Goal: Task Accomplishment & Management: Manage account settings

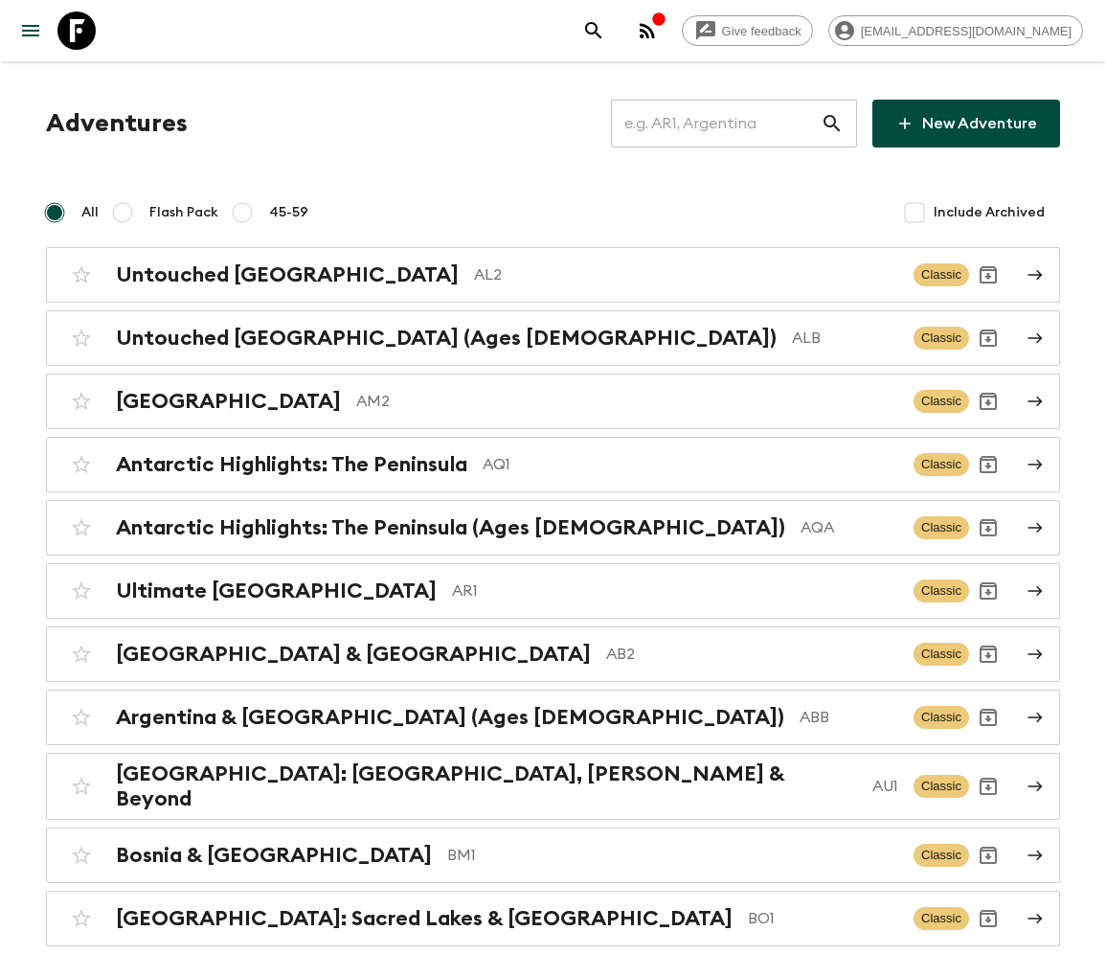
click at [731, 124] on input "text" at bounding box center [716, 124] width 210 height 54
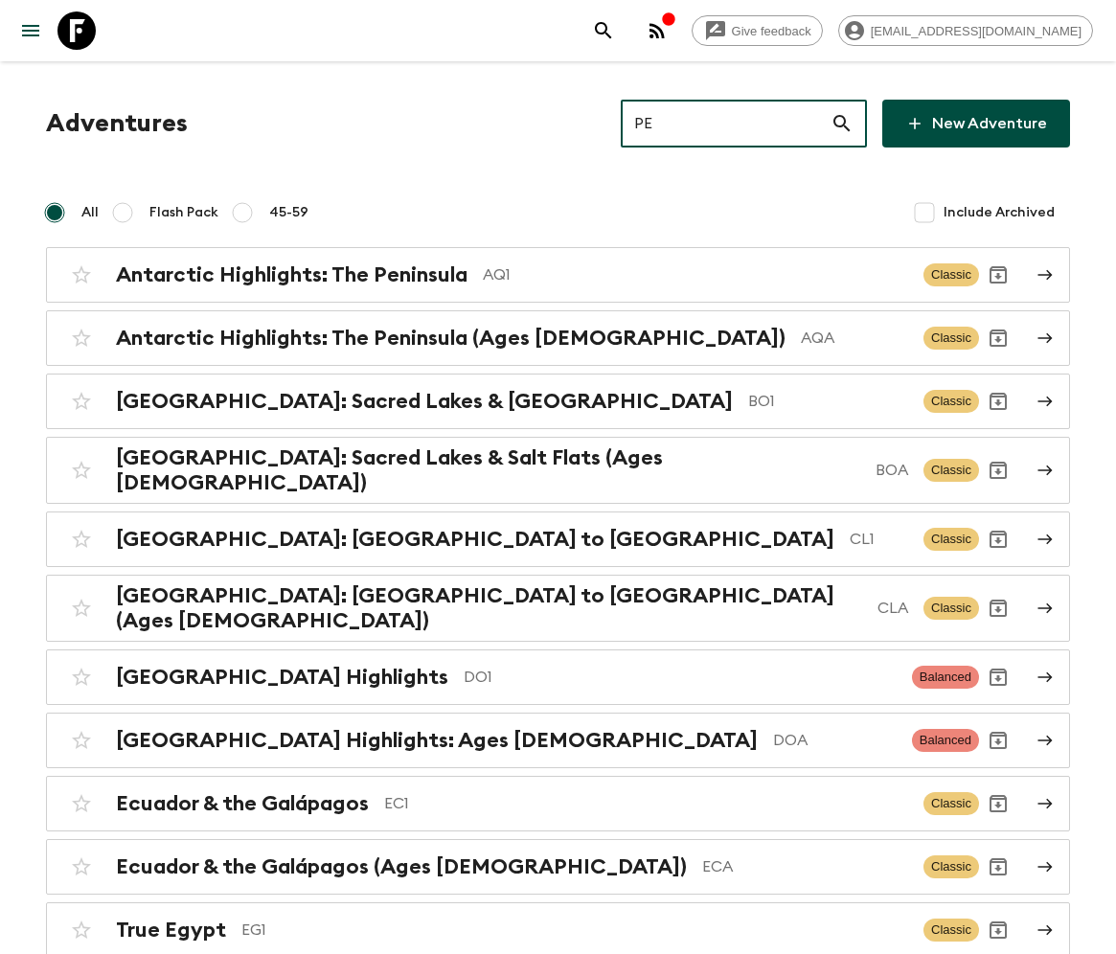
type input "PE1"
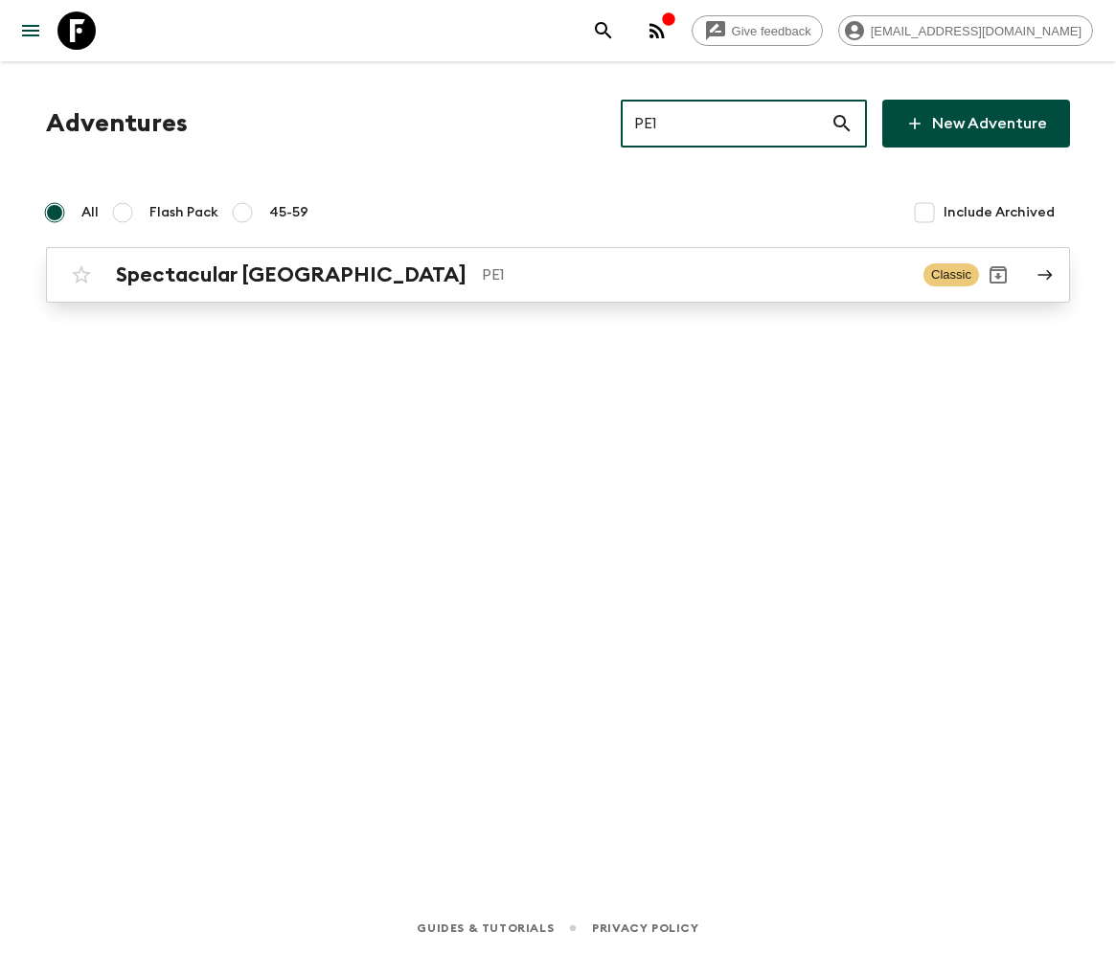
click at [200, 274] on h2 "Spectacular [GEOGRAPHIC_DATA]" at bounding box center [291, 274] width 350 height 25
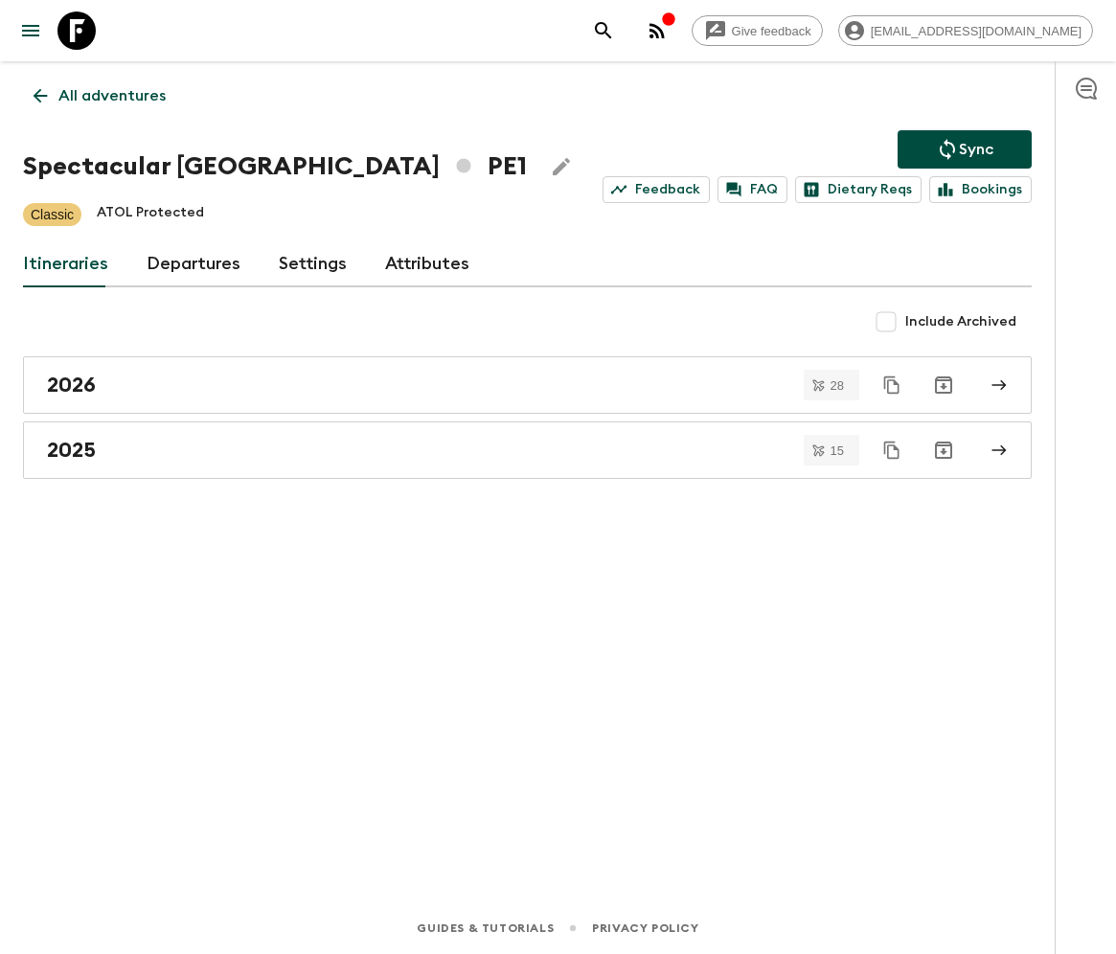
click at [190, 262] on link "Departures" at bounding box center [194, 264] width 94 height 46
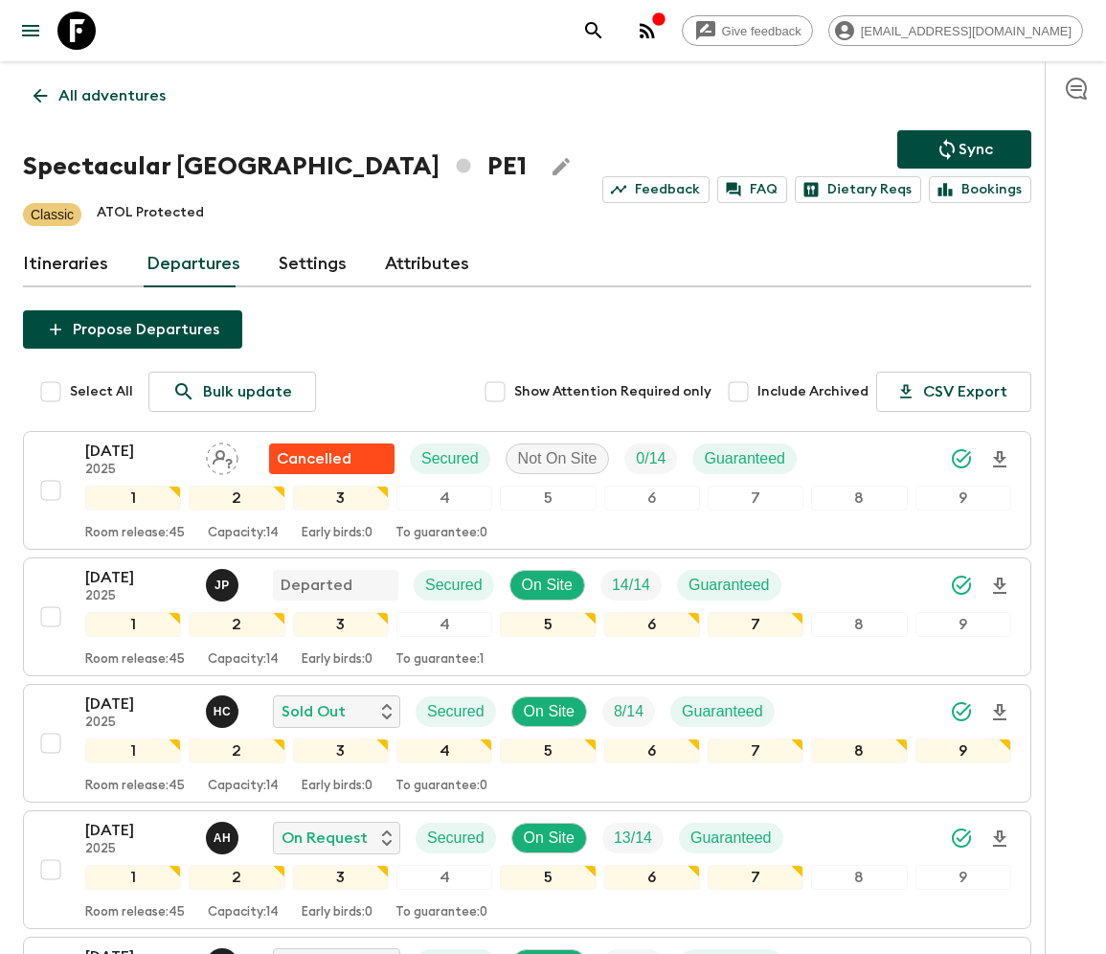
scroll to position [1345, 0]
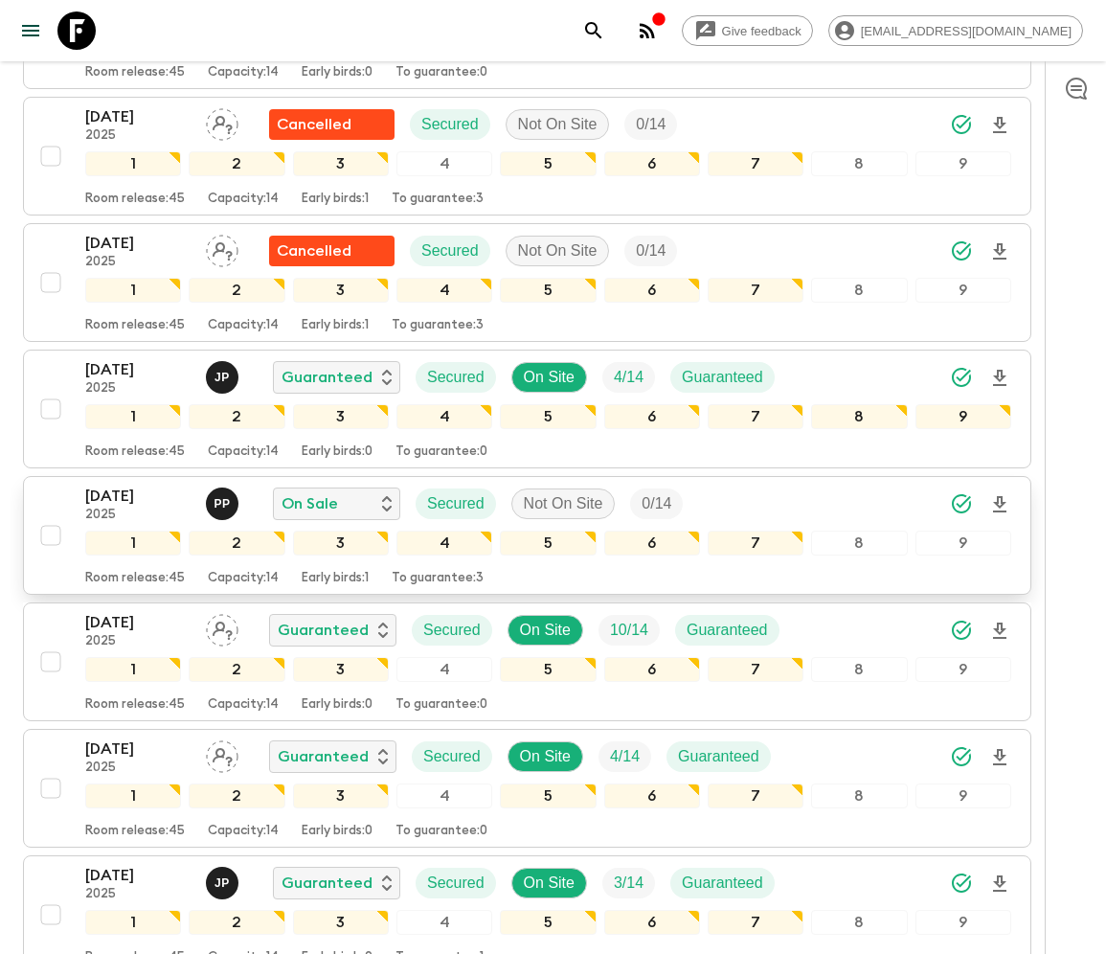
click at [48, 486] on div "14 Nov 2025 2025 P P On Sale Secured Not On Site 0 / 14 1 2 3 4 5 6 7 8 9 Room …" at bounding box center [522, 536] width 980 height 102
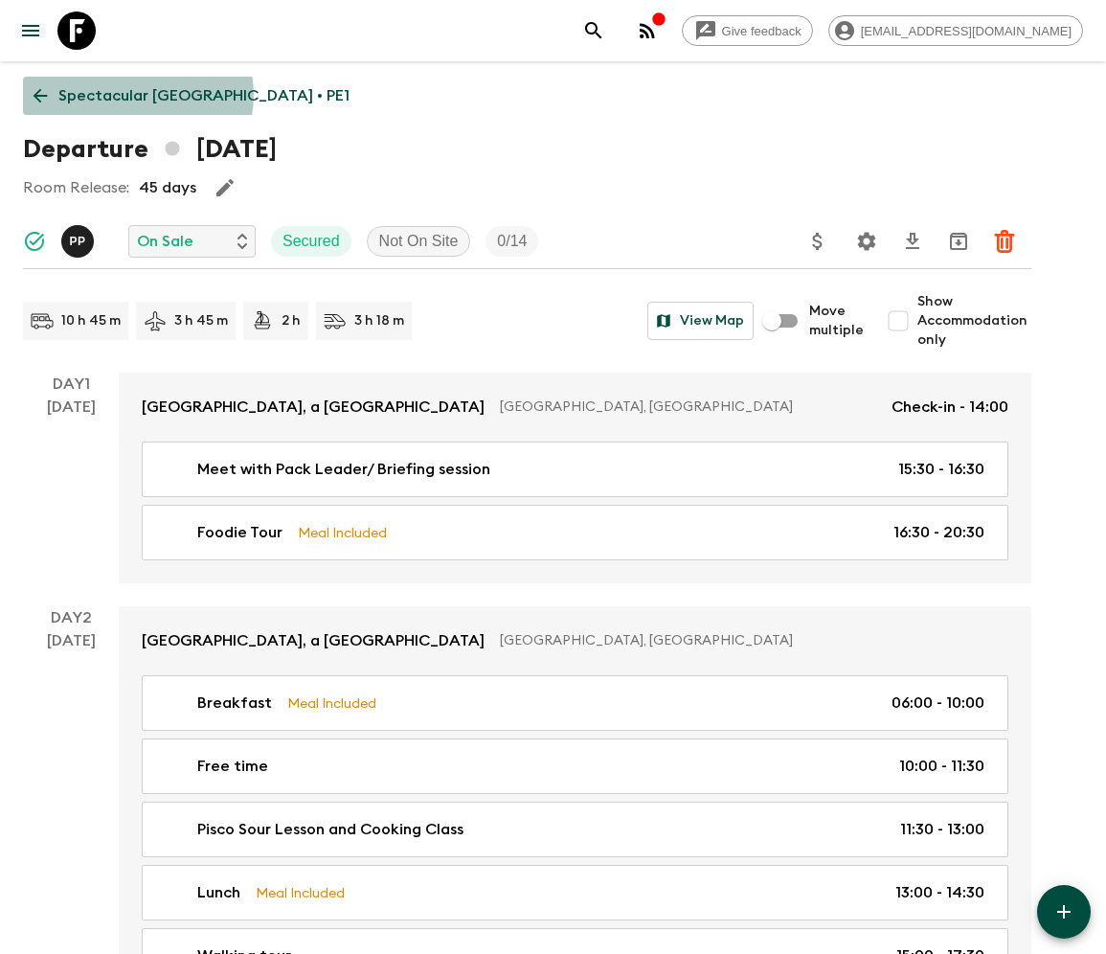
click at [137, 95] on p "Spectacular Peru • PE1" at bounding box center [203, 95] width 291 height 23
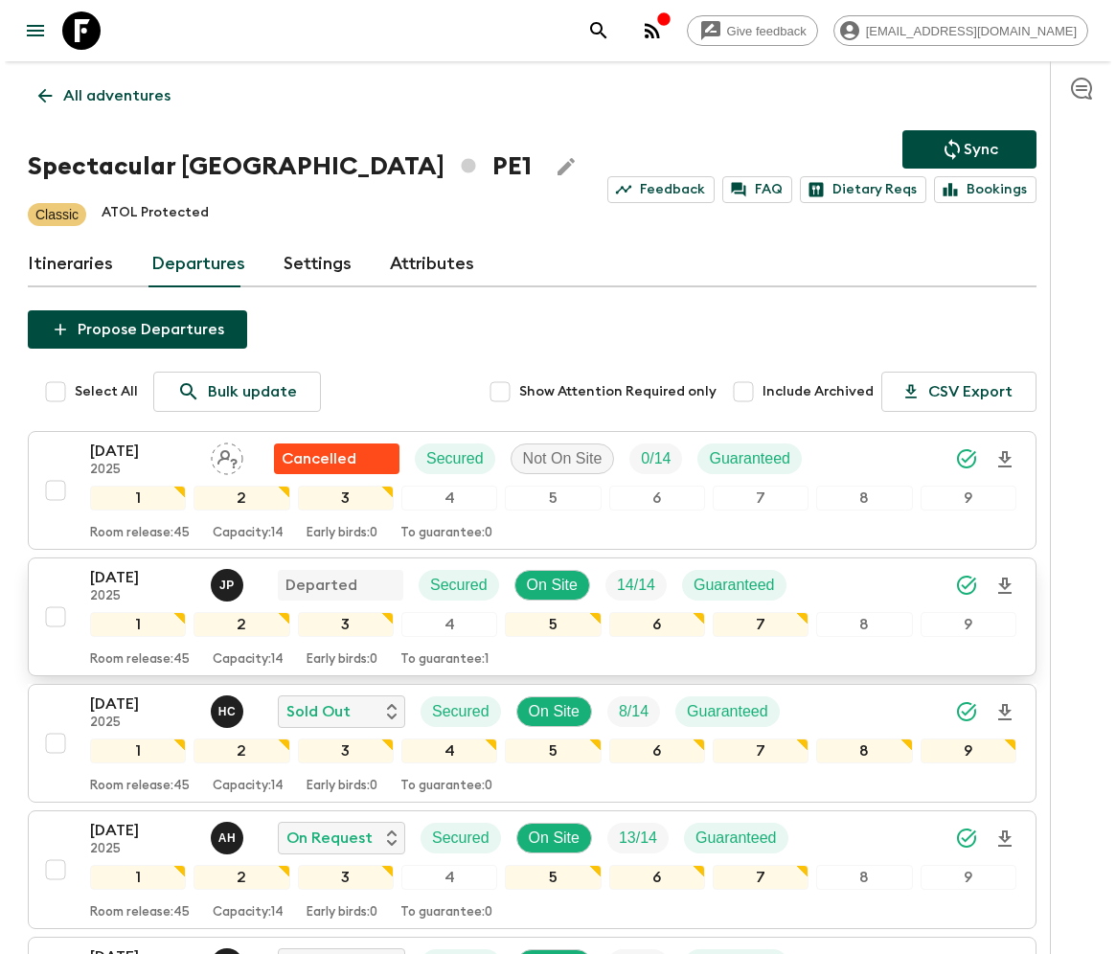
scroll to position [345, 0]
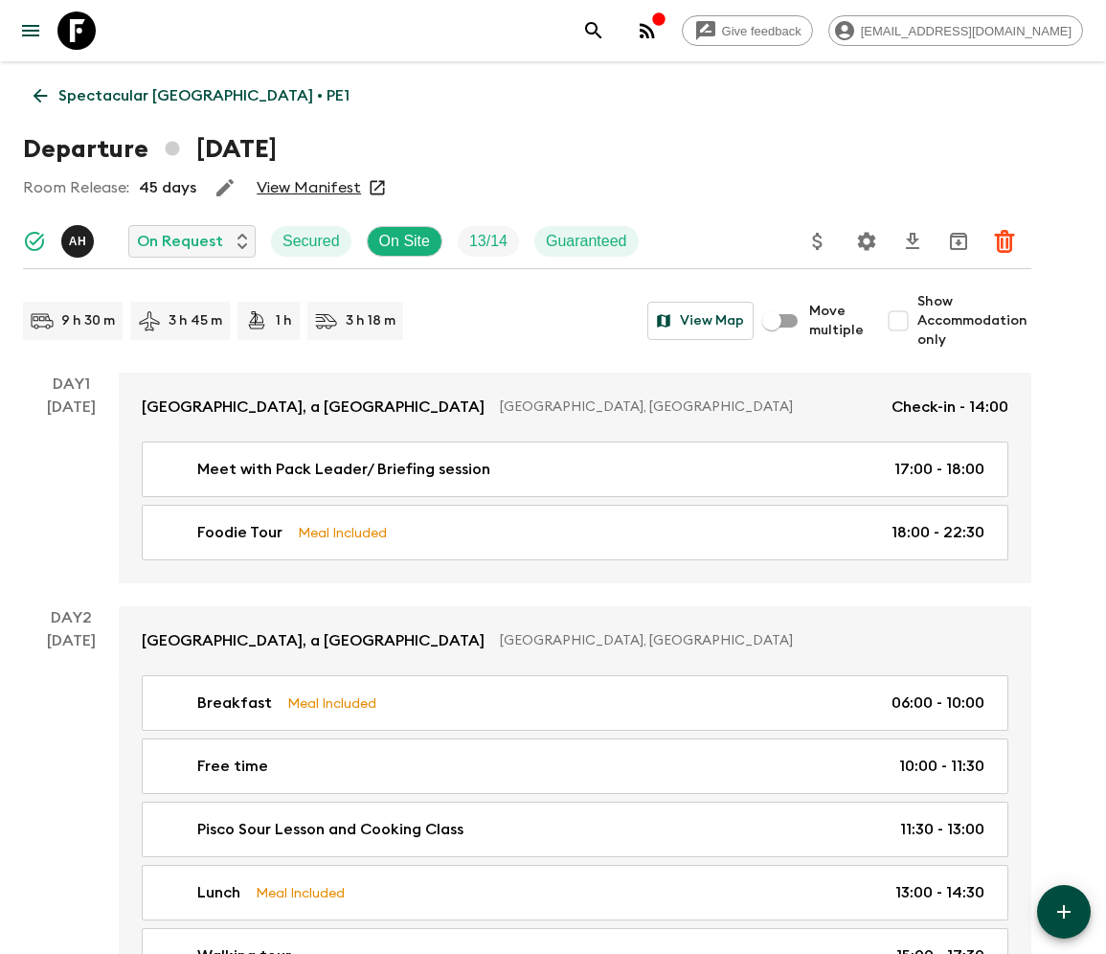
click at [137, 95] on p "Spectacular Peru • PE1" at bounding box center [203, 95] width 291 height 23
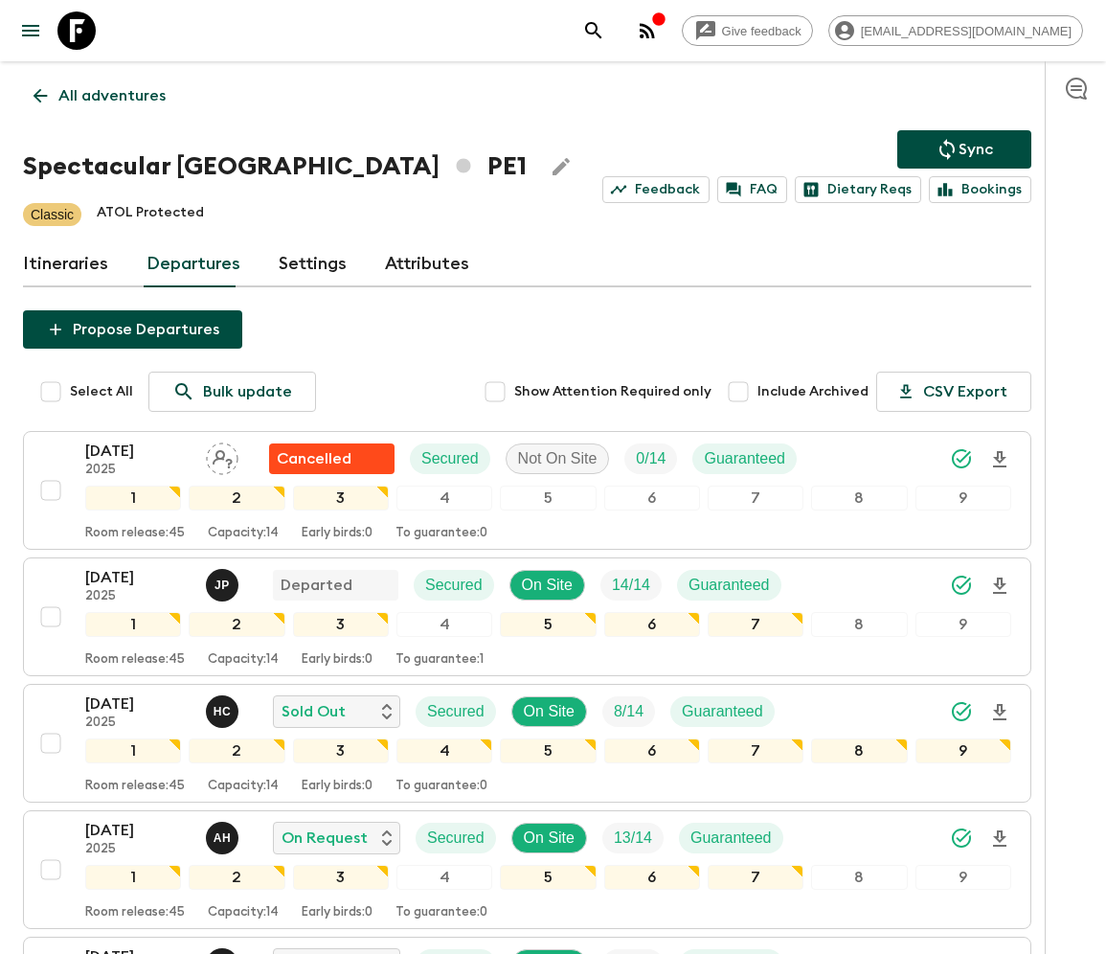
scroll to position [1345, 0]
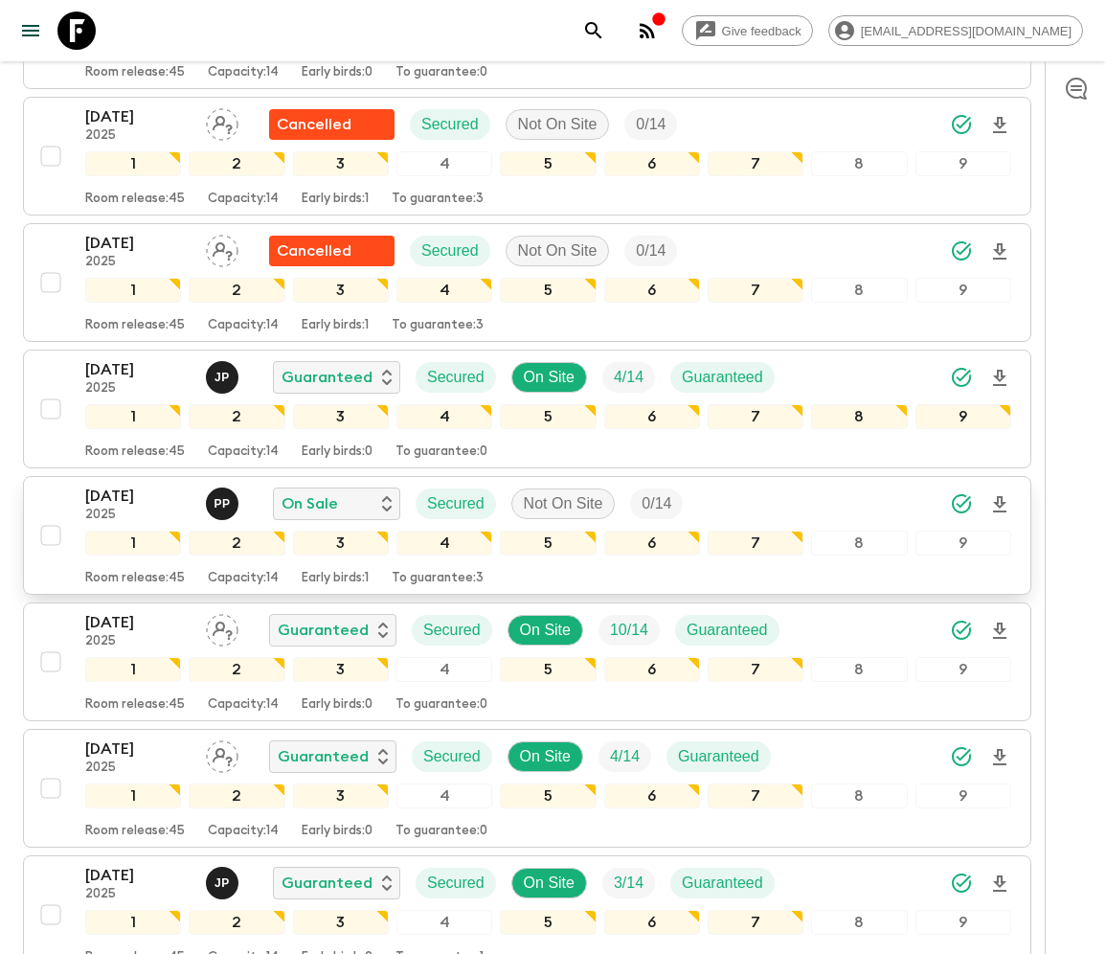
click at [48, 486] on div "14 Nov 2025 2025 P P On Sale Secured Not On Site 0 / 14 1 2 3 4 5 6 7 8 9 Room …" at bounding box center [522, 536] width 980 height 102
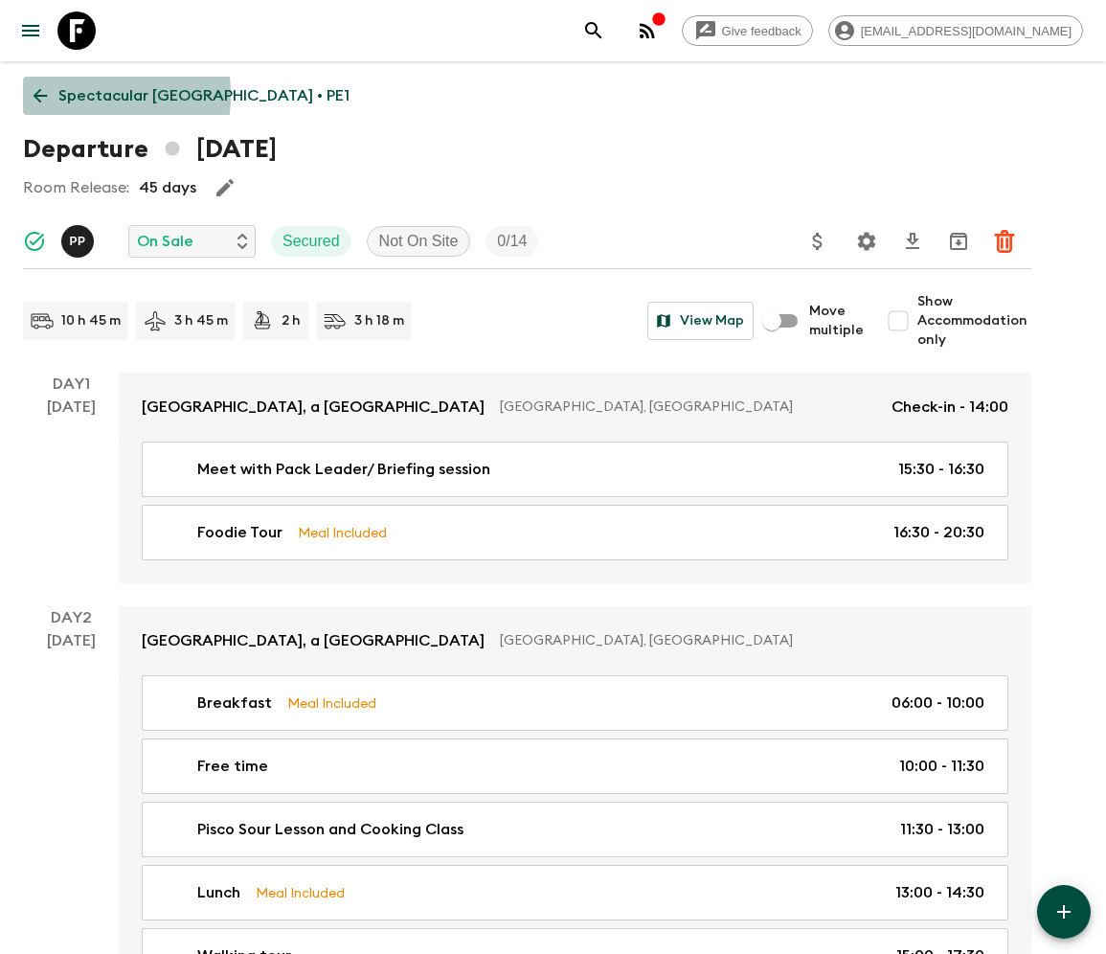
click at [41, 95] on icon at bounding box center [40, 95] width 21 height 21
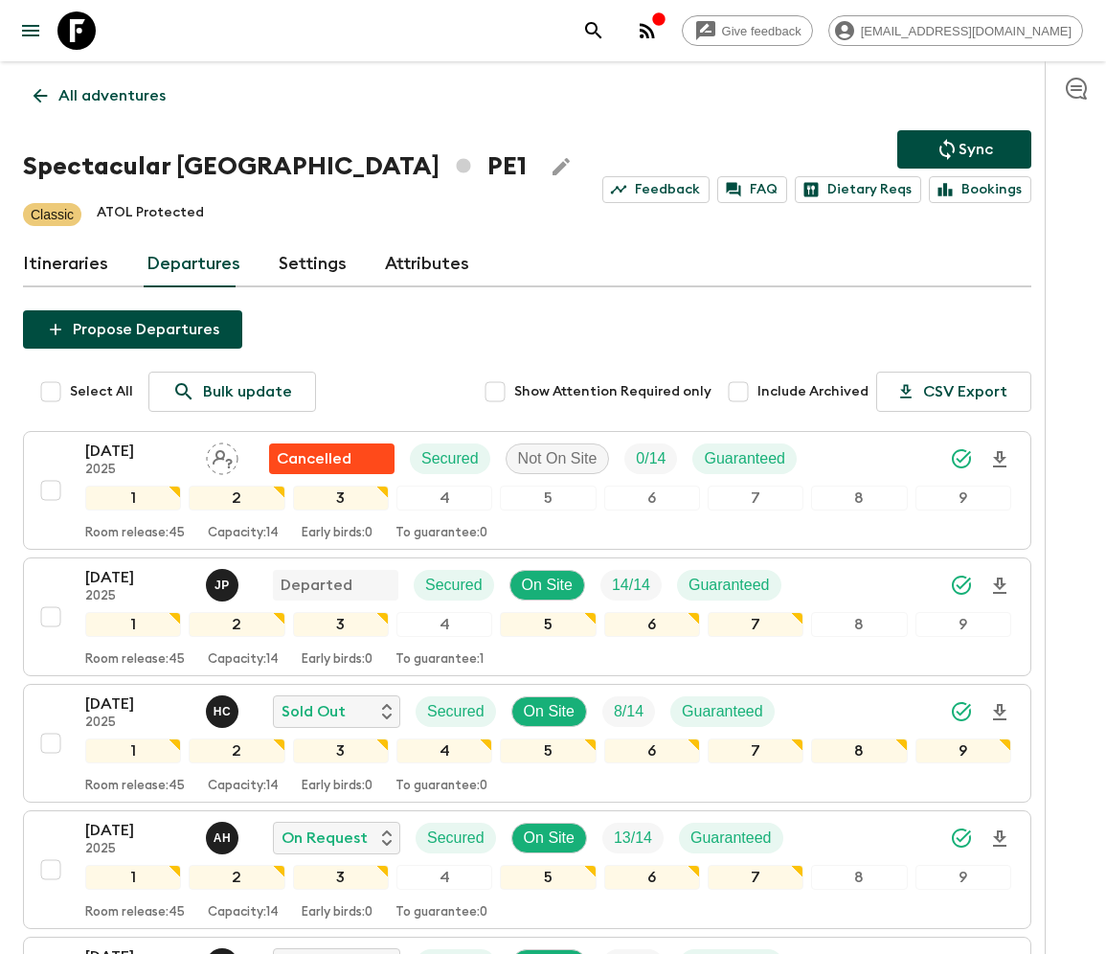
scroll to position [1345, 0]
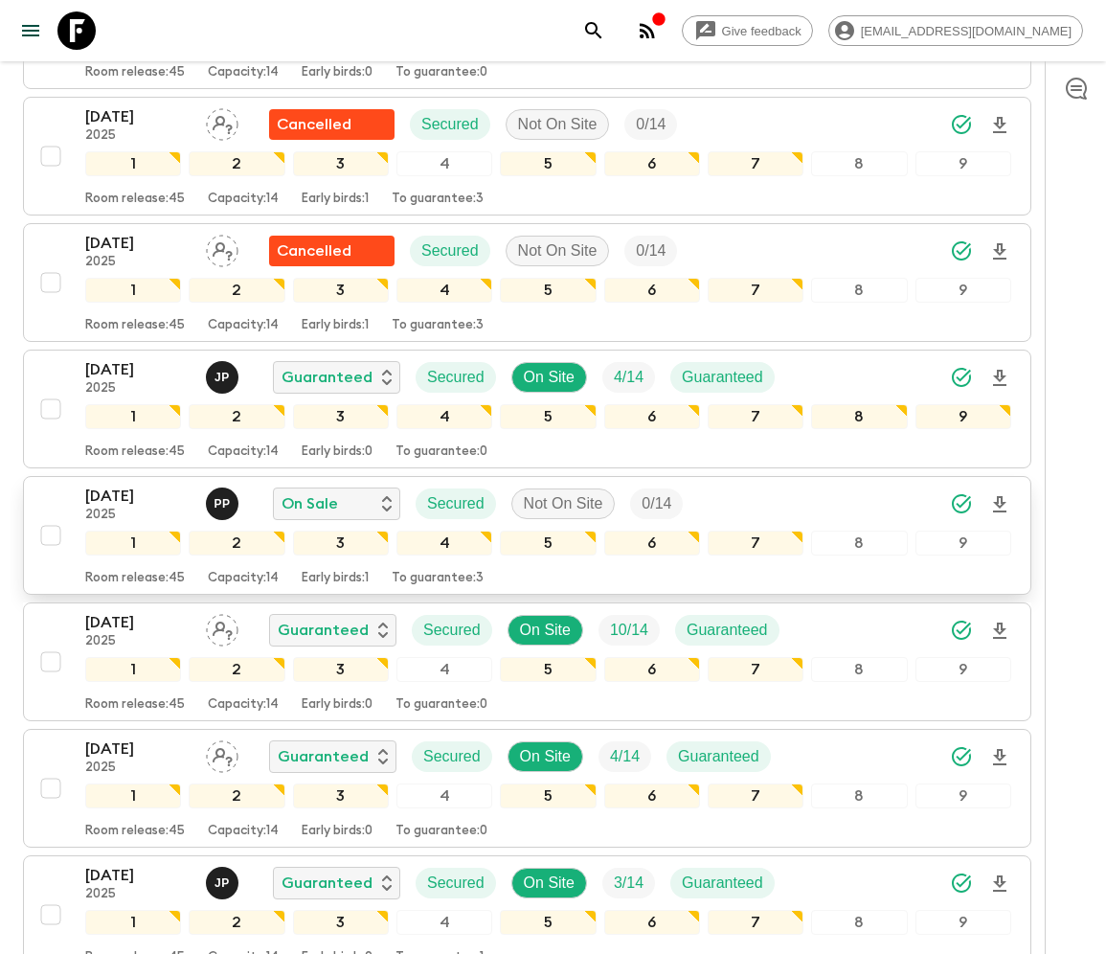
click at [48, 516] on input "checkbox" at bounding box center [51, 535] width 38 height 38
checkbox input "true"
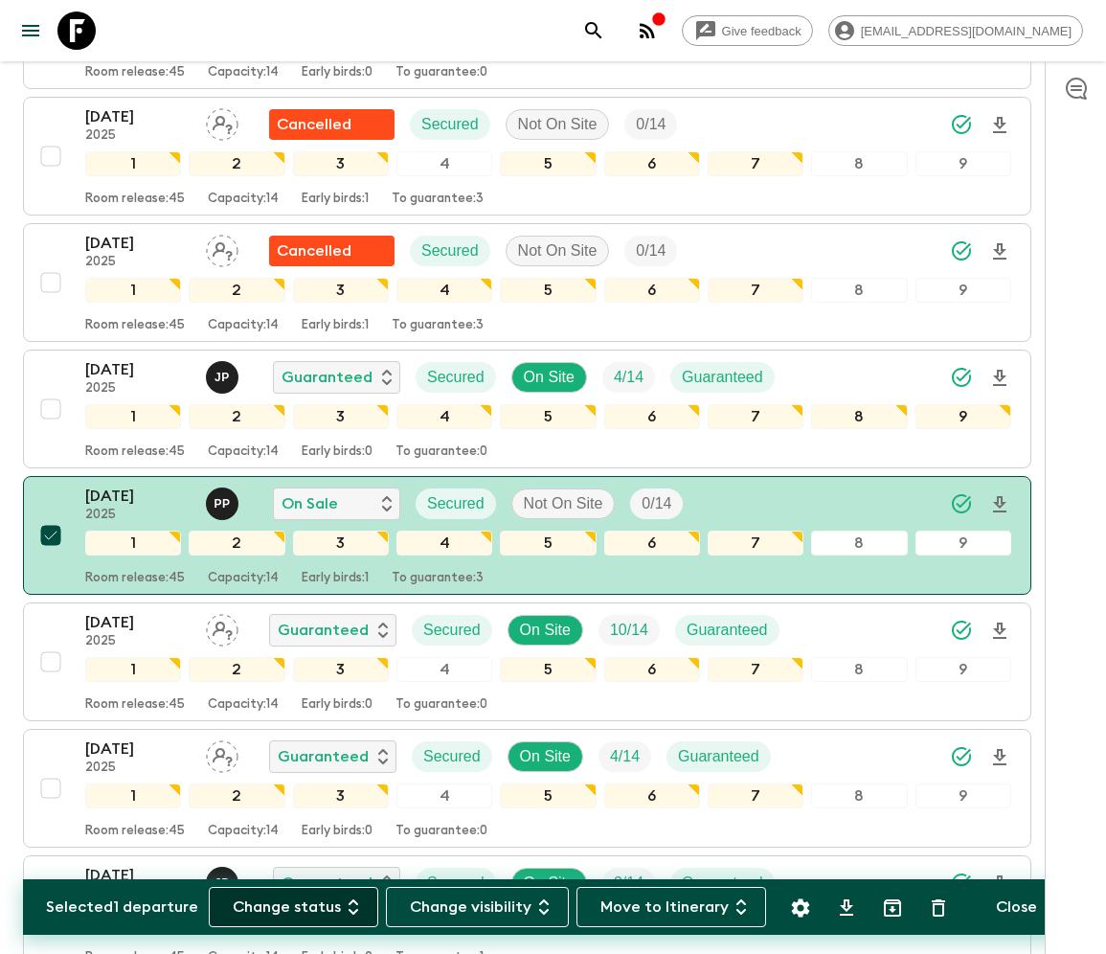
click at [303, 906] on button "Change status" at bounding box center [294, 907] width 170 height 40
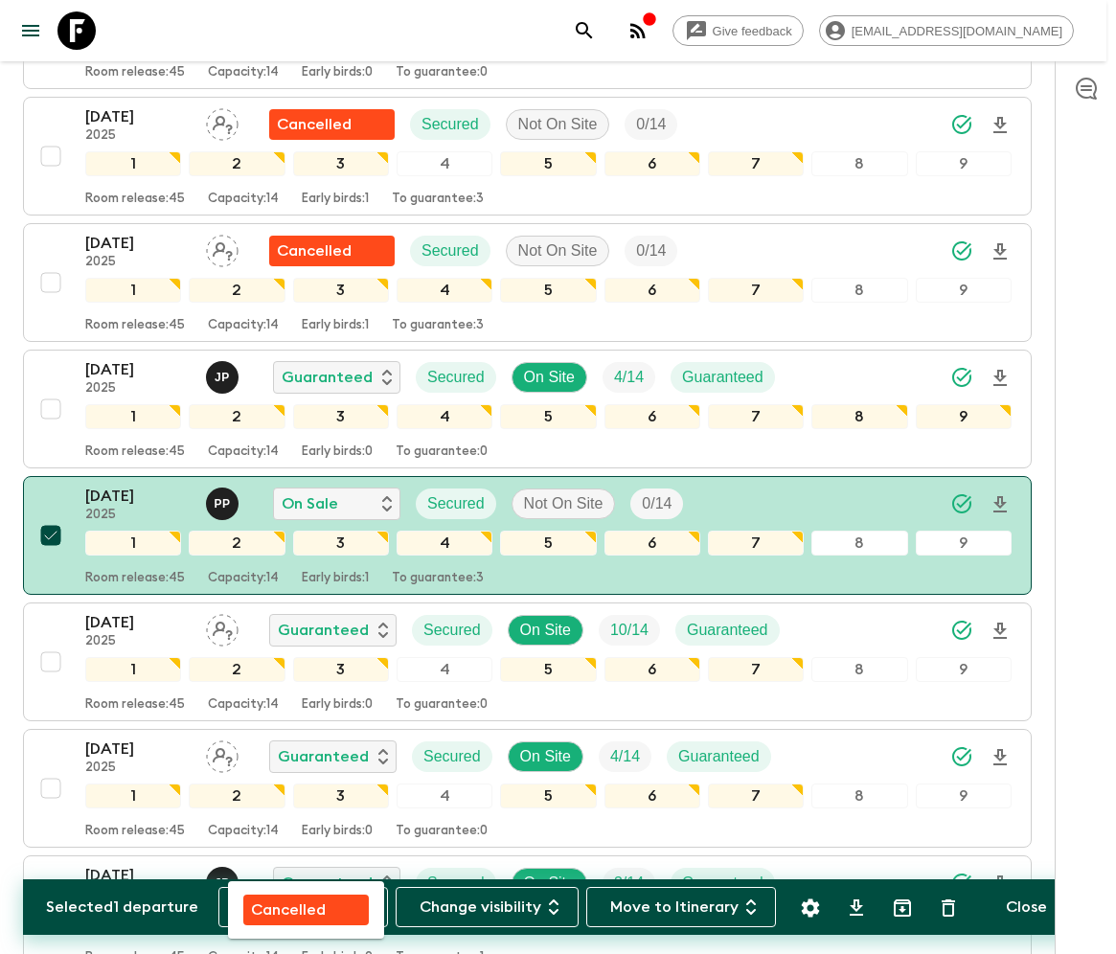
click at [305, 906] on p "Cancelled" at bounding box center [288, 909] width 75 height 23
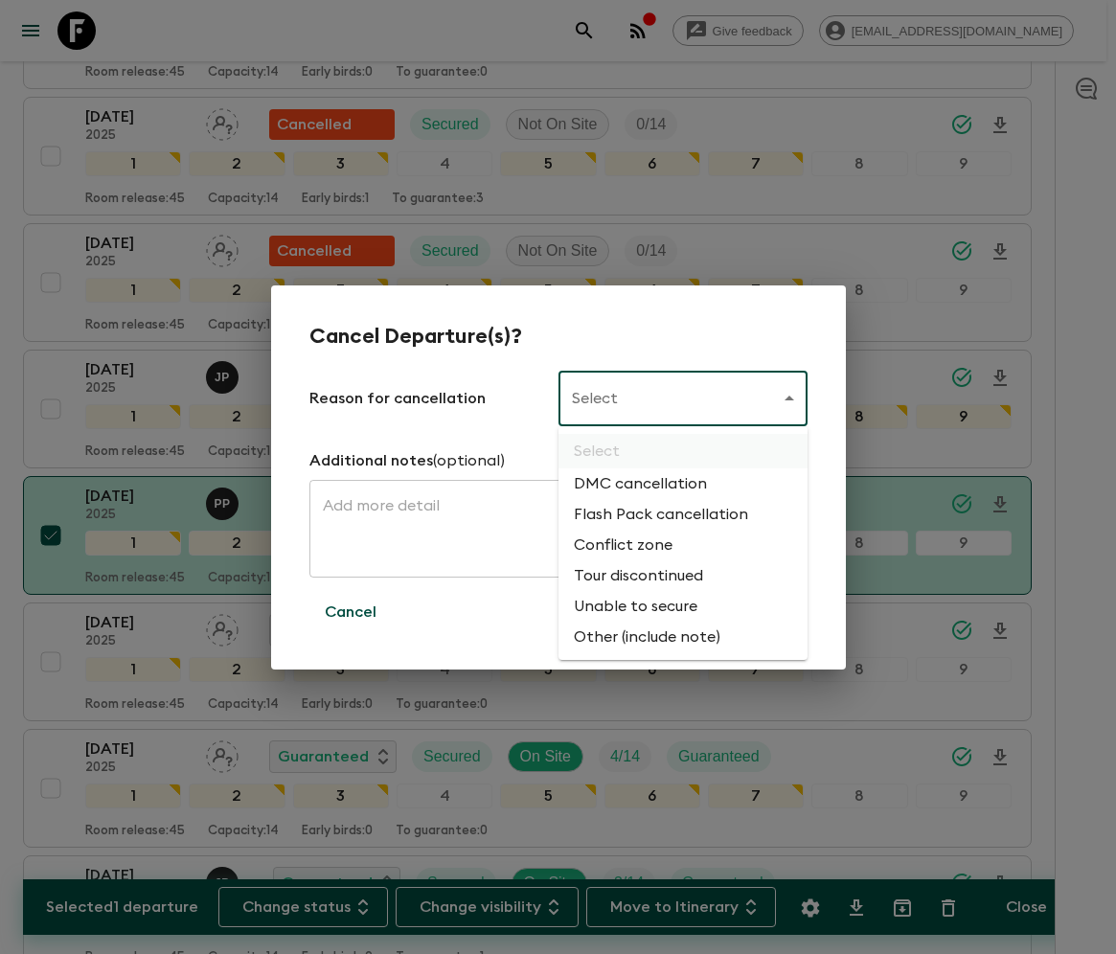
click at [657, 515] on li "Flash Pack cancellation" at bounding box center [682, 514] width 249 height 31
type input "FLASHPACK_CANCELLATION"
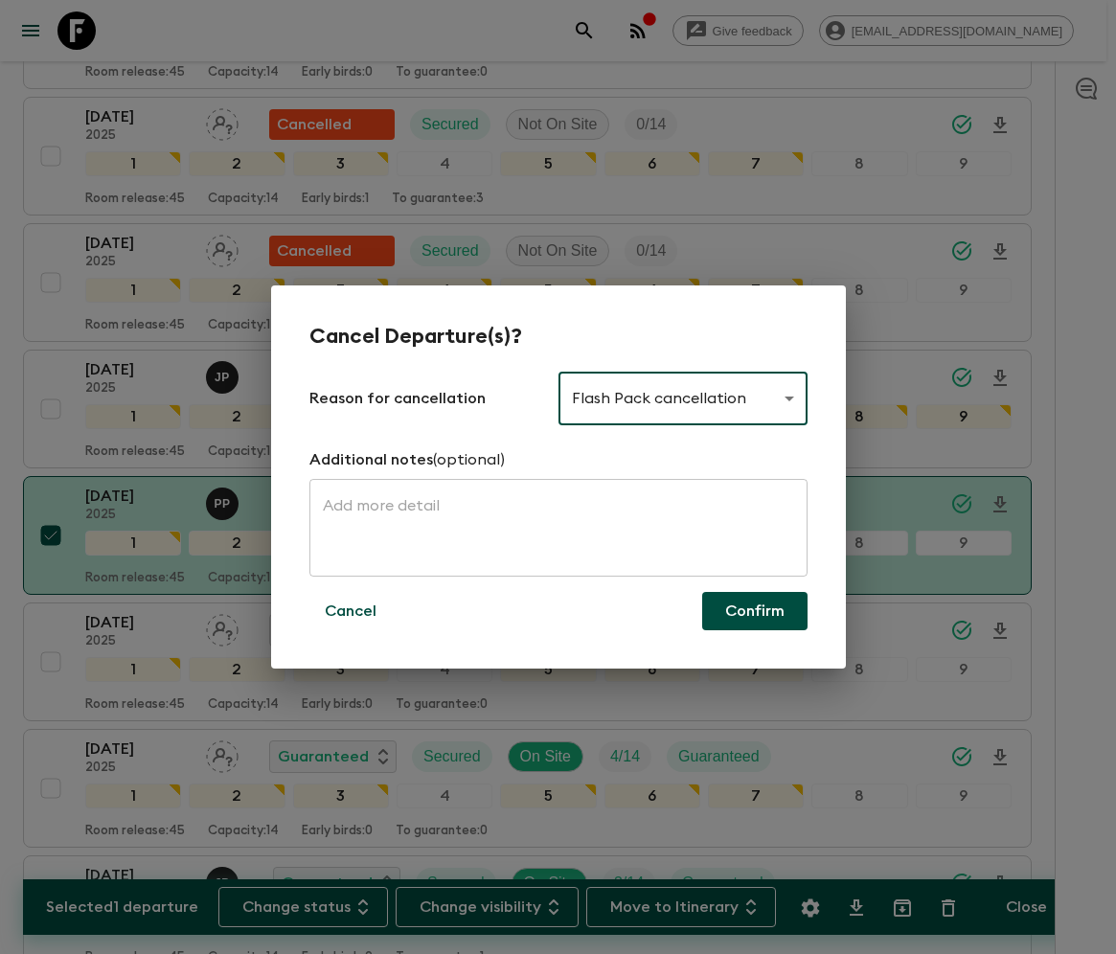
click at [755, 611] on button "Confirm" at bounding box center [754, 611] width 105 height 38
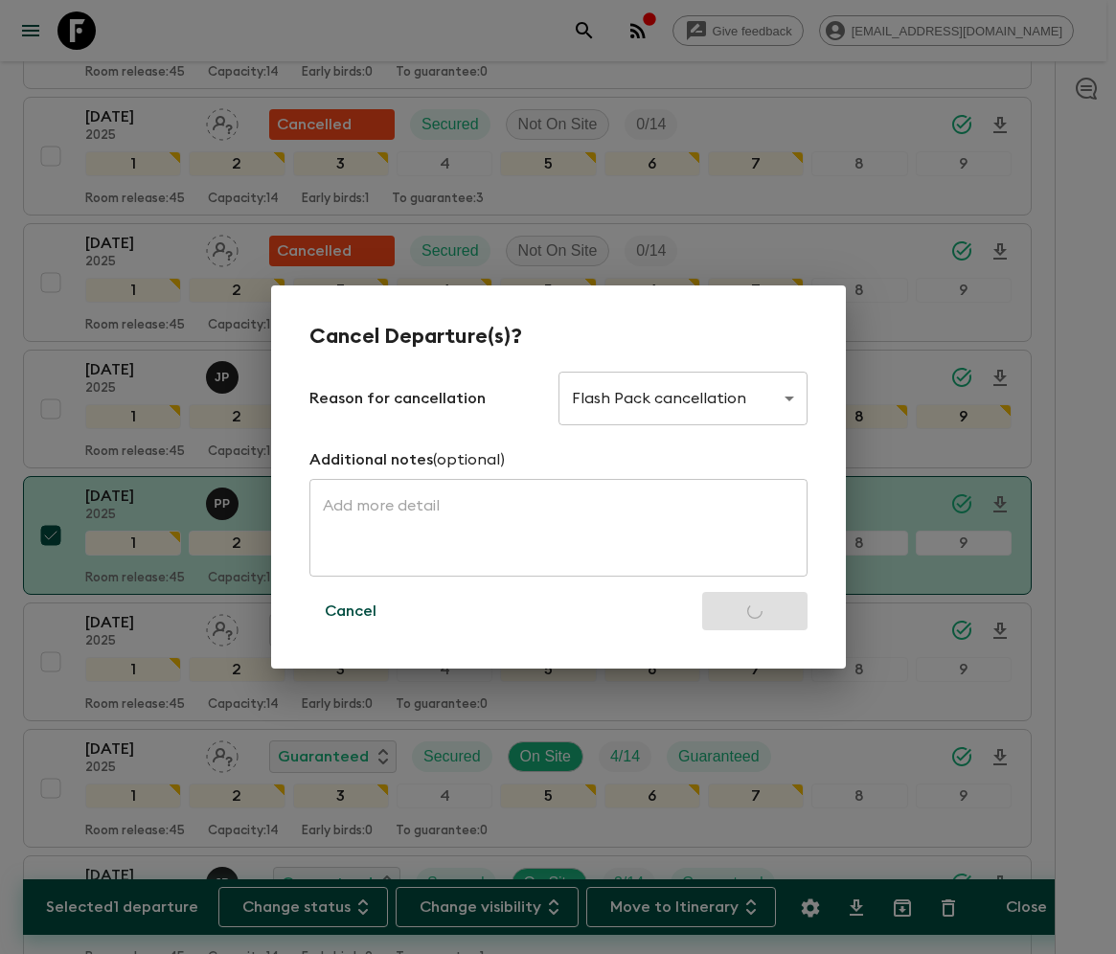
checkbox input "false"
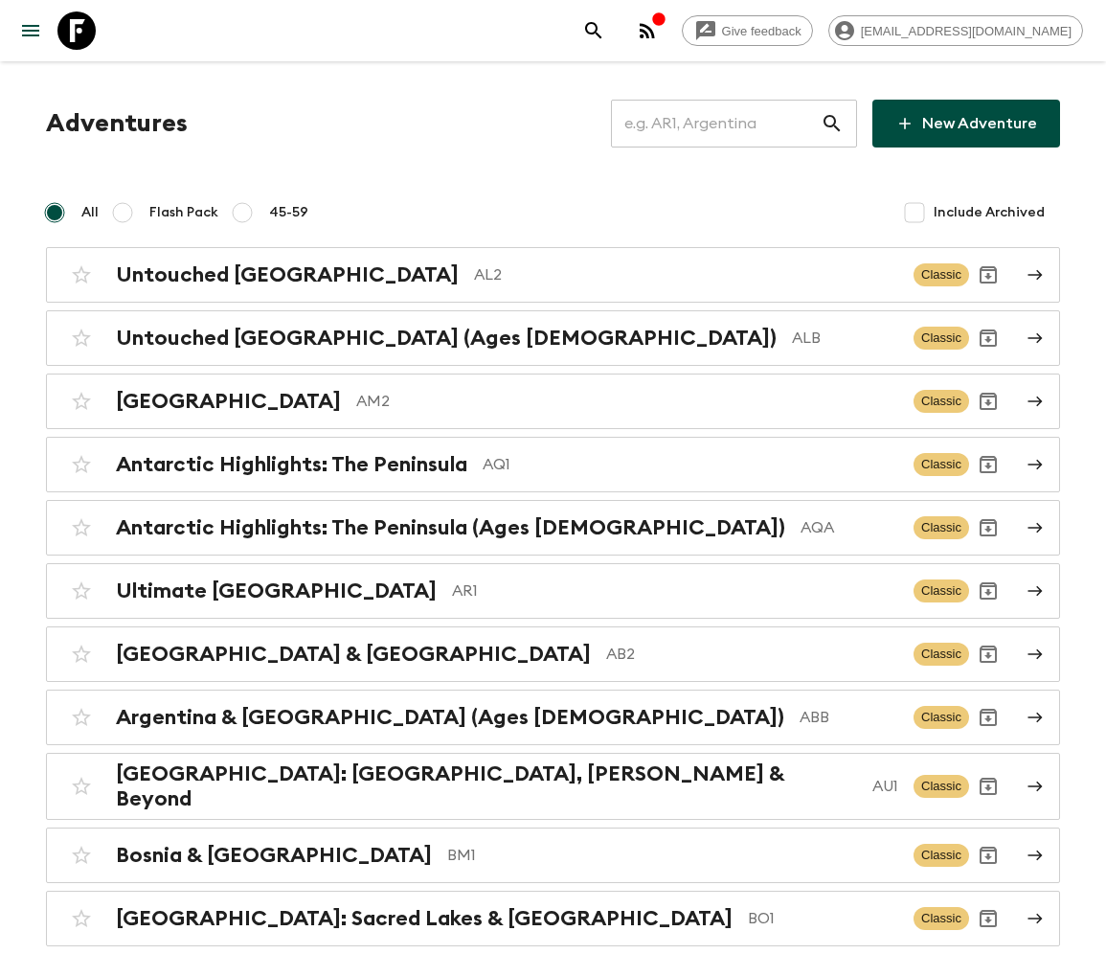
click at [727, 124] on input "text" at bounding box center [716, 124] width 210 height 54
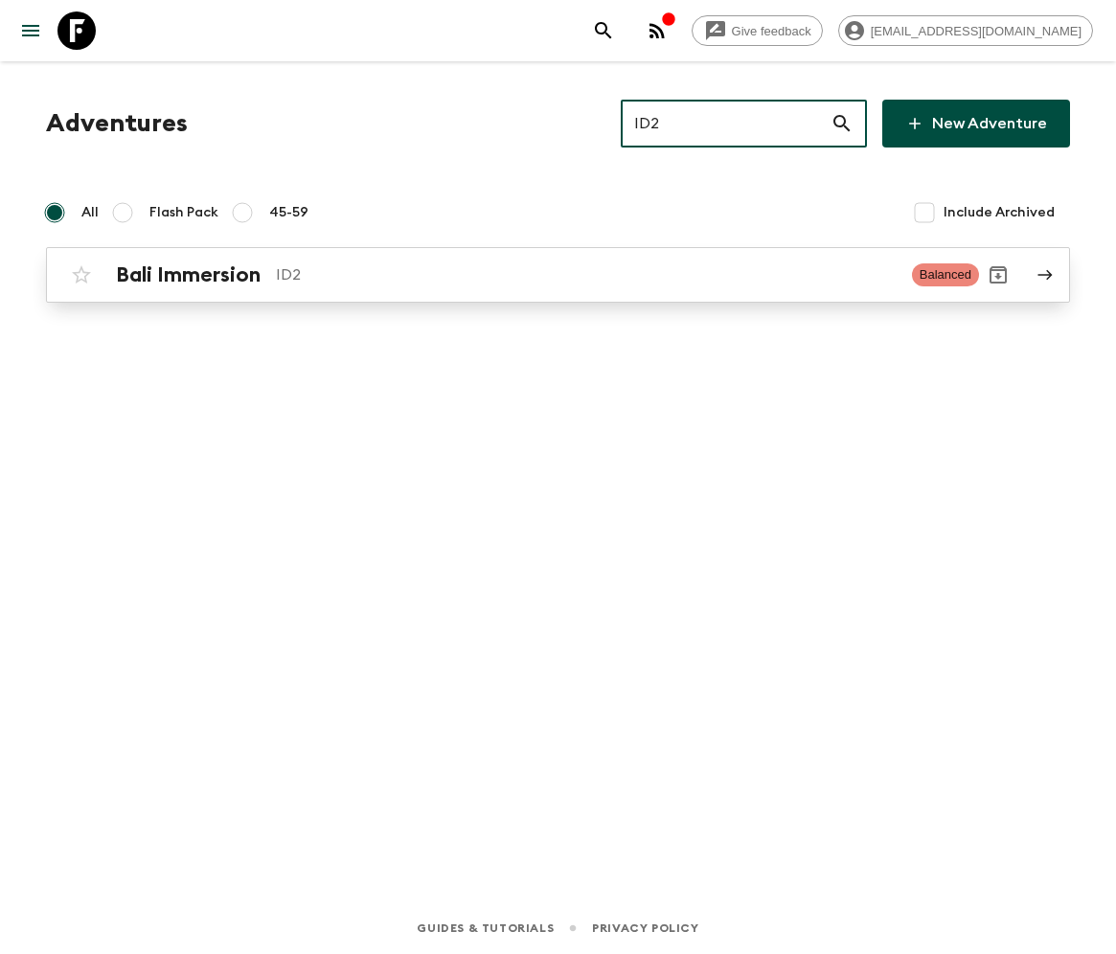
type input "ID2"
click at [188, 274] on h2 "Bali Immersion" at bounding box center [188, 274] width 145 height 25
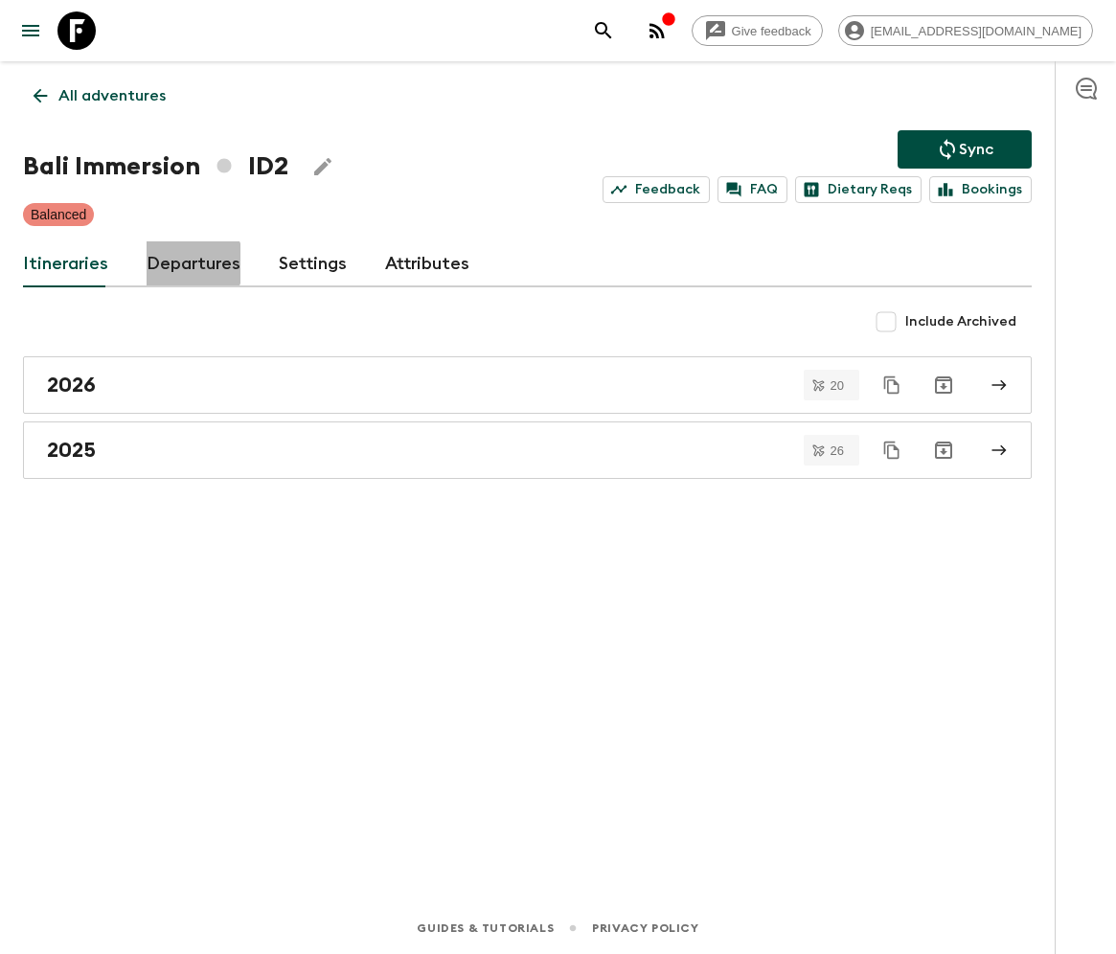
click at [188, 262] on link "Departures" at bounding box center [194, 264] width 94 height 46
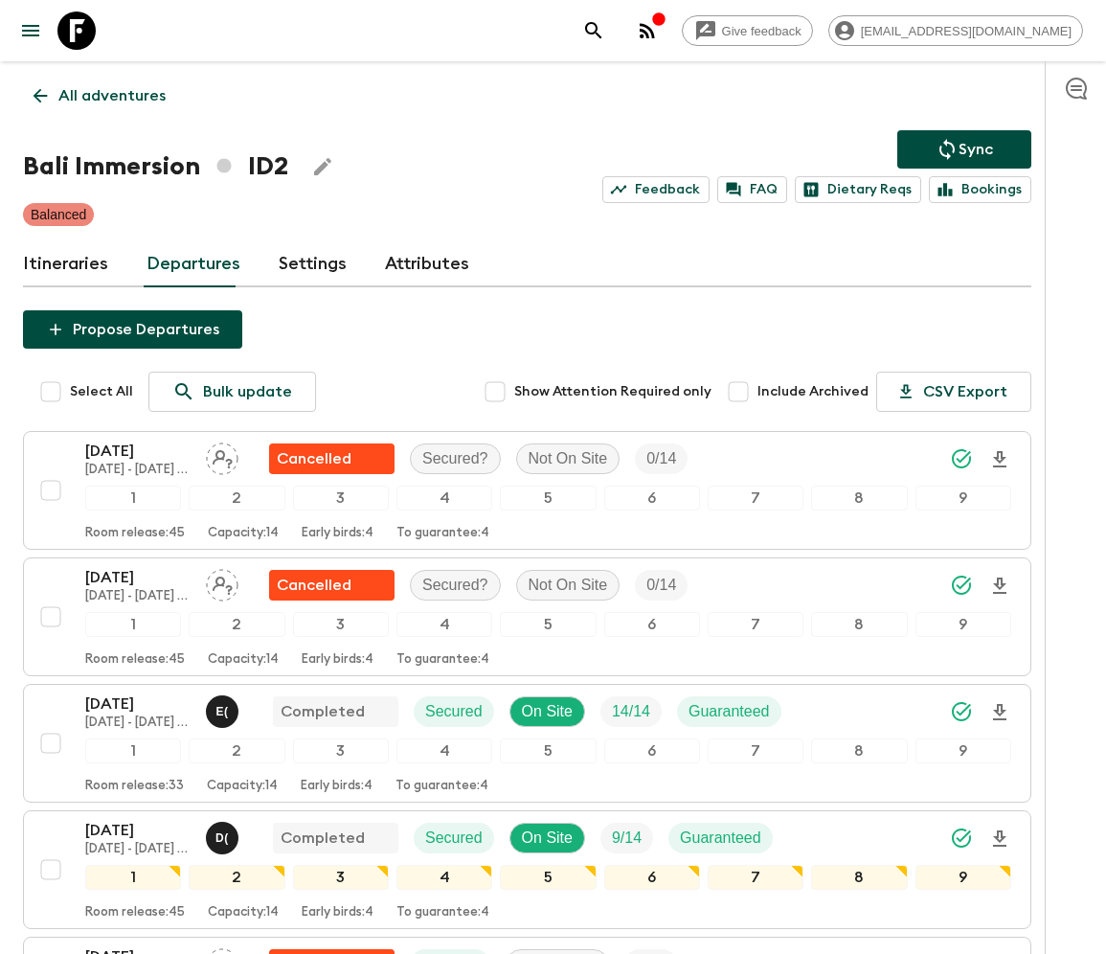
scroll to position [5469, 0]
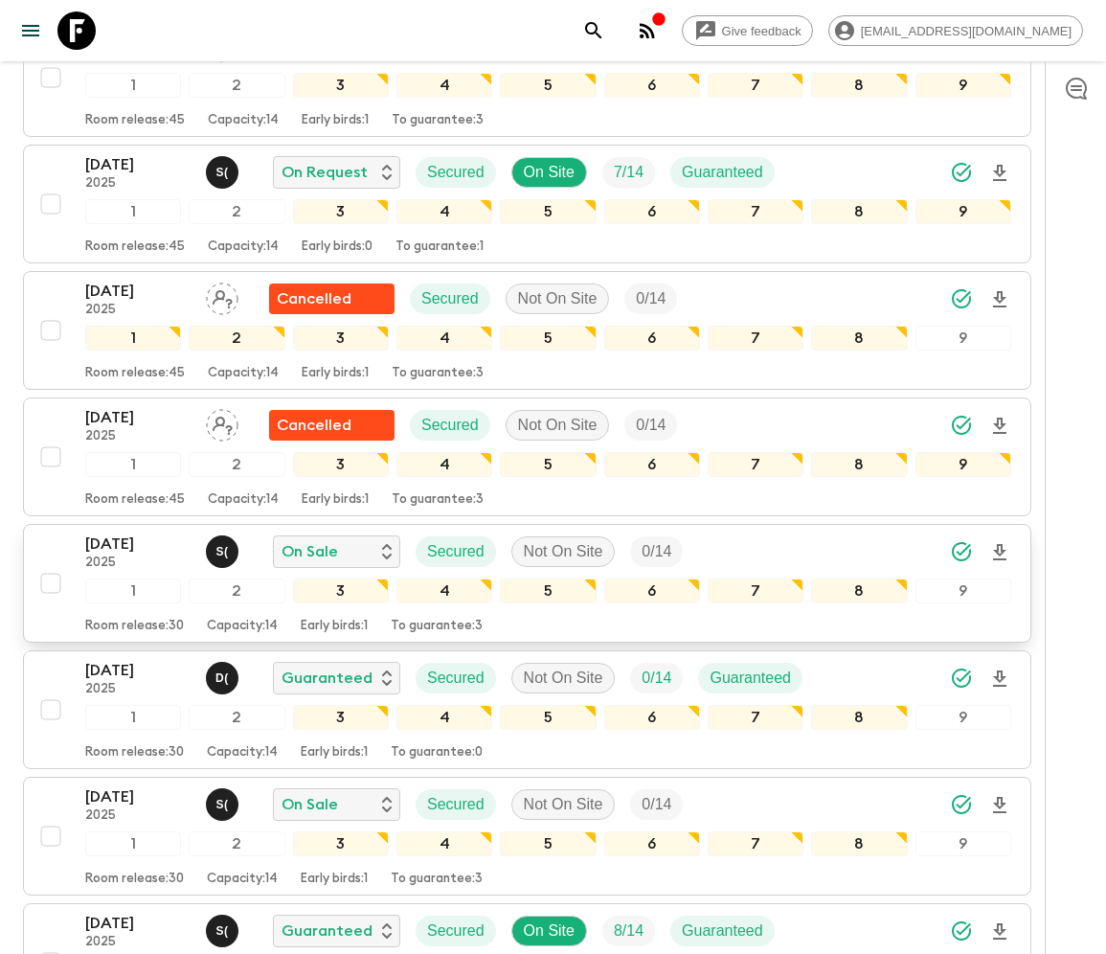
click at [48, 564] on input "checkbox" at bounding box center [51, 583] width 38 height 38
checkbox input "true"
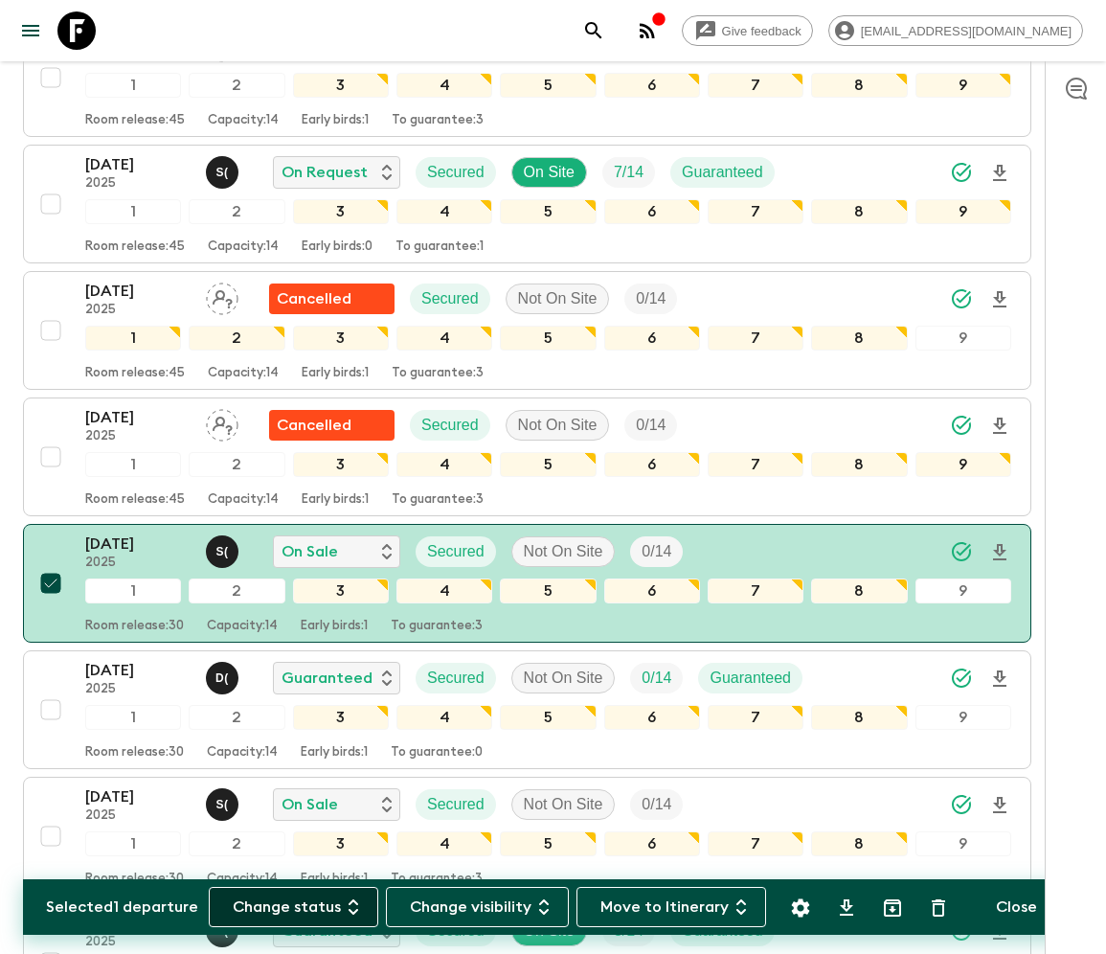
click at [303, 906] on button "Change status" at bounding box center [294, 907] width 170 height 40
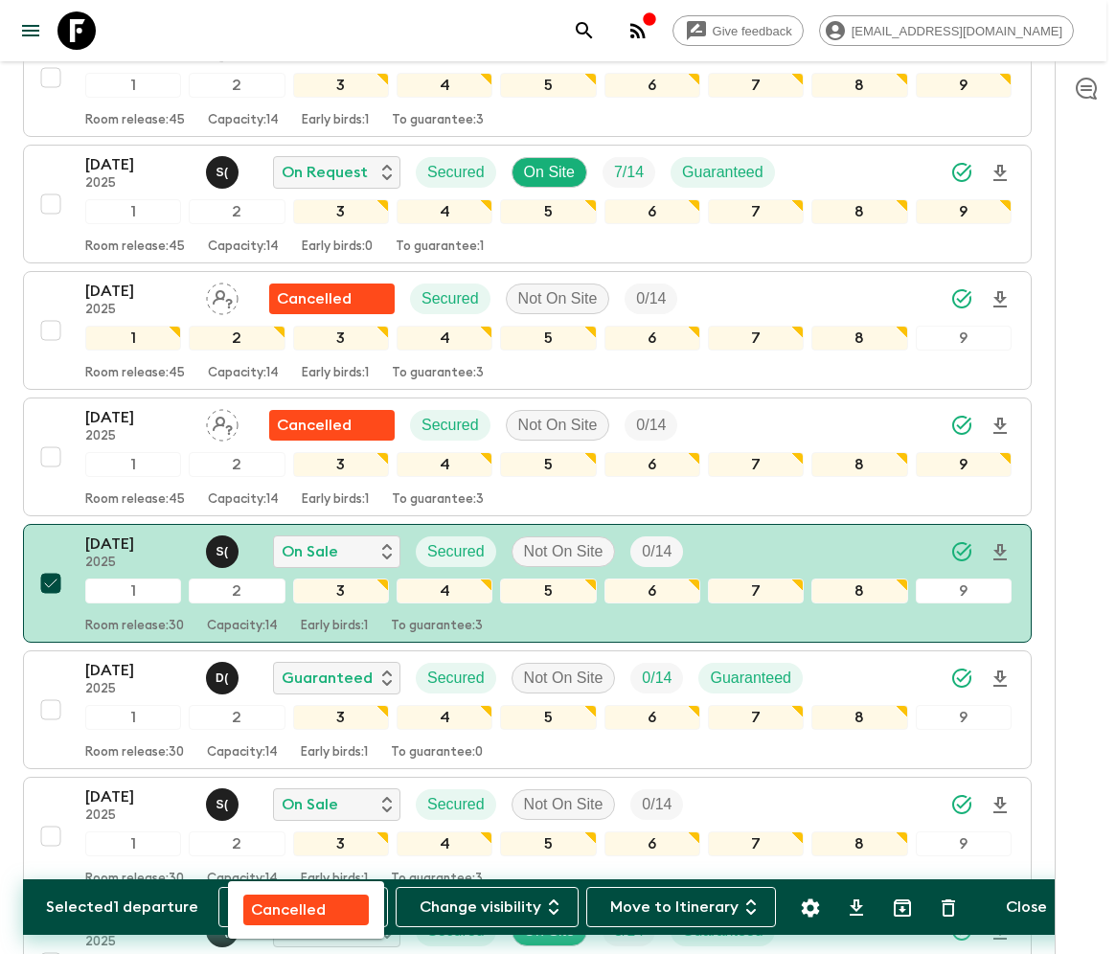
click at [305, 906] on p "Cancelled" at bounding box center [288, 909] width 75 height 23
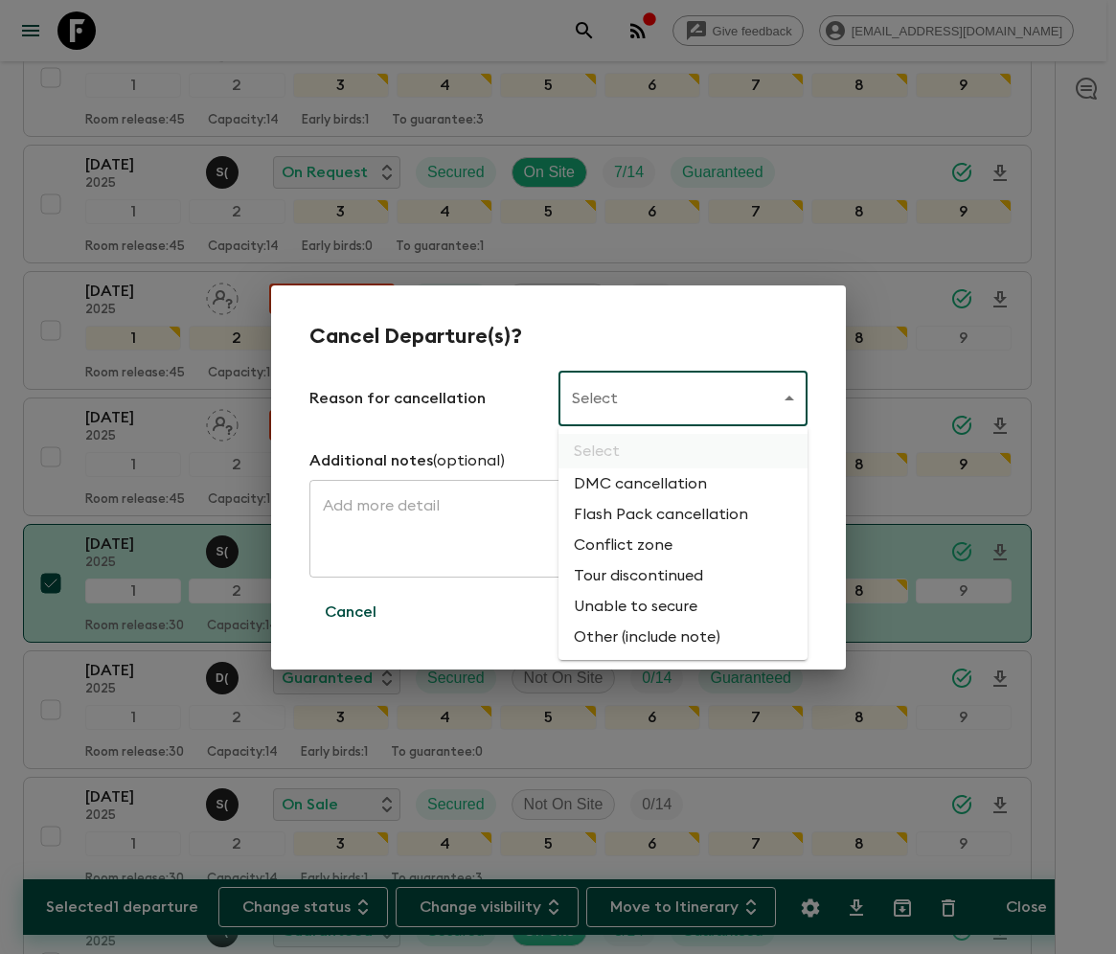
click at [657, 515] on li "Flash Pack cancellation" at bounding box center [682, 514] width 249 height 31
type input "FLASHPACK_CANCELLATION"
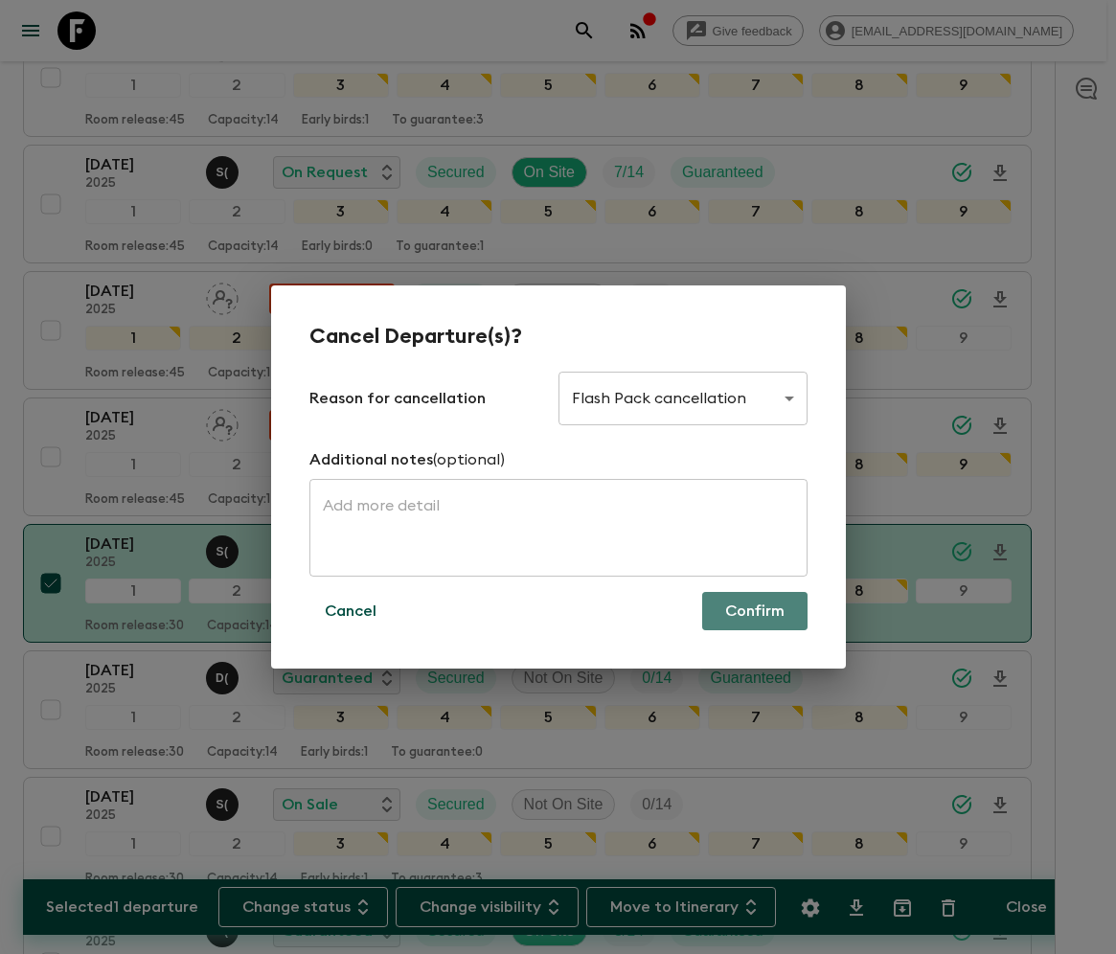
click at [755, 611] on button "Confirm" at bounding box center [754, 611] width 105 height 38
checkbox input "false"
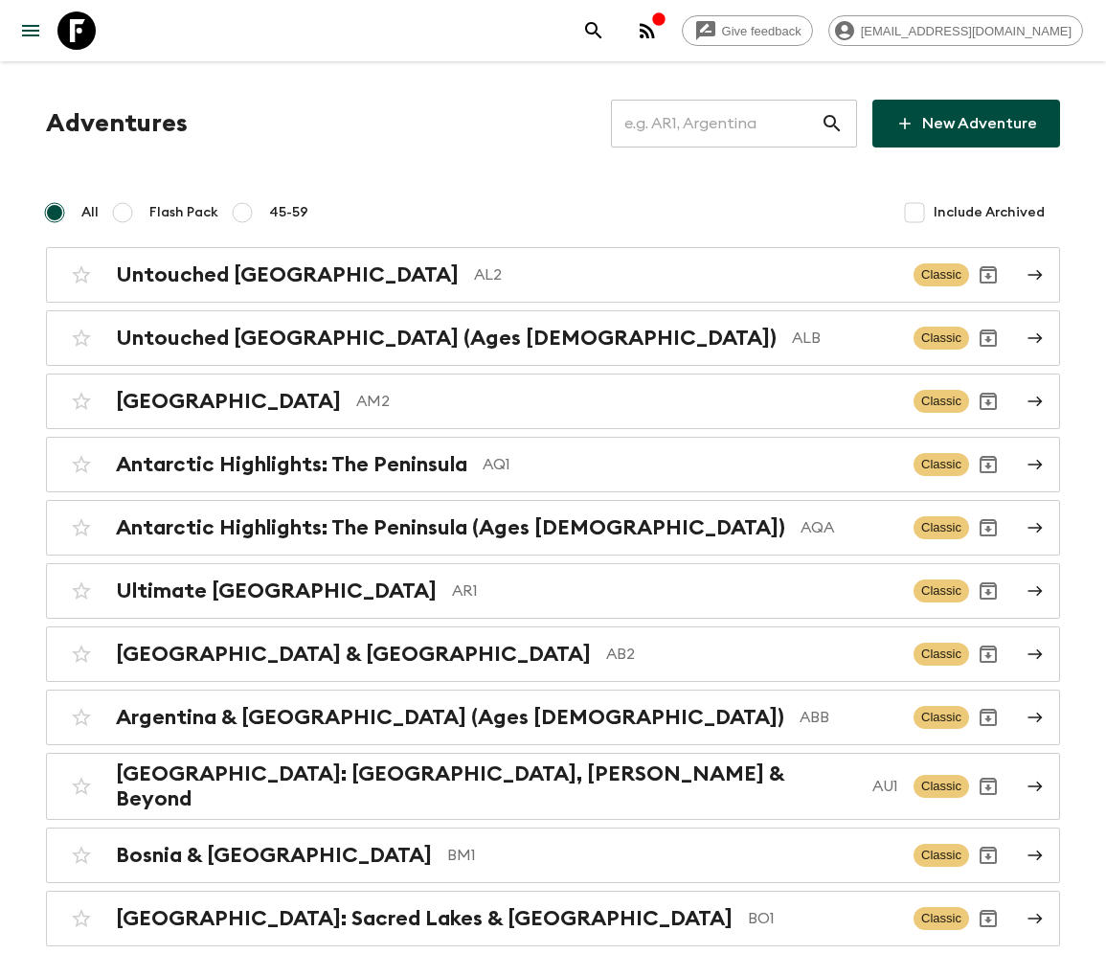
click at [729, 123] on input "text" at bounding box center [716, 124] width 210 height 54
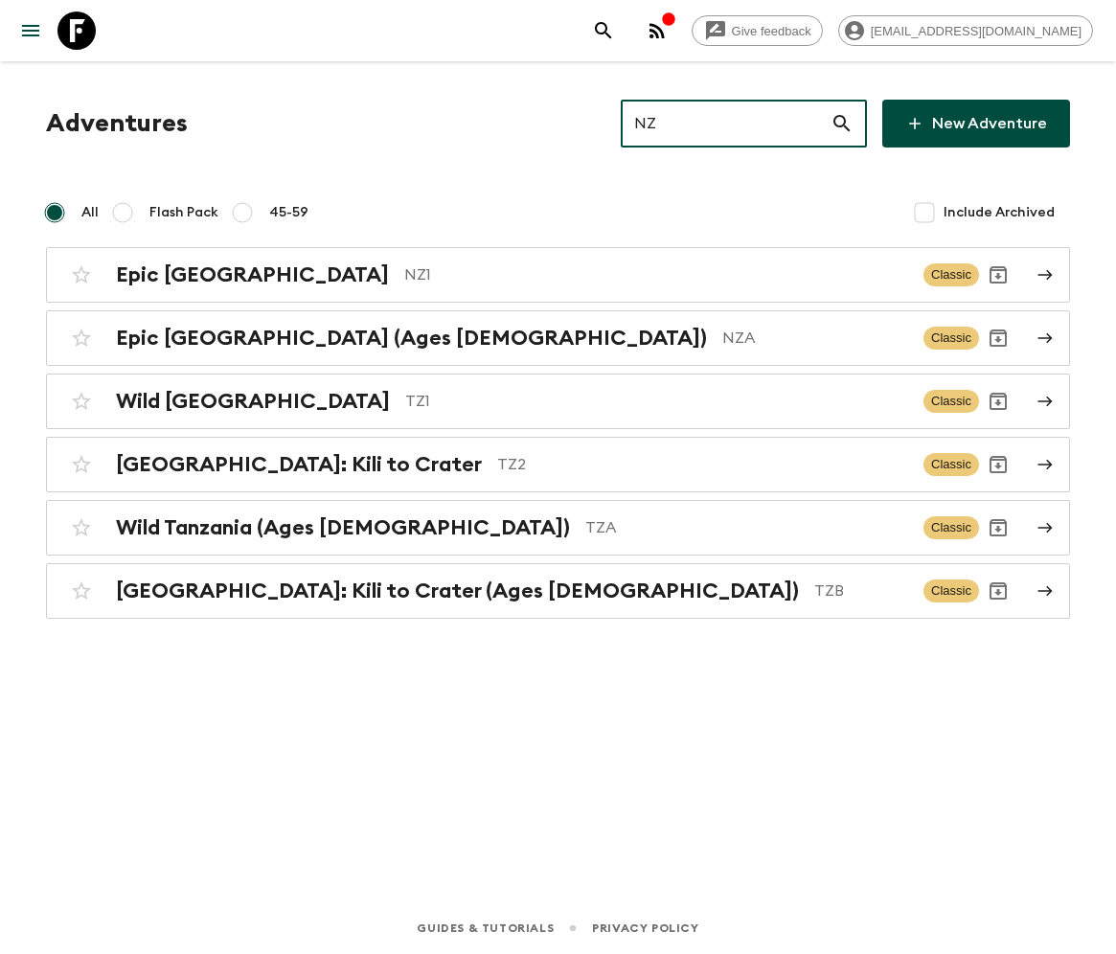
type input "NZ1"
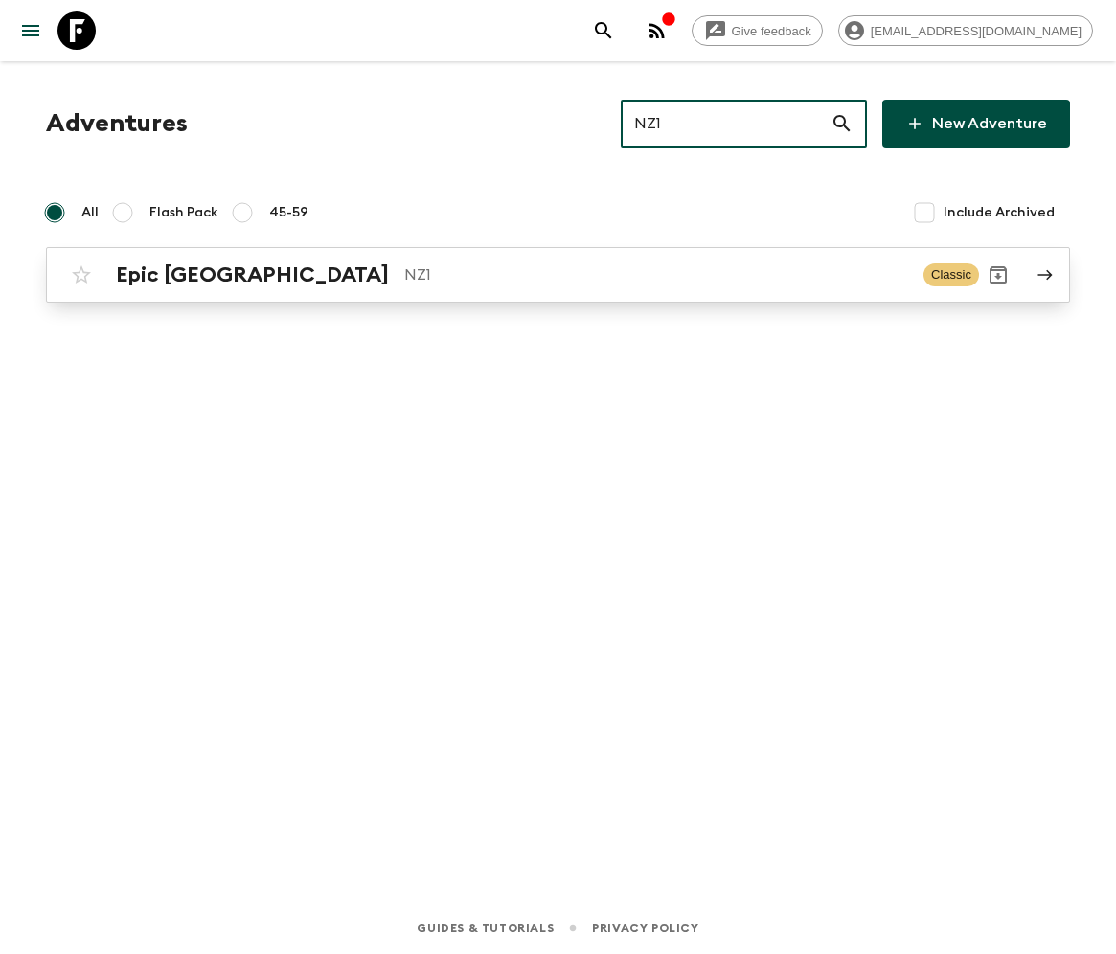
click at [204, 273] on h2 "Epic [GEOGRAPHIC_DATA]" at bounding box center [252, 274] width 273 height 25
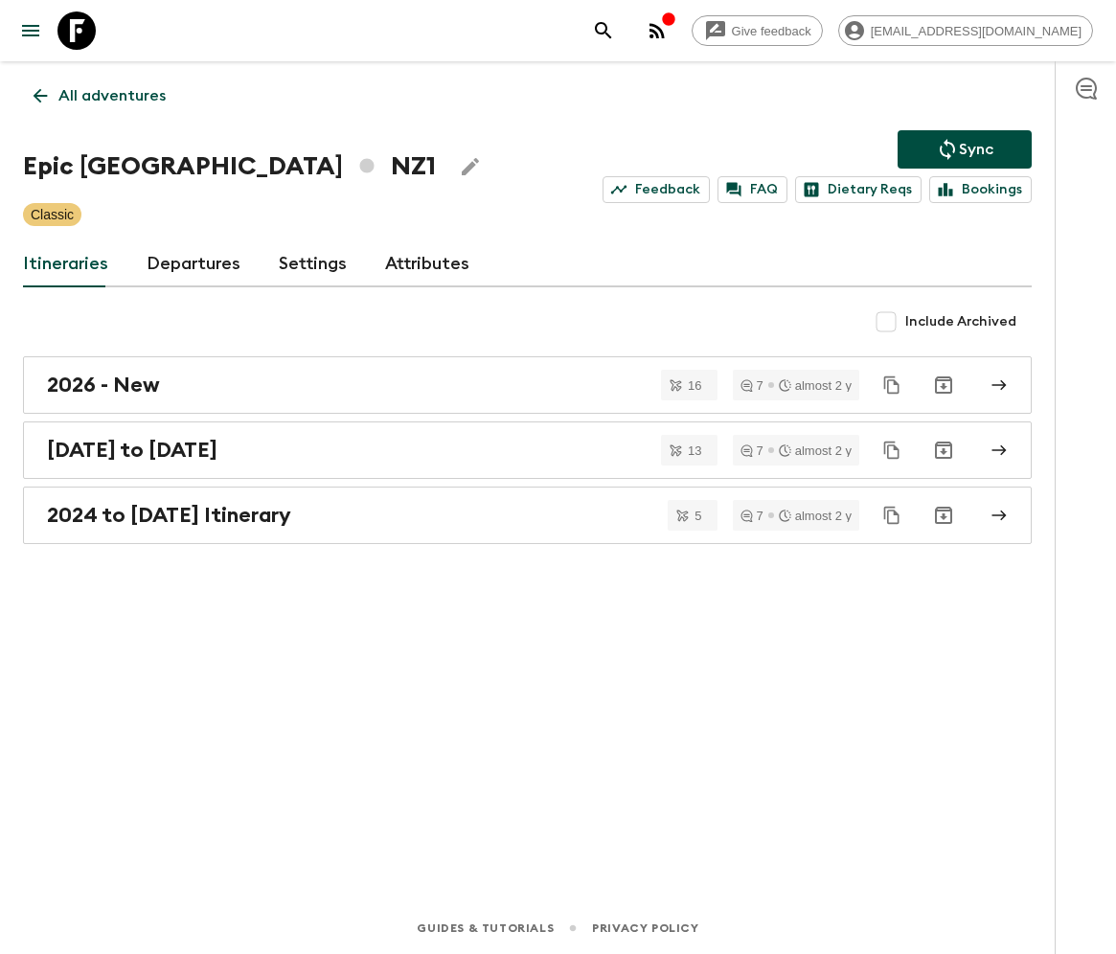
click at [190, 262] on link "Departures" at bounding box center [194, 264] width 94 height 46
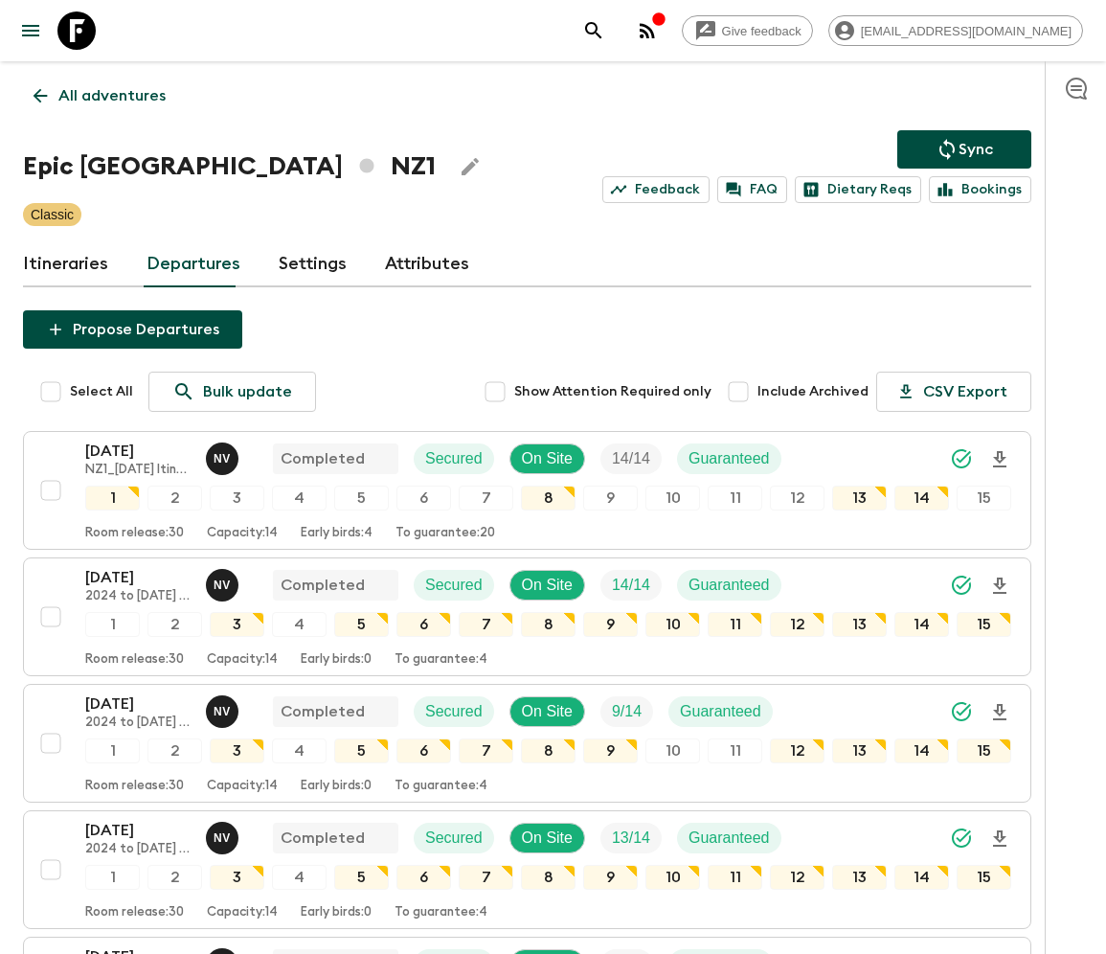
scroll to position [1471, 0]
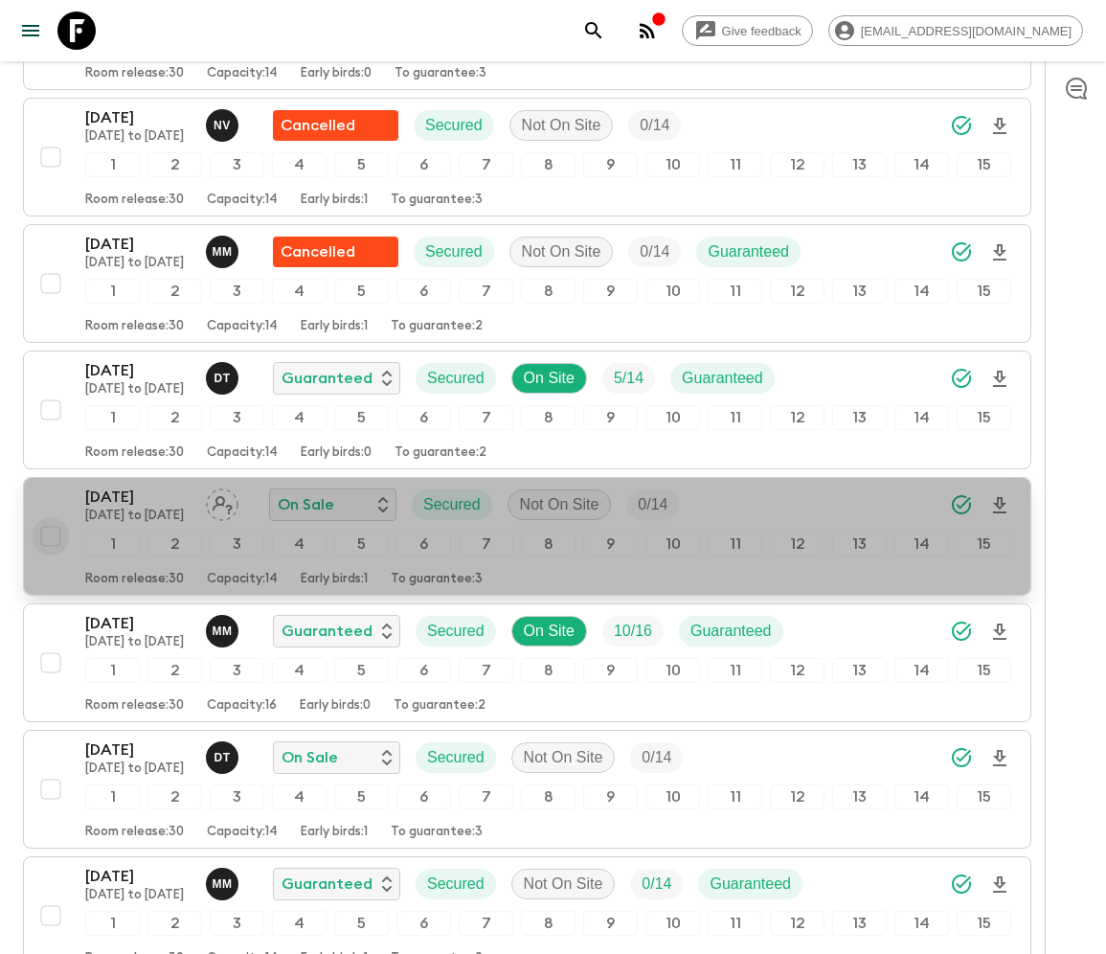
click at [49, 520] on input "checkbox" at bounding box center [51, 536] width 38 height 38
checkbox input "true"
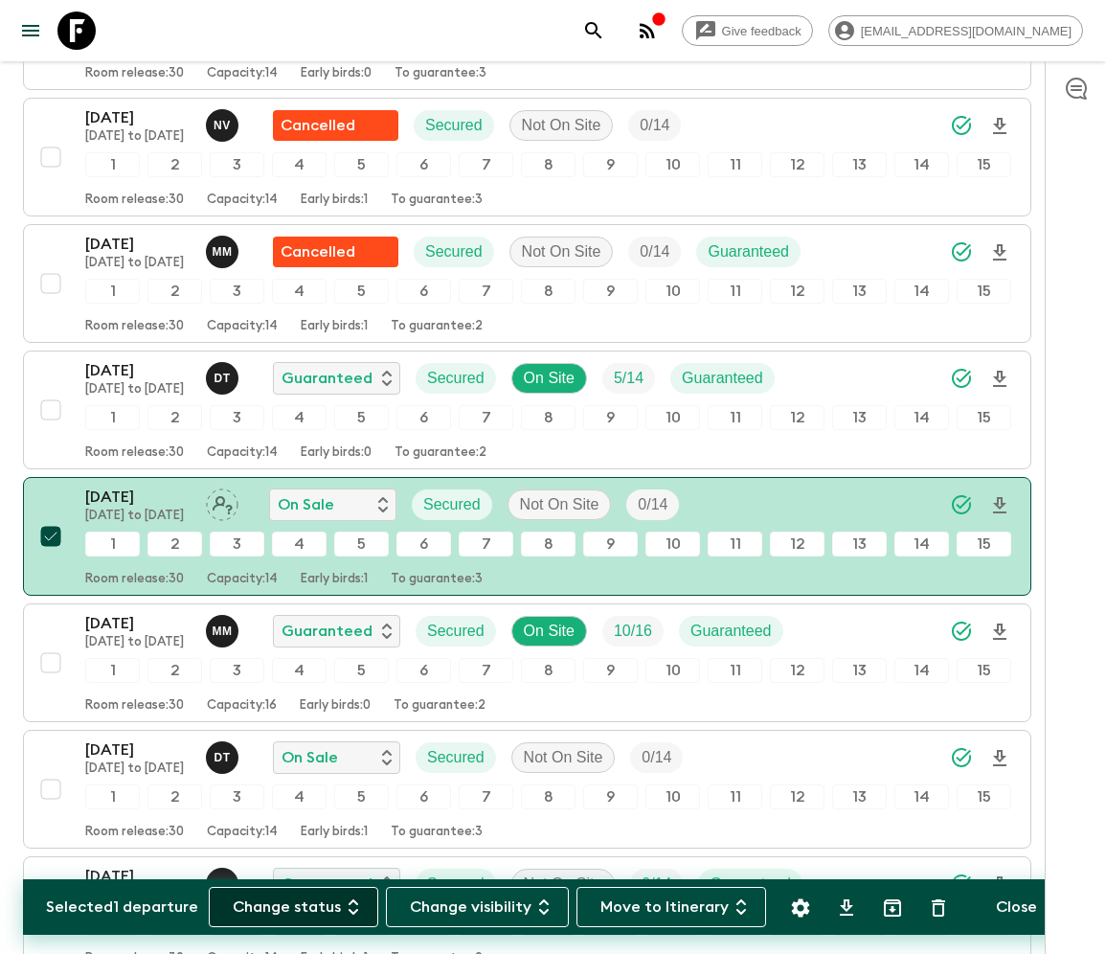
click at [305, 906] on button "Change status" at bounding box center [294, 907] width 170 height 40
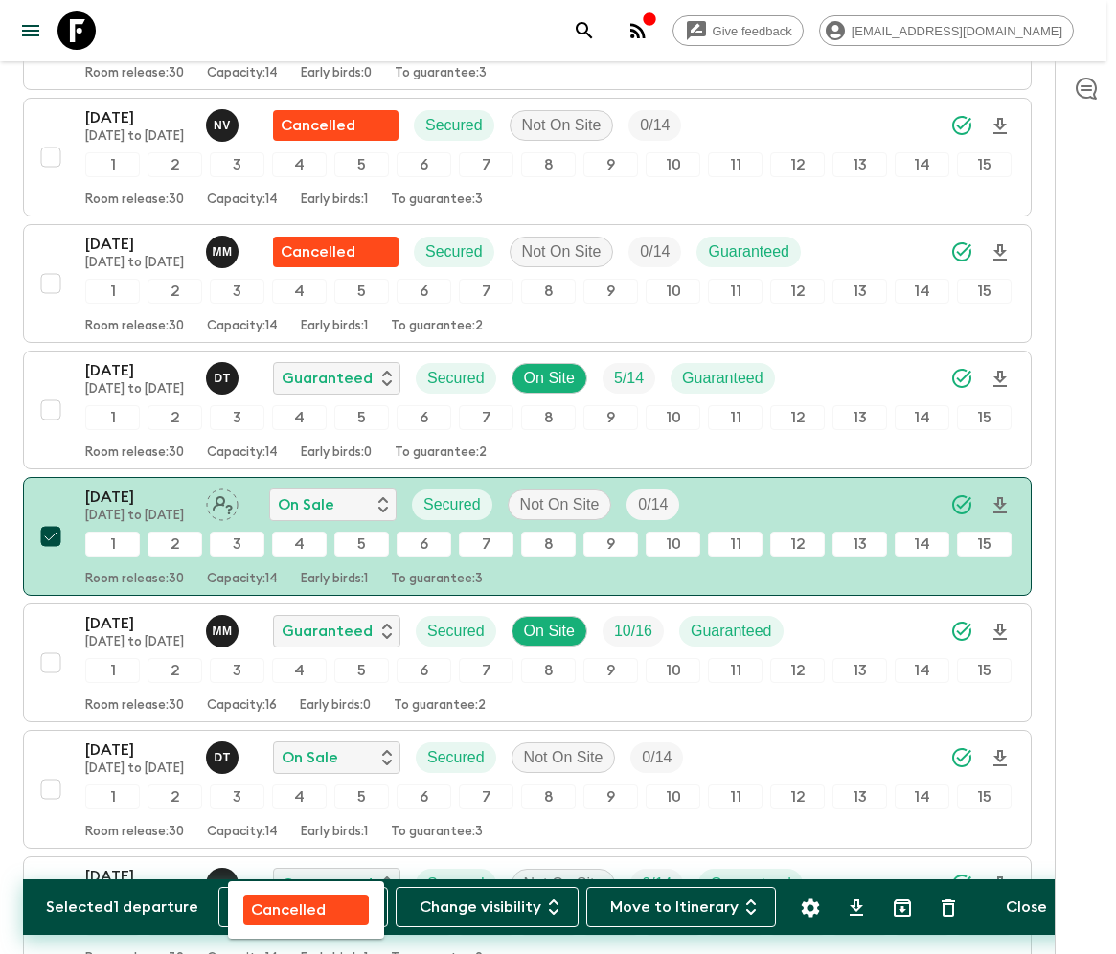
click at [305, 906] on p "Cancelled" at bounding box center [288, 909] width 75 height 23
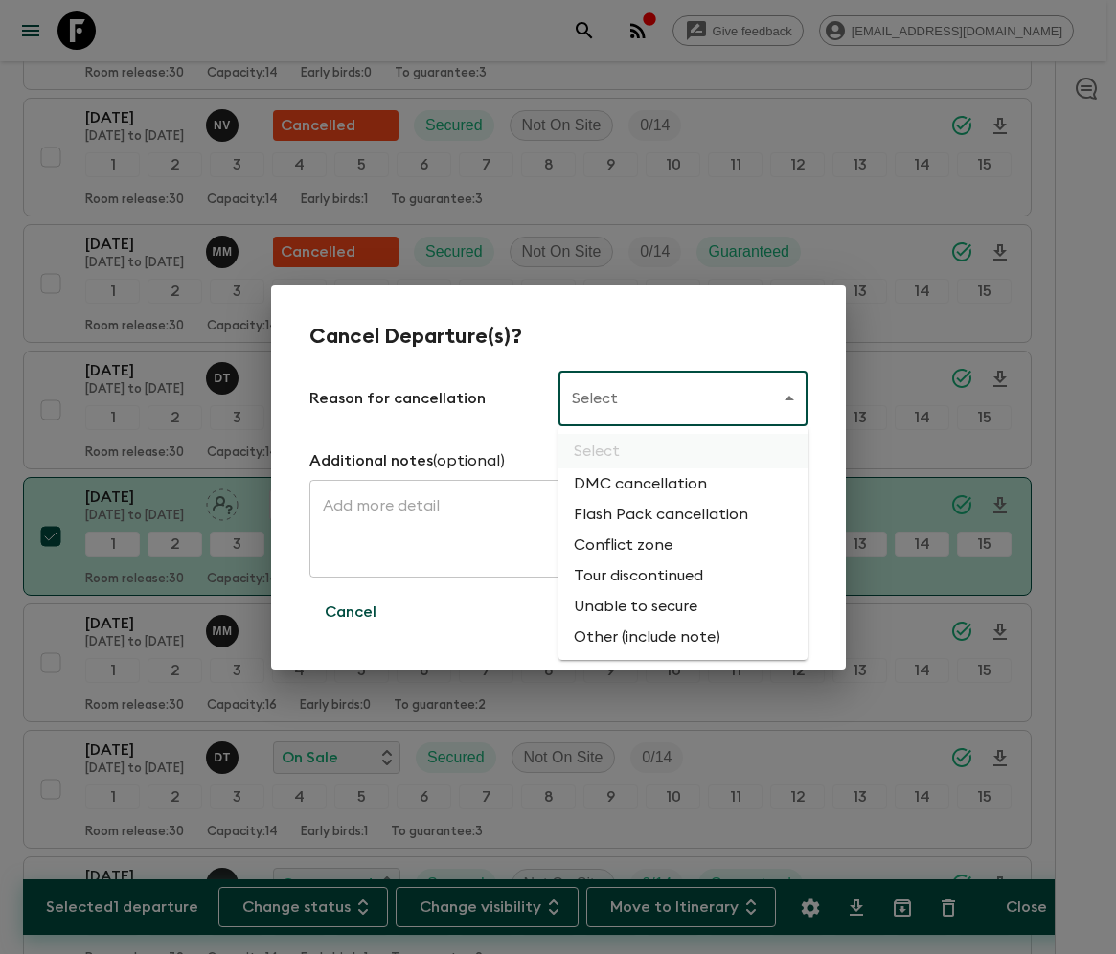
click at [657, 515] on li "Flash Pack cancellation" at bounding box center [682, 514] width 249 height 31
type input "FLASHPACK_CANCELLATION"
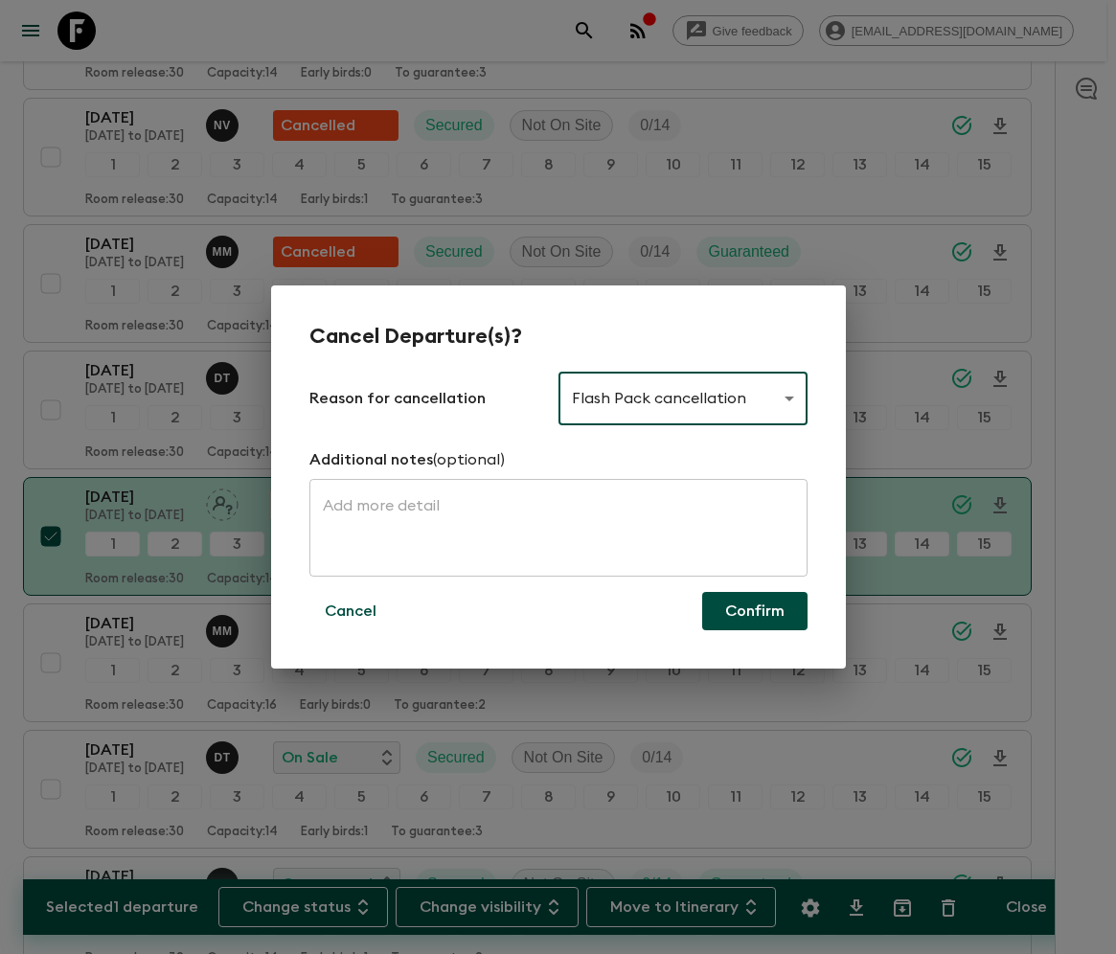
click at [753, 611] on button "Confirm" at bounding box center [754, 611] width 105 height 38
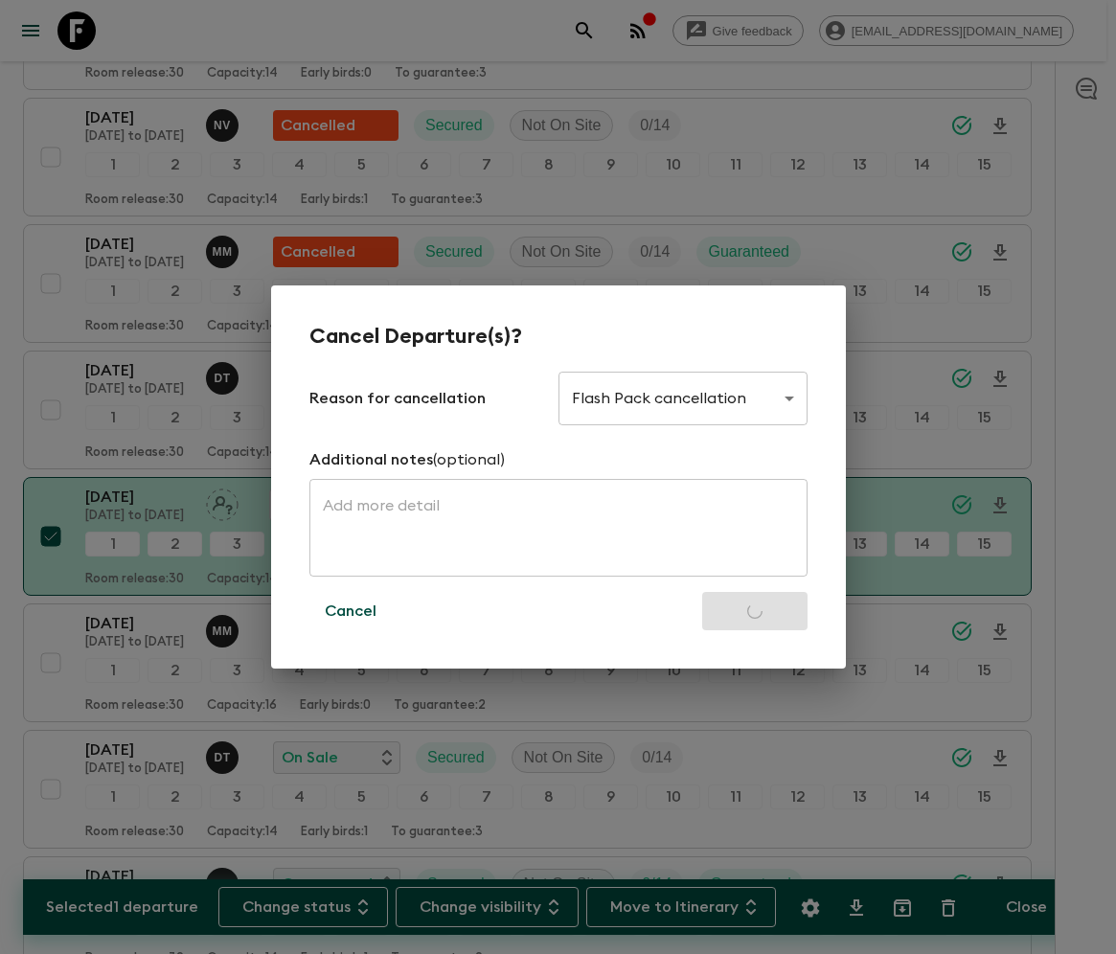
checkbox input "false"
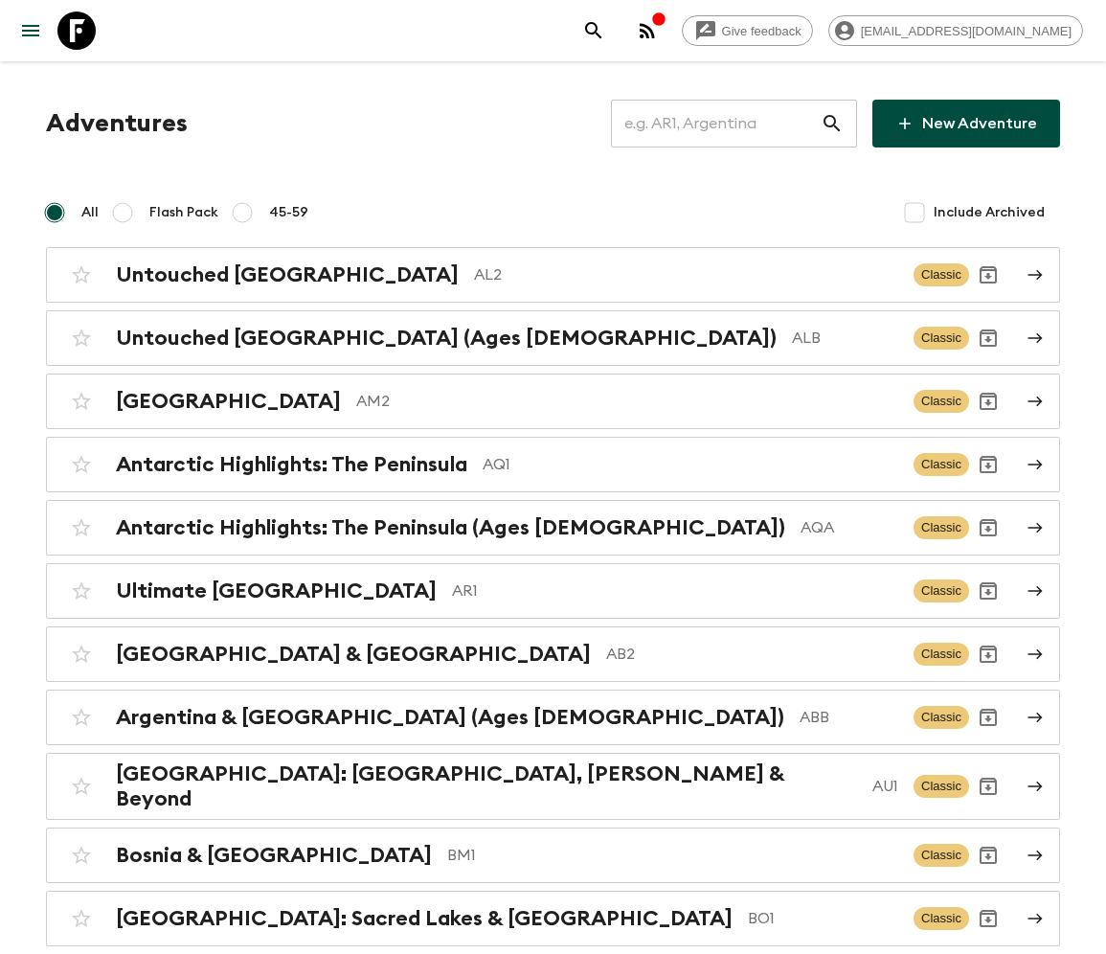
click at [731, 123] on input "text" at bounding box center [716, 124] width 210 height 54
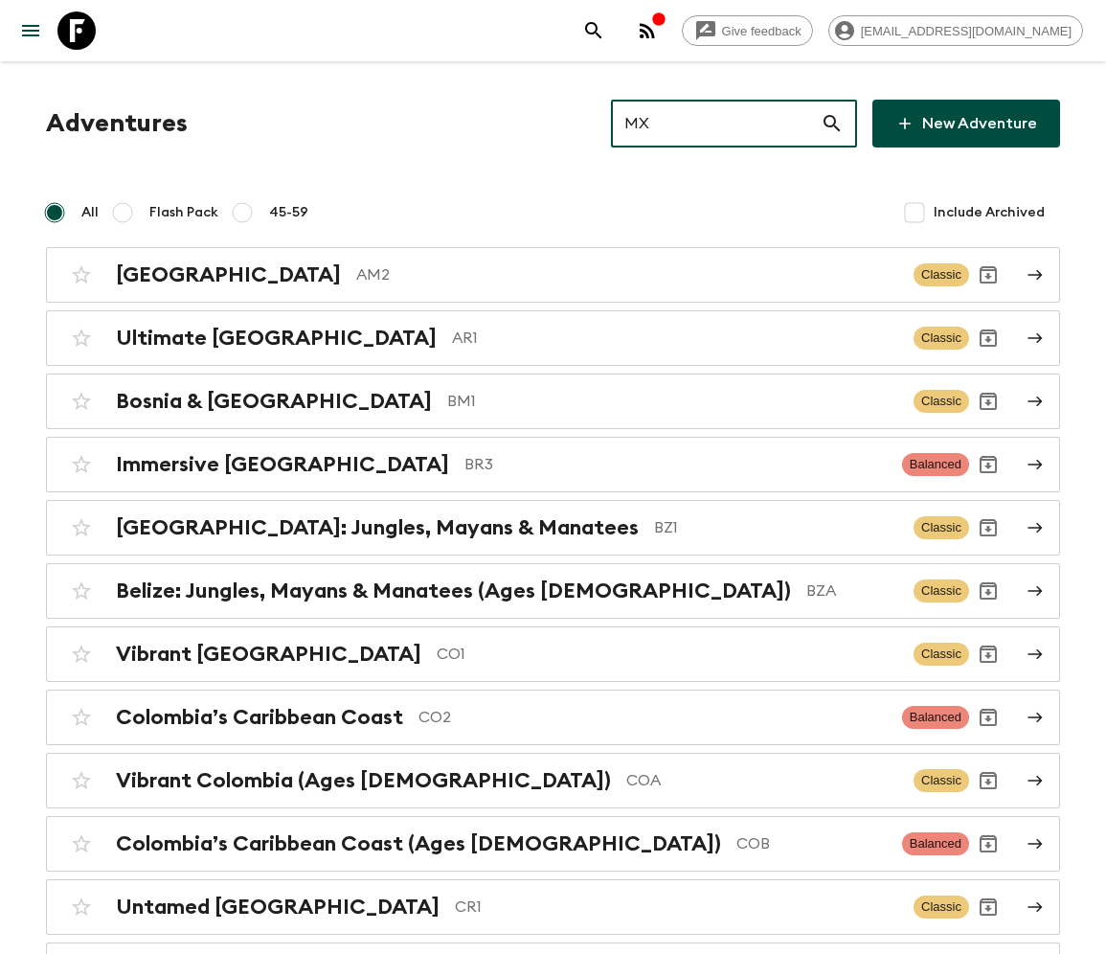
type input "MX3"
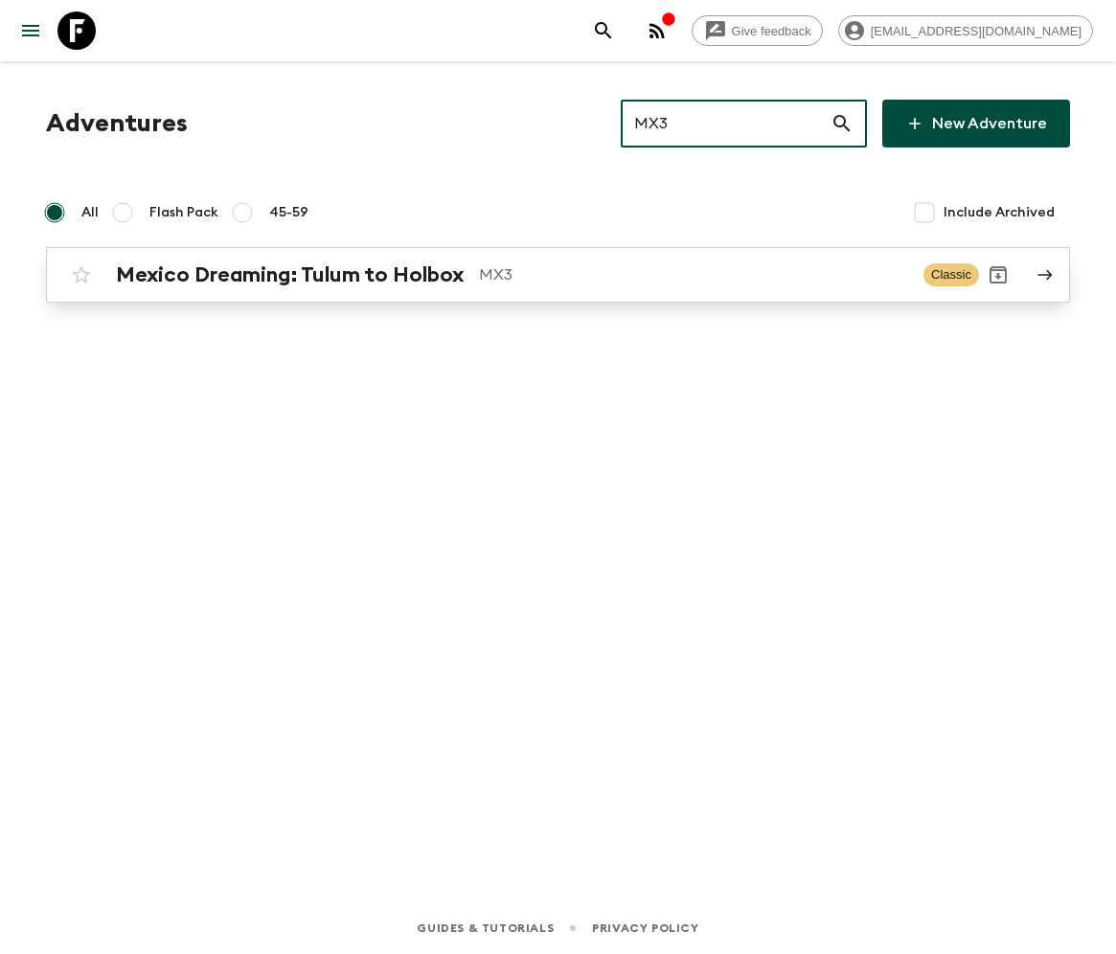
click at [288, 274] on h2 "Mexico Dreaming: Tulum to Holbox" at bounding box center [290, 274] width 348 height 25
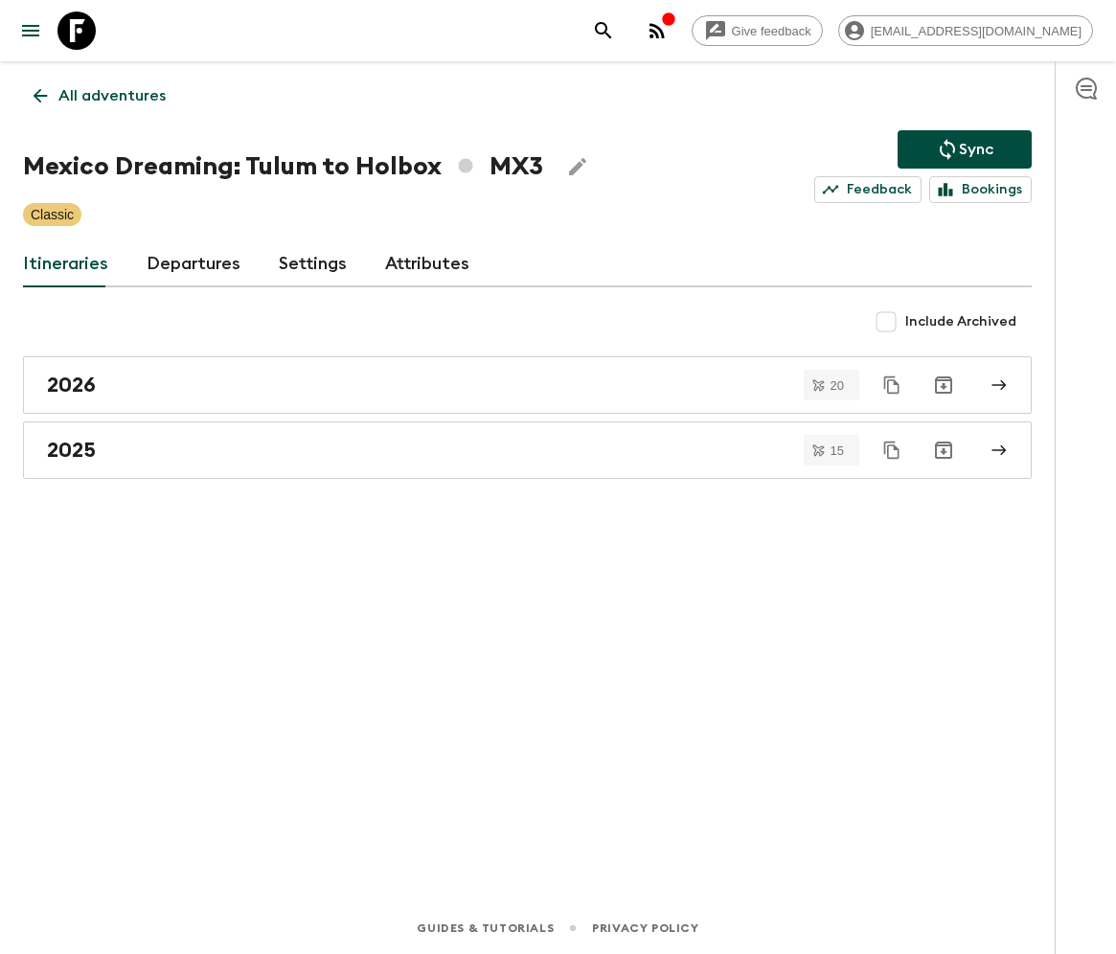
click at [190, 262] on link "Departures" at bounding box center [194, 264] width 94 height 46
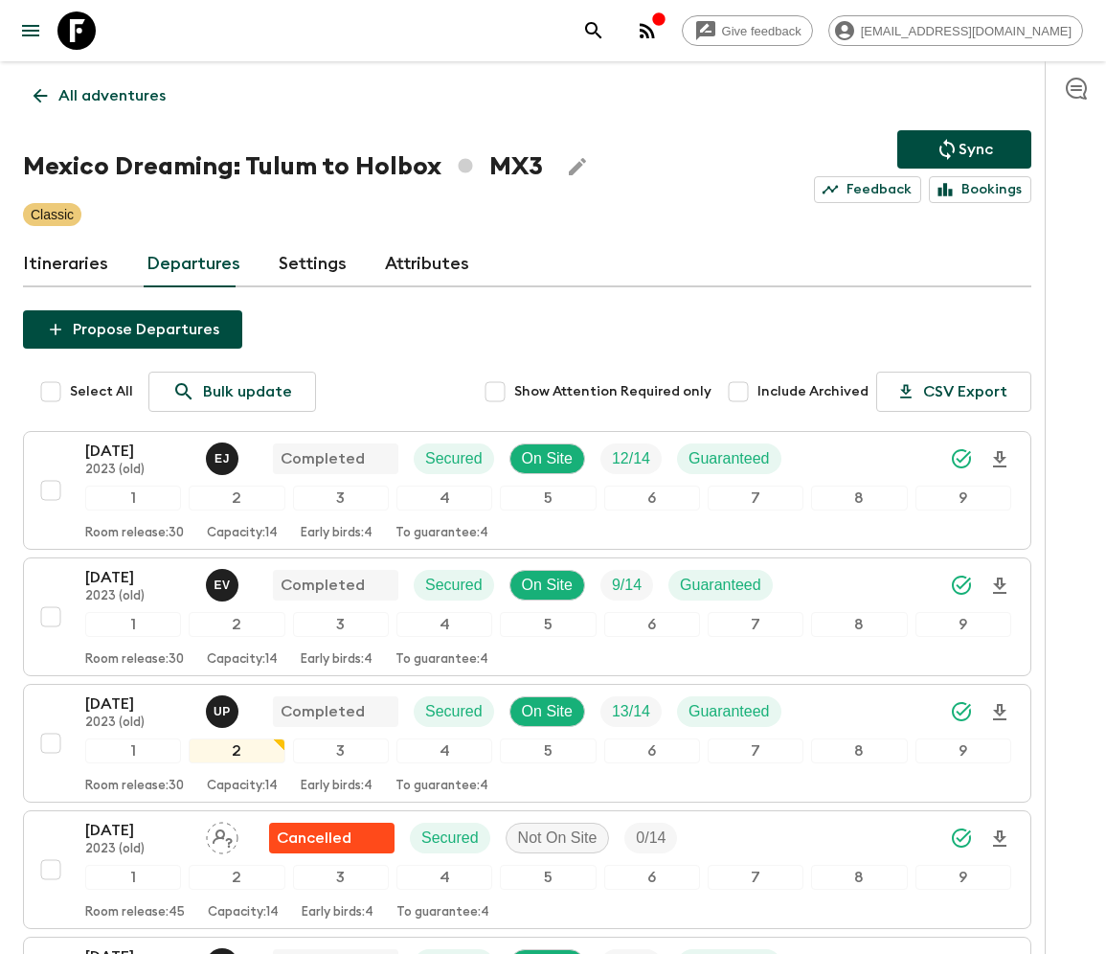
scroll to position [1971, 0]
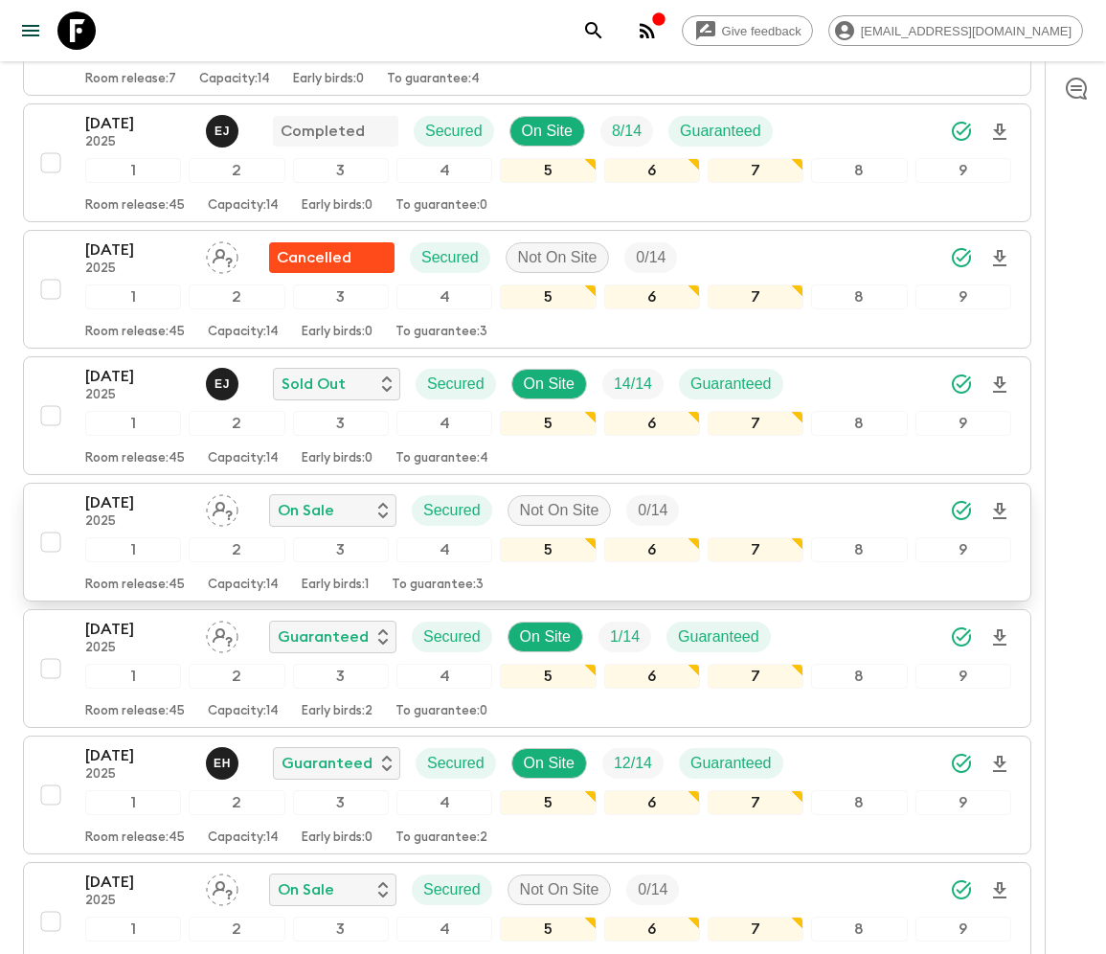
click at [48, 523] on input "checkbox" at bounding box center [51, 542] width 38 height 38
checkbox input "true"
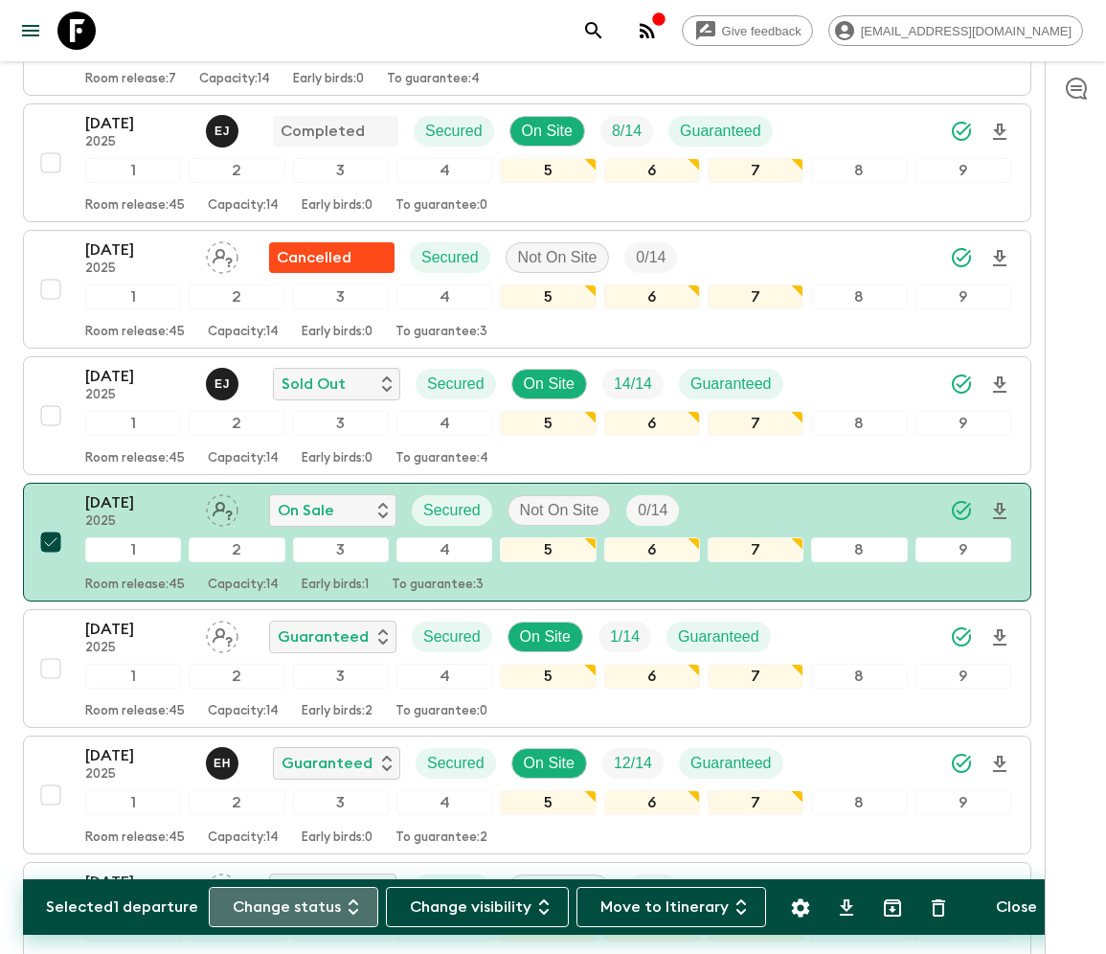
click at [295, 906] on button "Change status" at bounding box center [294, 907] width 170 height 40
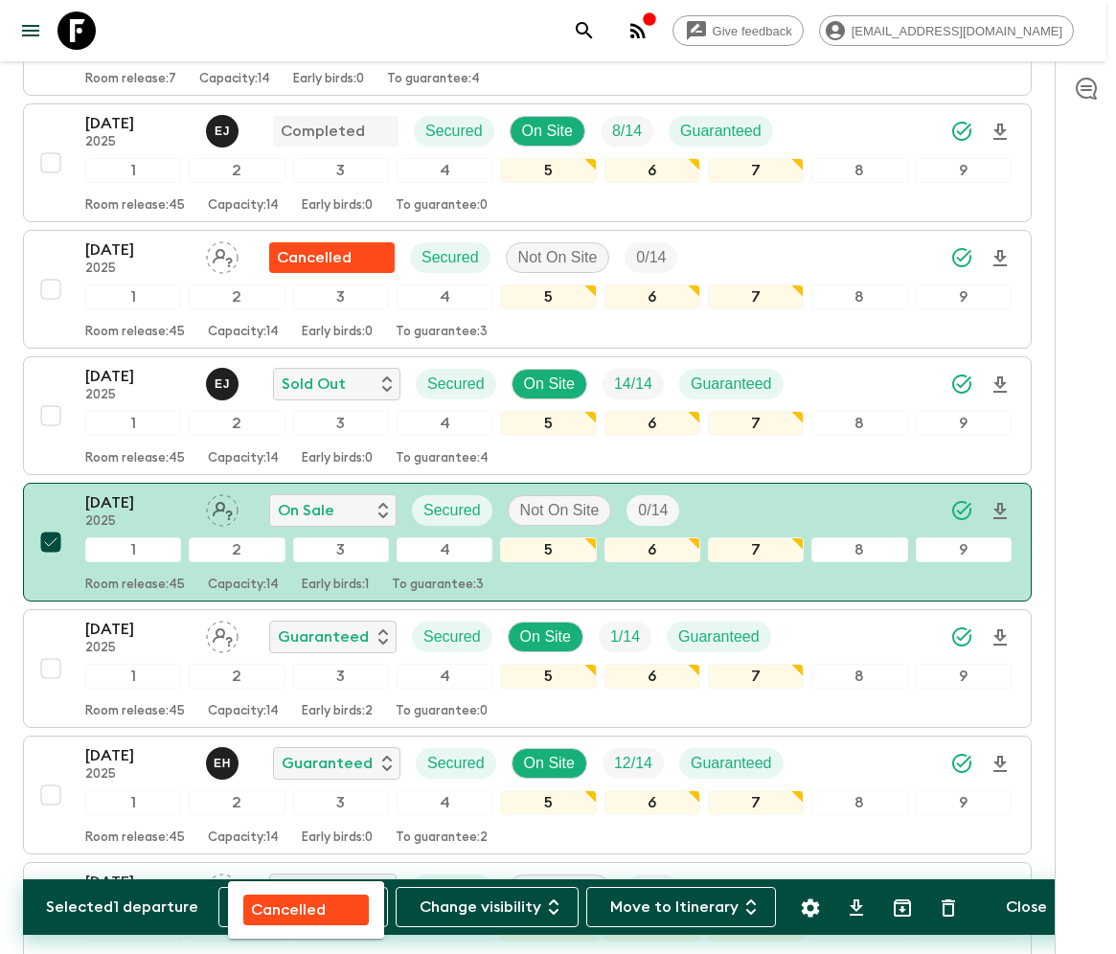
click at [288, 906] on p "Cancelled" at bounding box center [288, 909] width 75 height 23
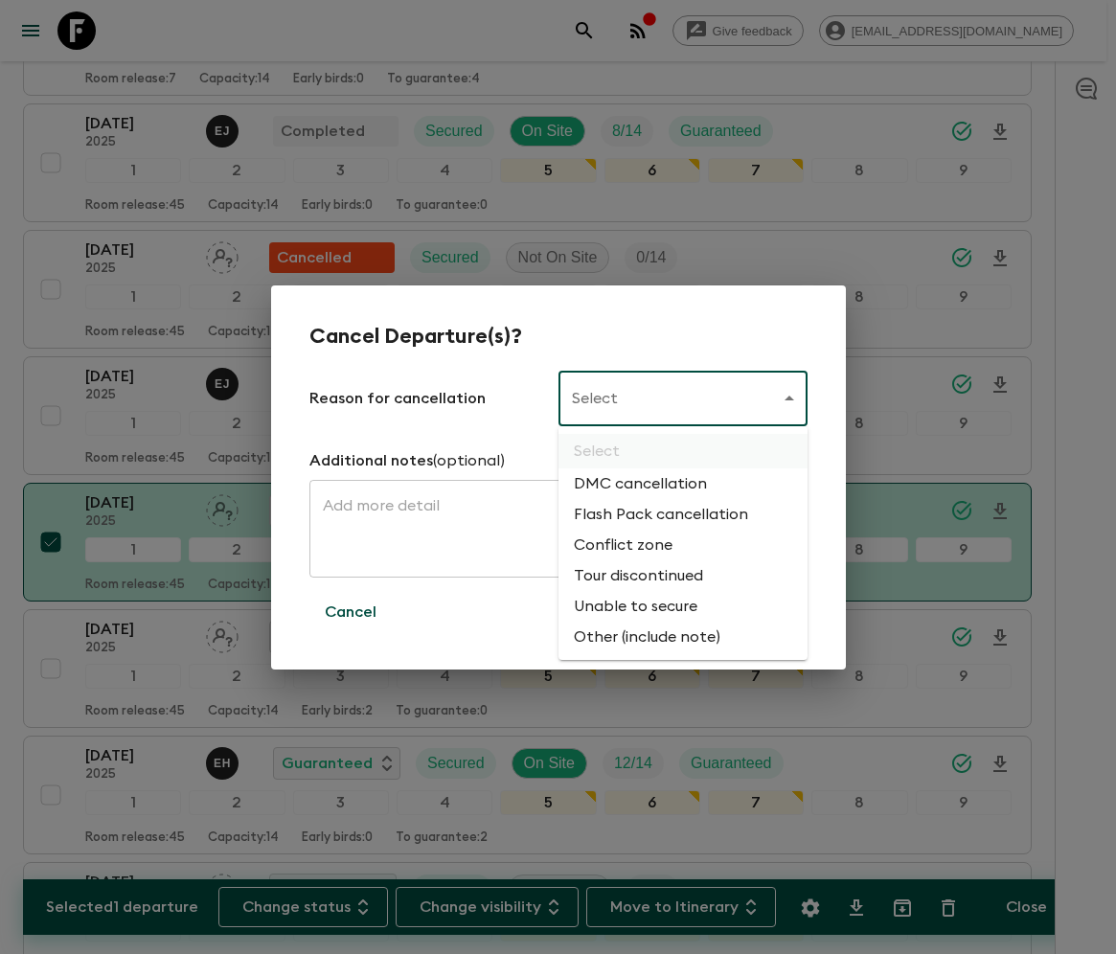
click at [657, 515] on li "Flash Pack cancellation" at bounding box center [682, 514] width 249 height 31
type input "FLASHPACK_CANCELLATION"
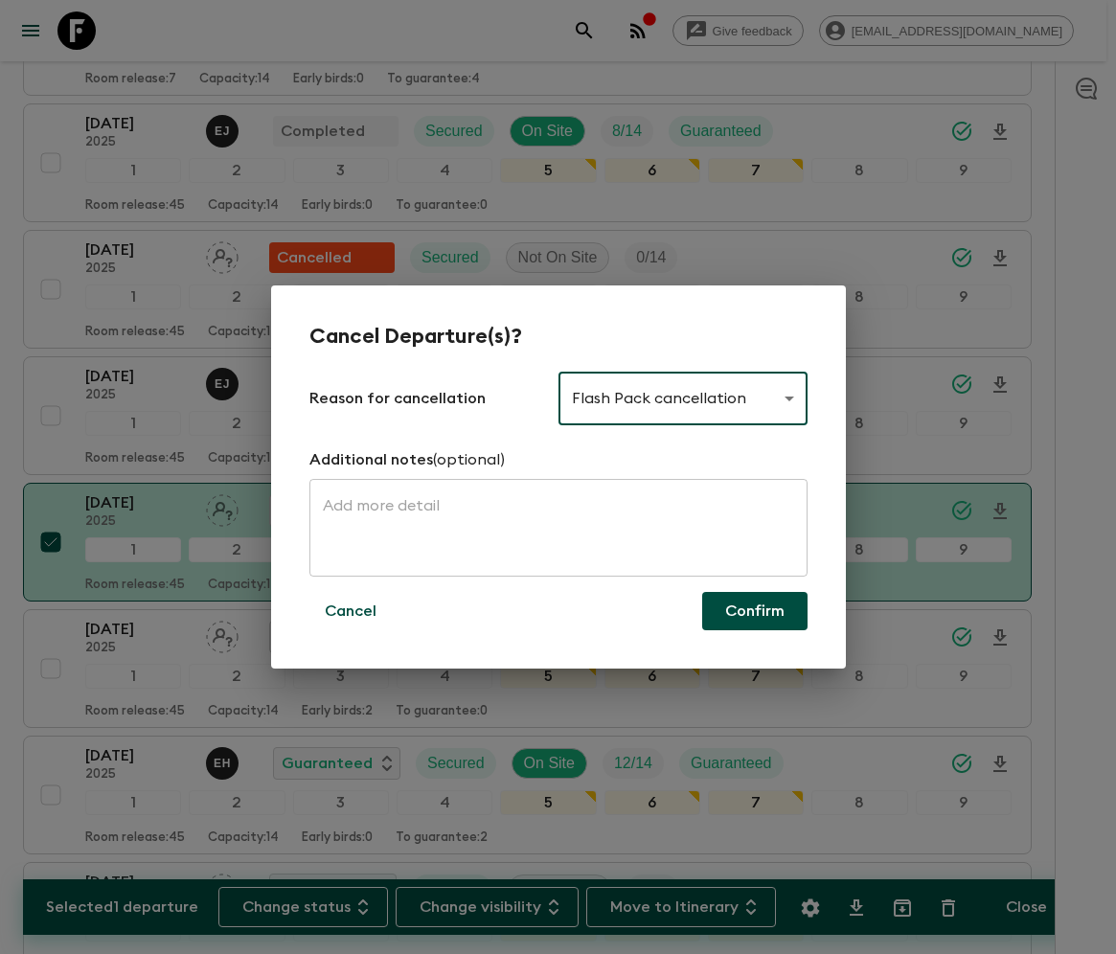
click at [755, 611] on button "Confirm" at bounding box center [754, 611] width 105 height 38
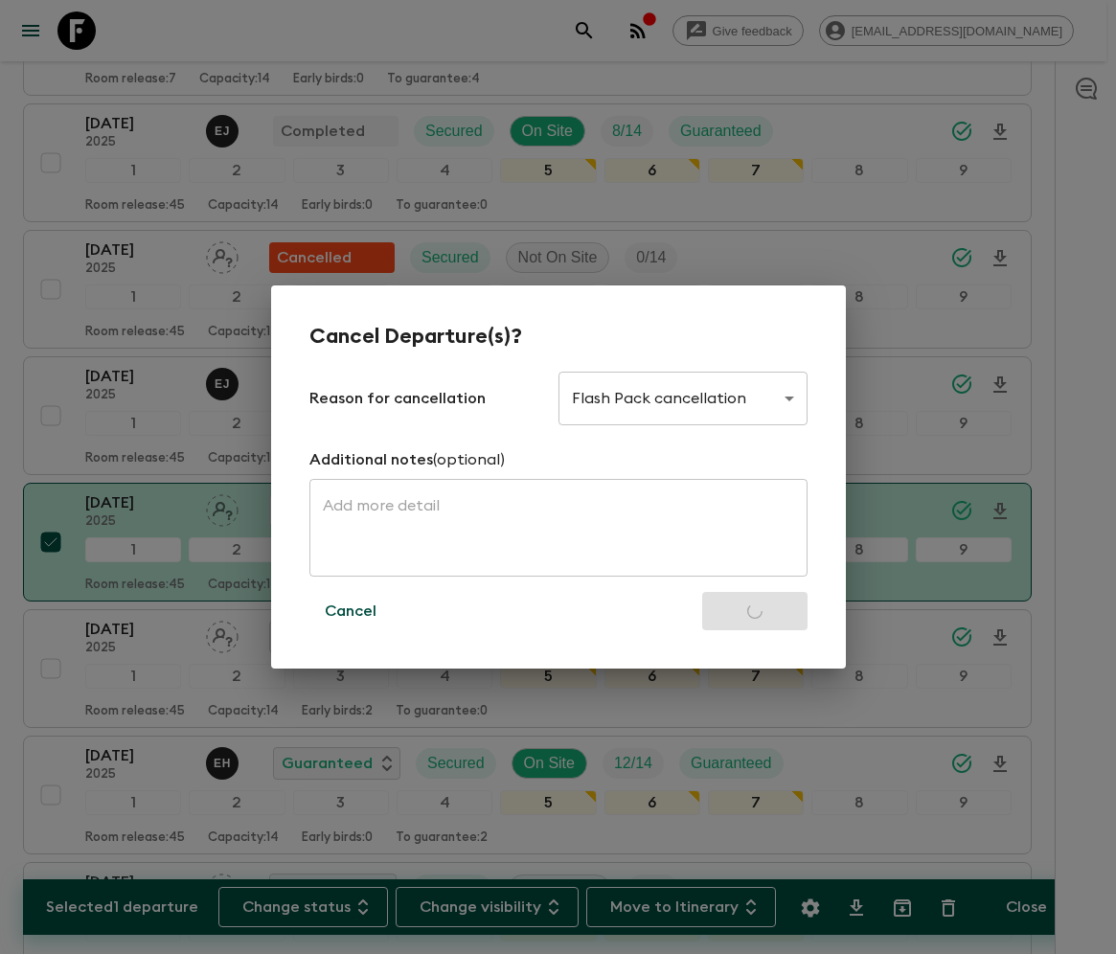
checkbox input "false"
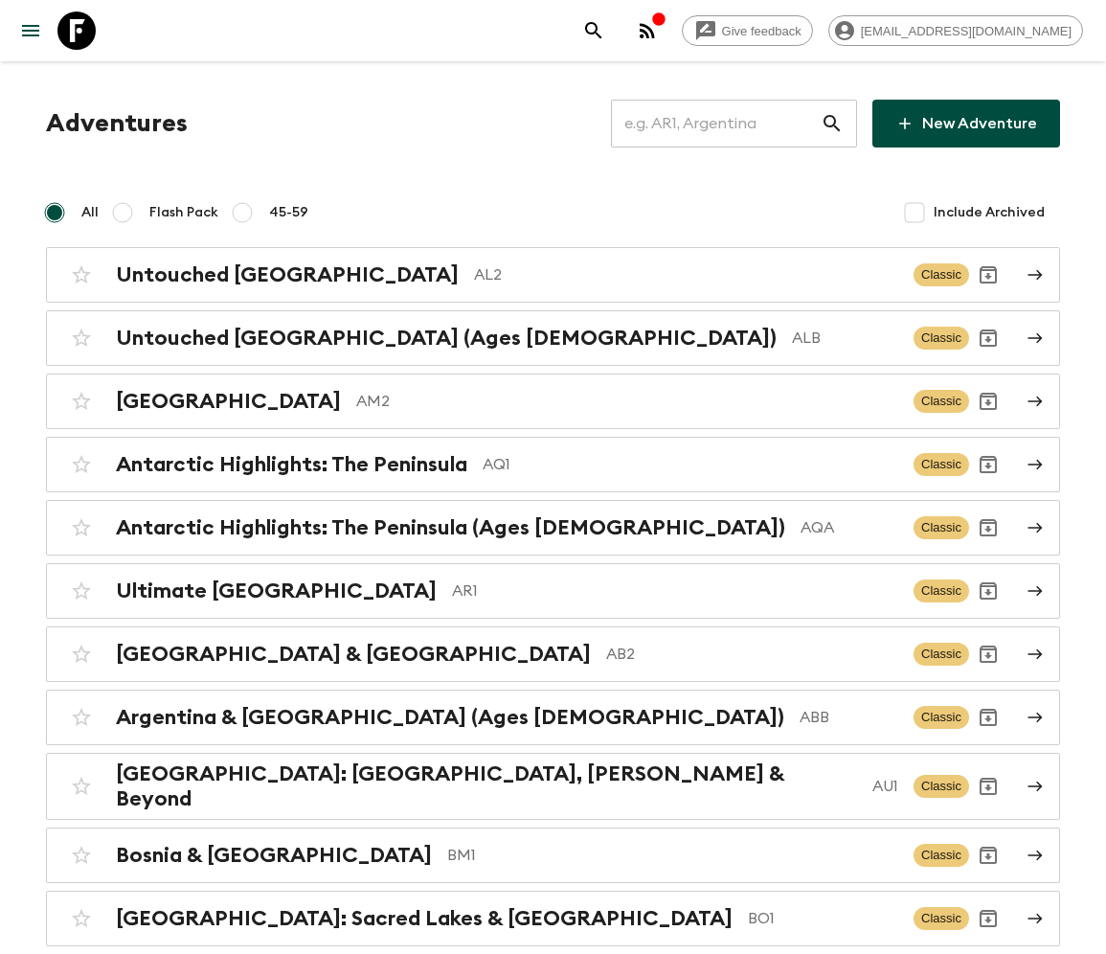
click at [728, 123] on input "text" at bounding box center [716, 124] width 210 height 54
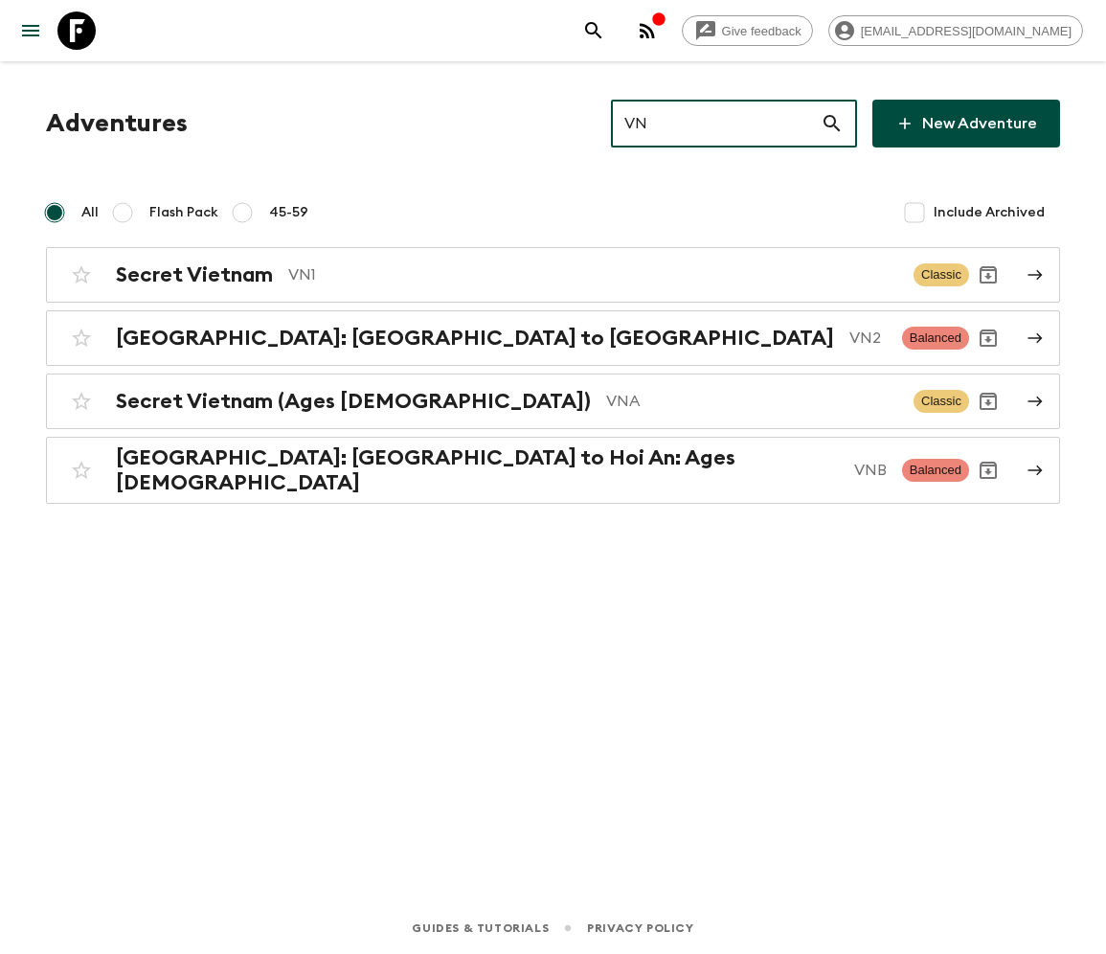
type input "VN1"
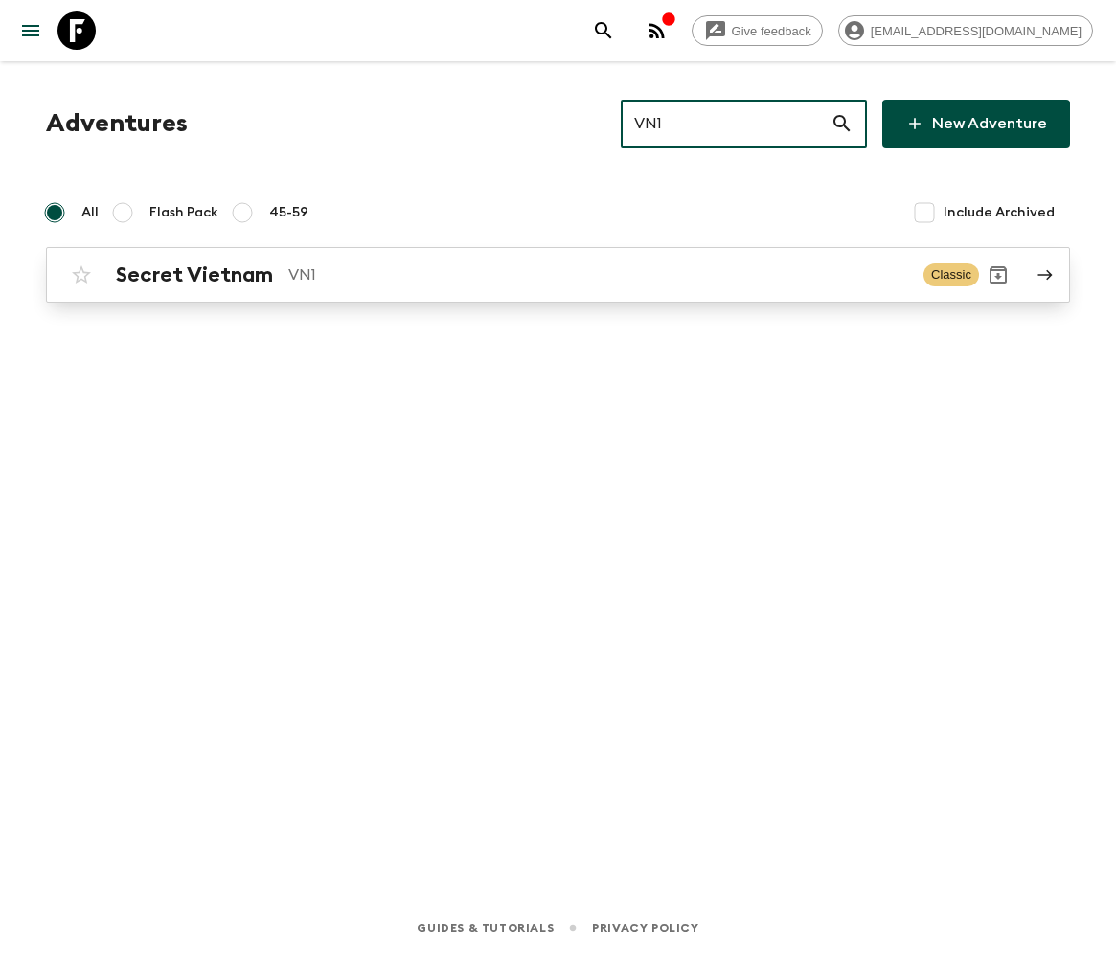
click at [192, 274] on h2 "Secret Vietnam" at bounding box center [194, 274] width 157 height 25
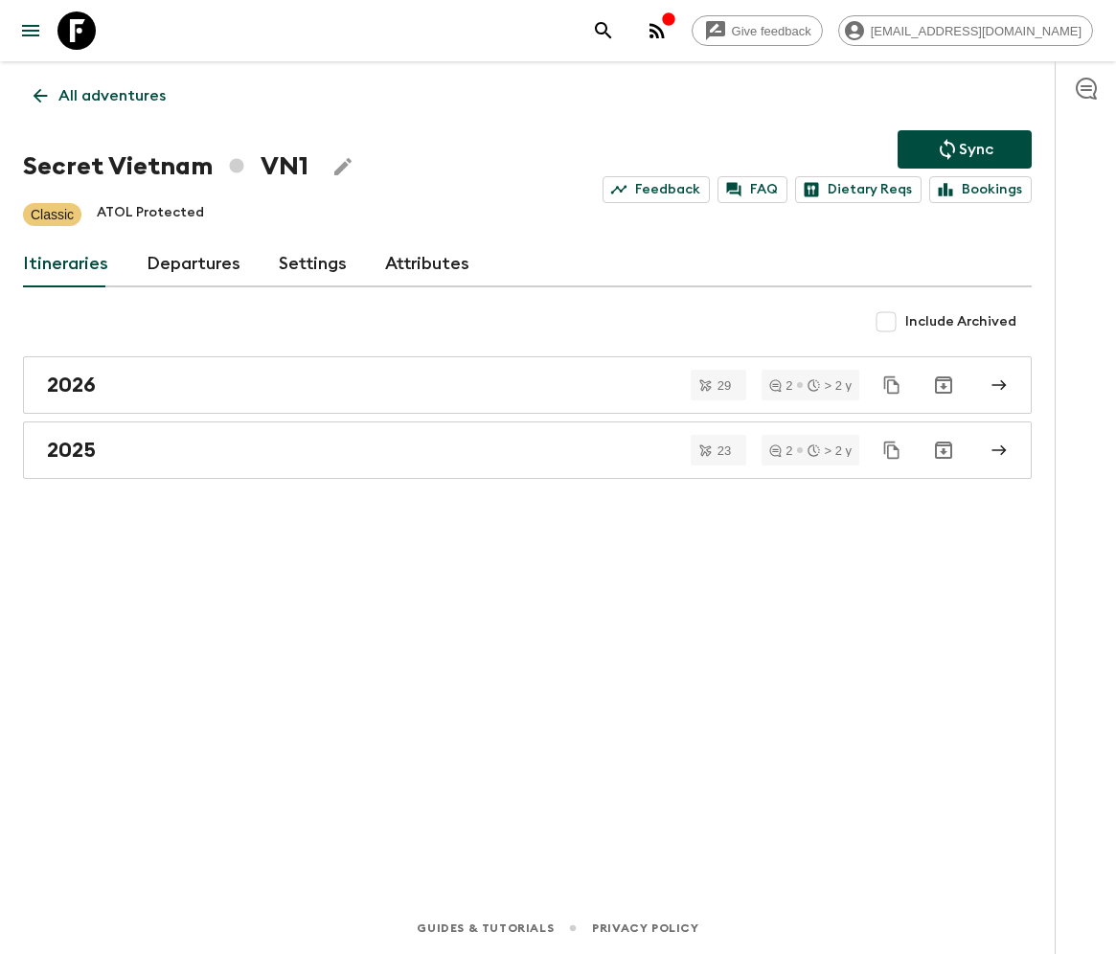
click at [188, 262] on link "Departures" at bounding box center [194, 264] width 94 height 46
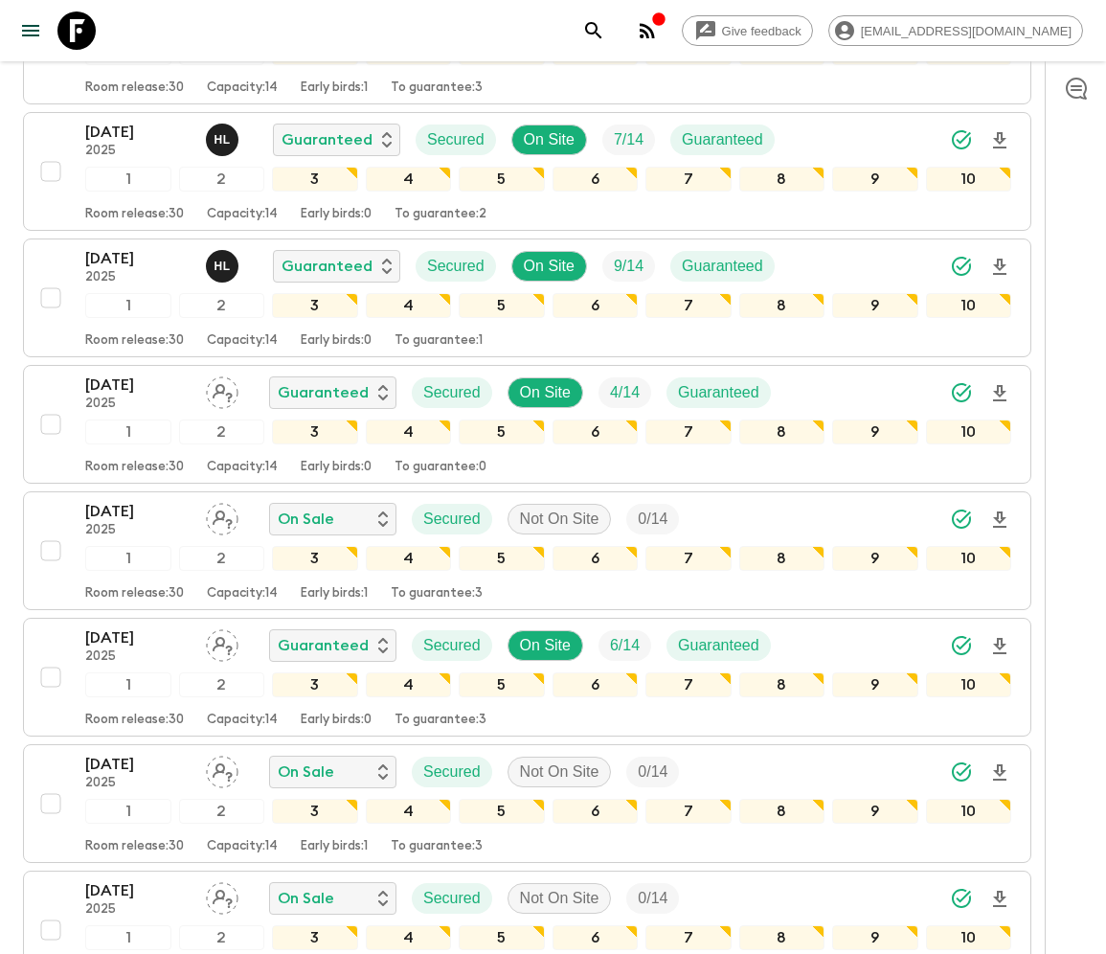
scroll to position [1471, 0]
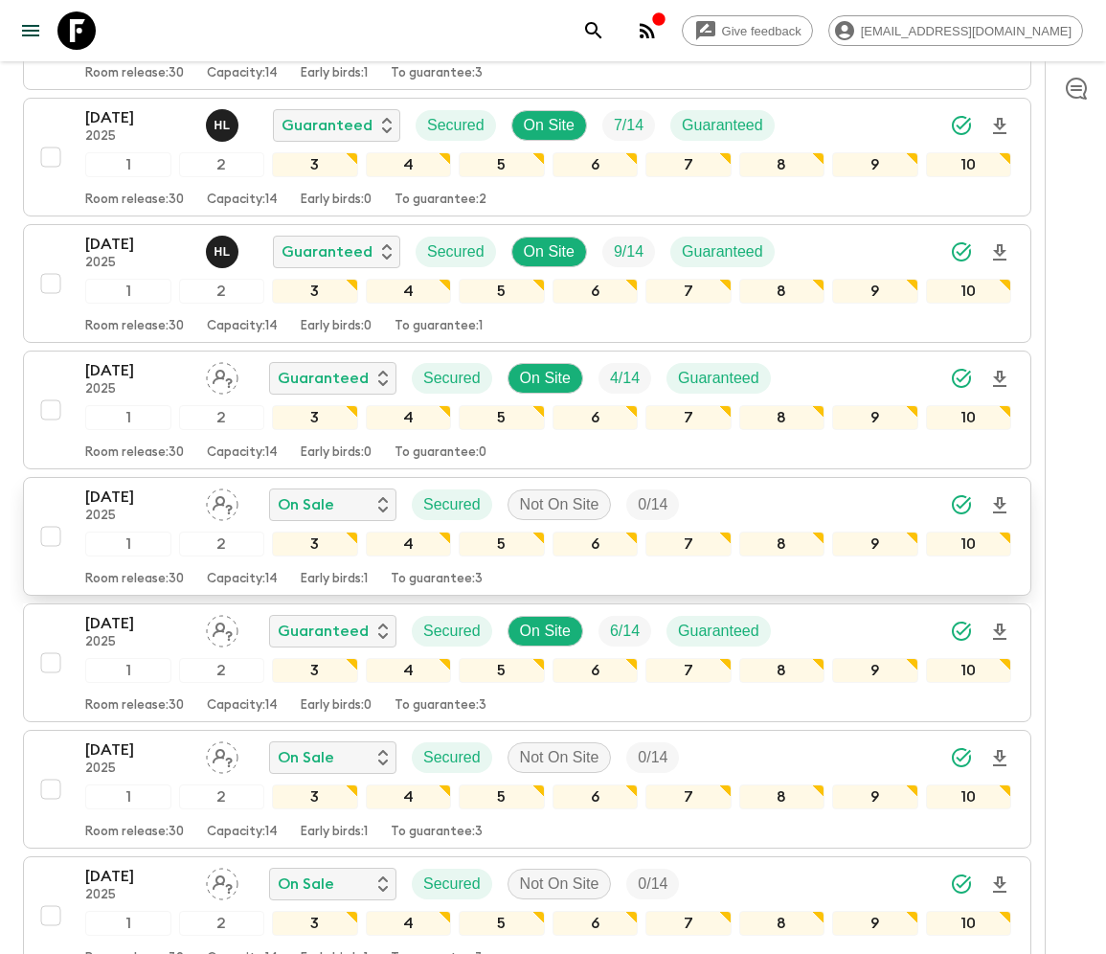
click at [49, 486] on div "[DATE] 2025 On Sale Secured Not On Site 0 / 14 1 2 3 4 5 6 7 8 9 10 Room releas…" at bounding box center [522, 537] width 980 height 102
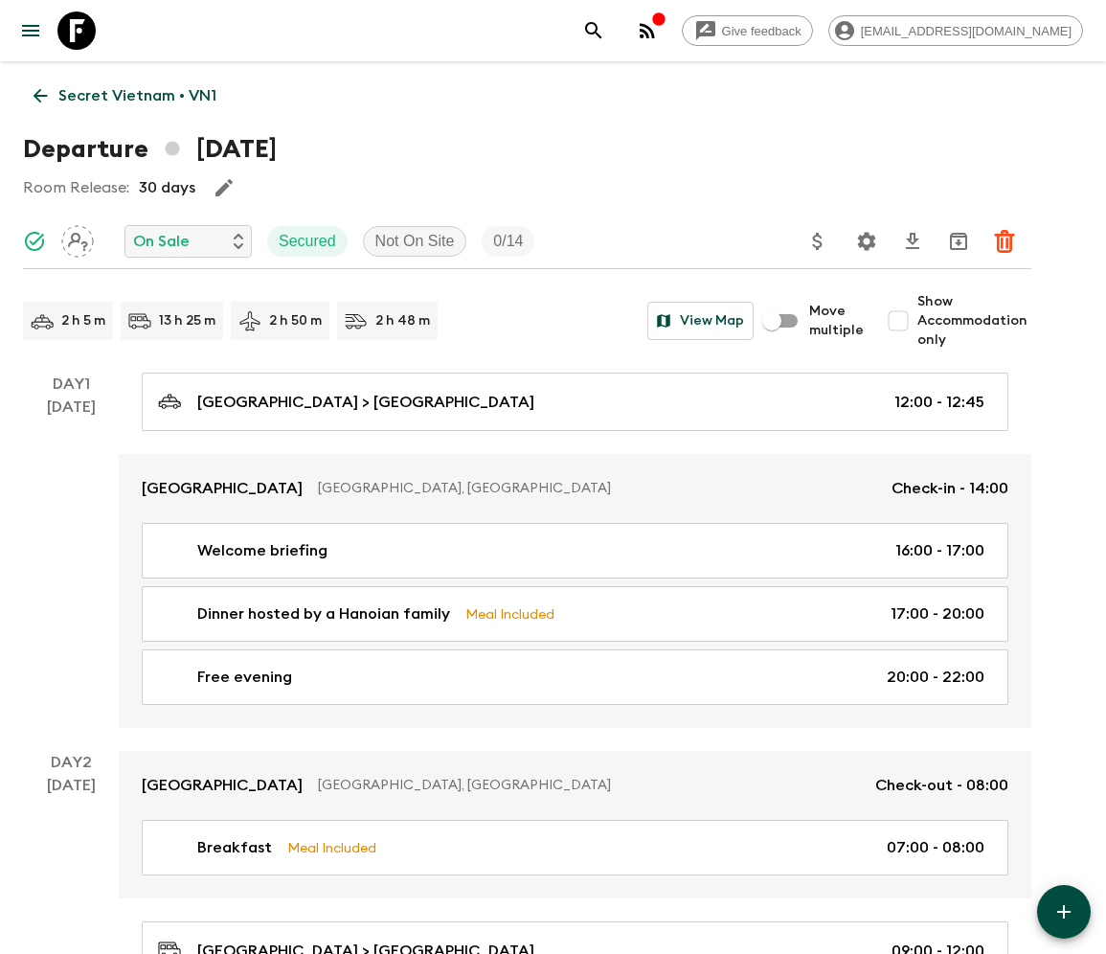
click at [41, 95] on icon at bounding box center [40, 95] width 21 height 21
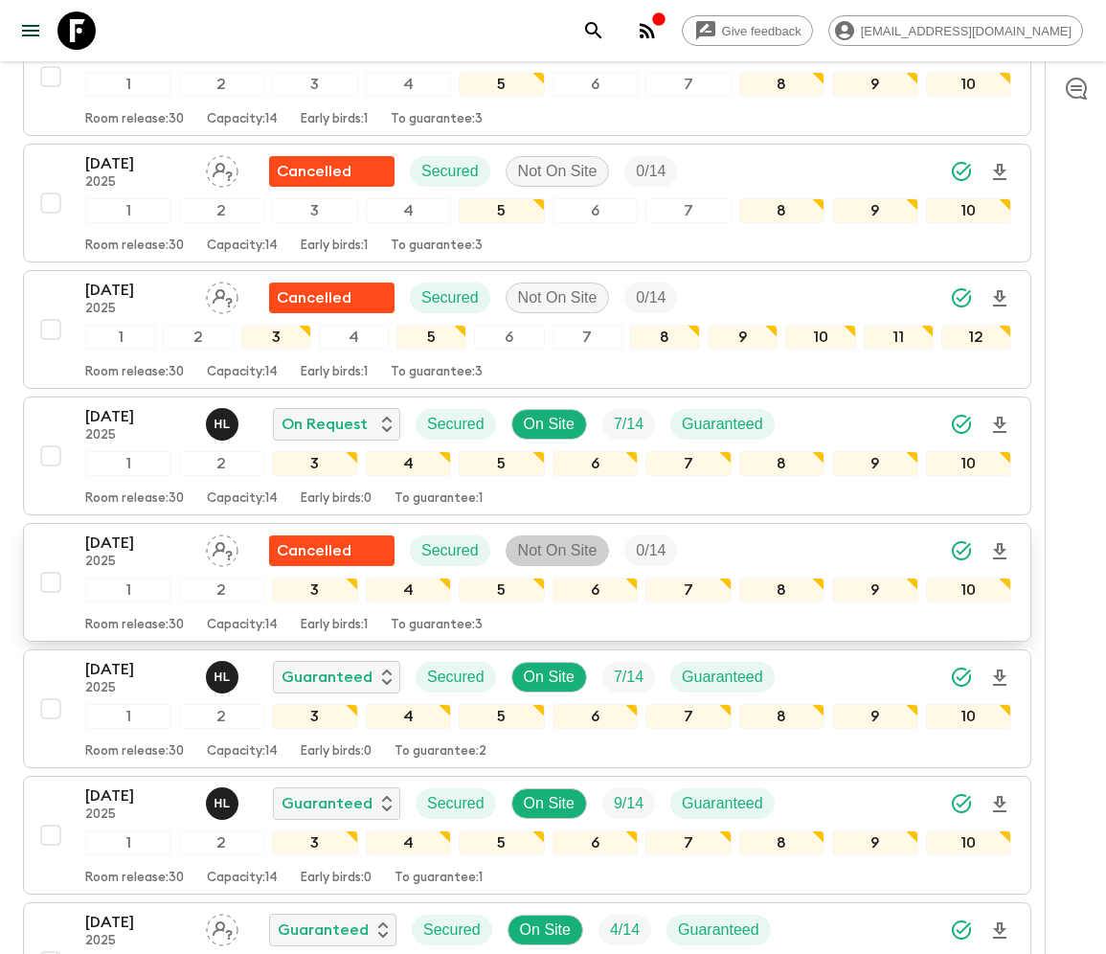
scroll to position [1264, 0]
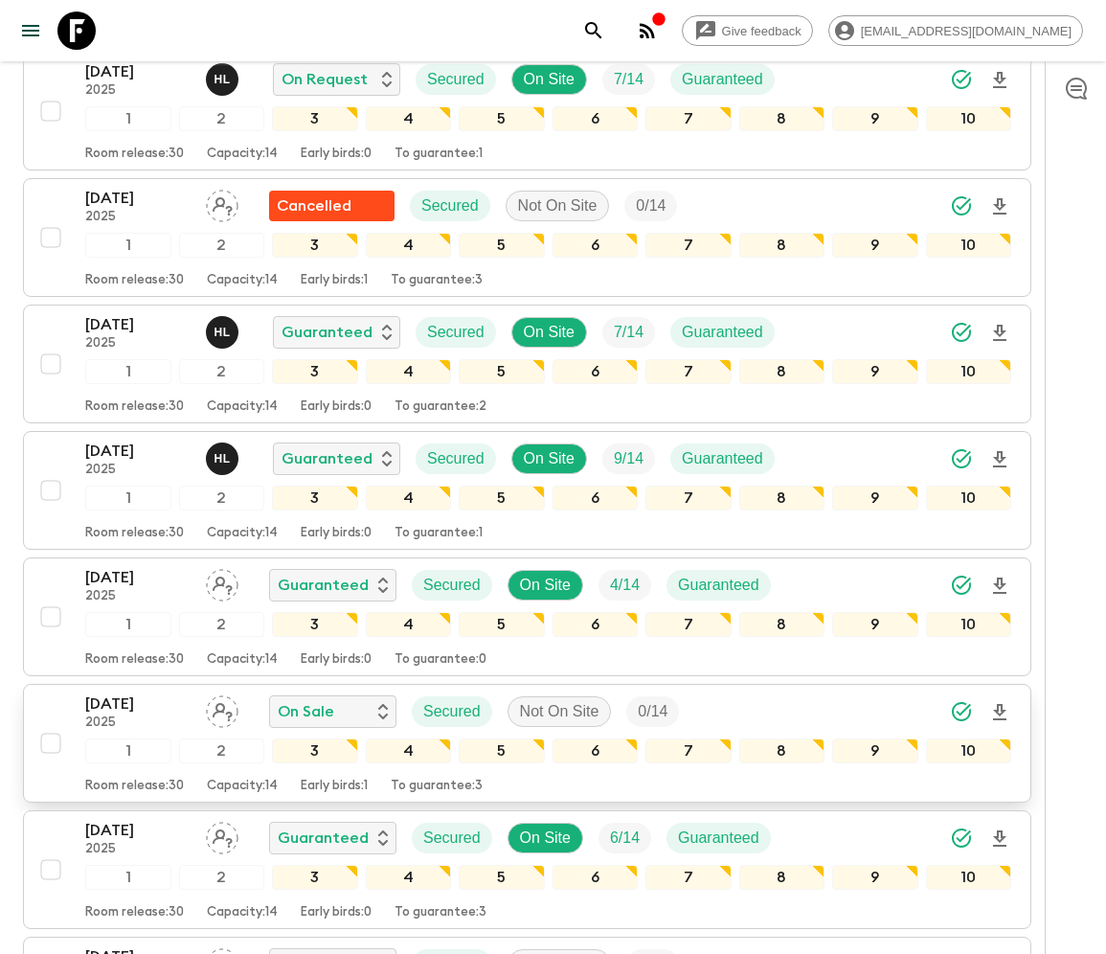
click at [49, 693] on div "31 Oct 2025 2025 On Sale Secured Not On Site 0 / 14 1 2 3 4 5 6 7 8 9 10 Room r…" at bounding box center [522, 743] width 980 height 102
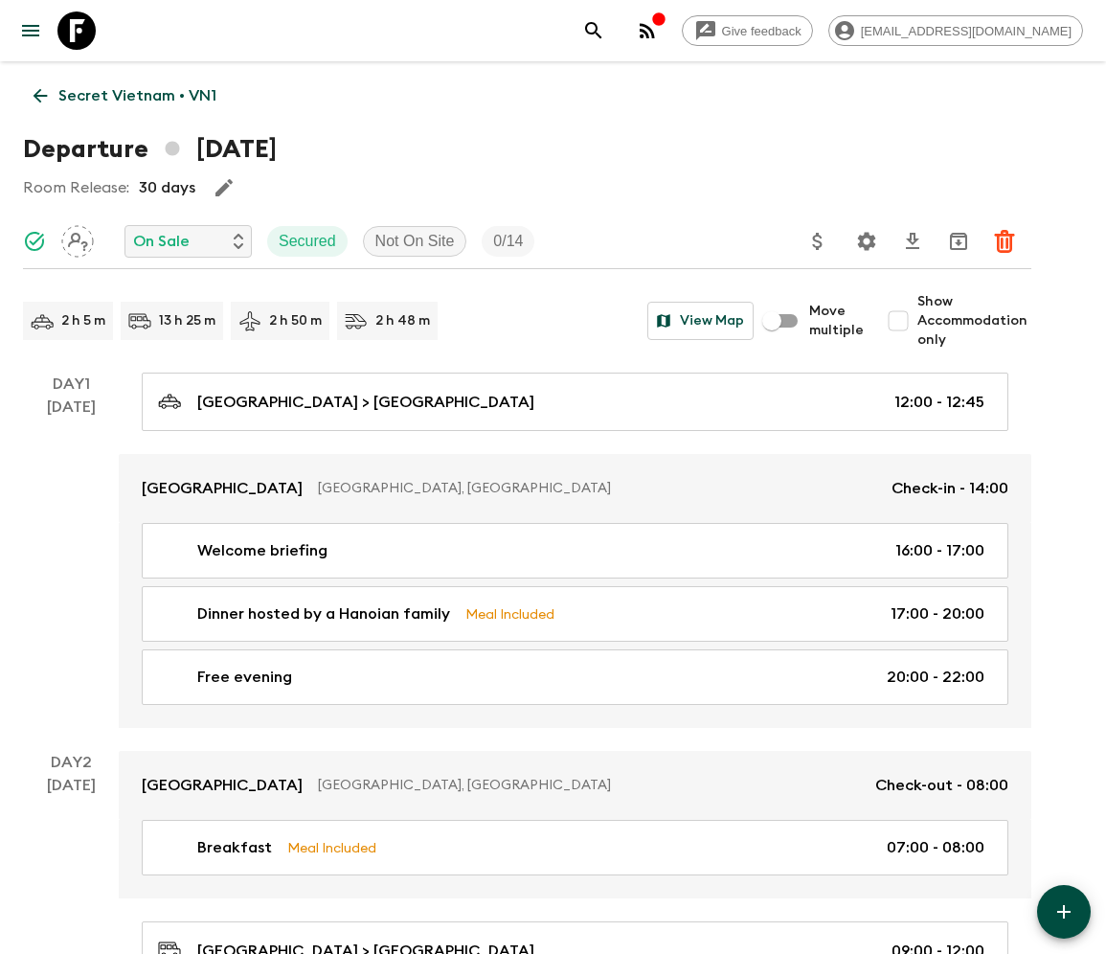
click at [41, 95] on icon at bounding box center [40, 95] width 21 height 21
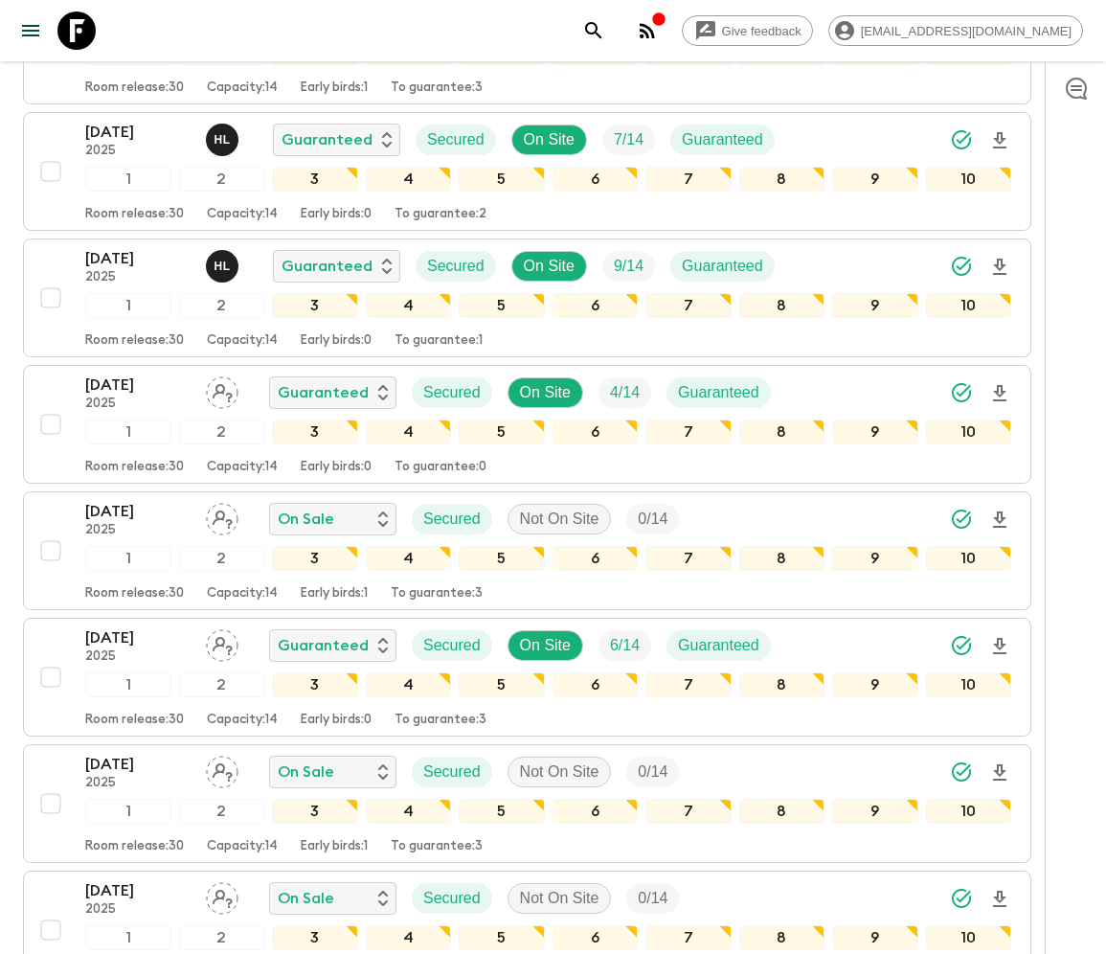
scroll to position [1471, 0]
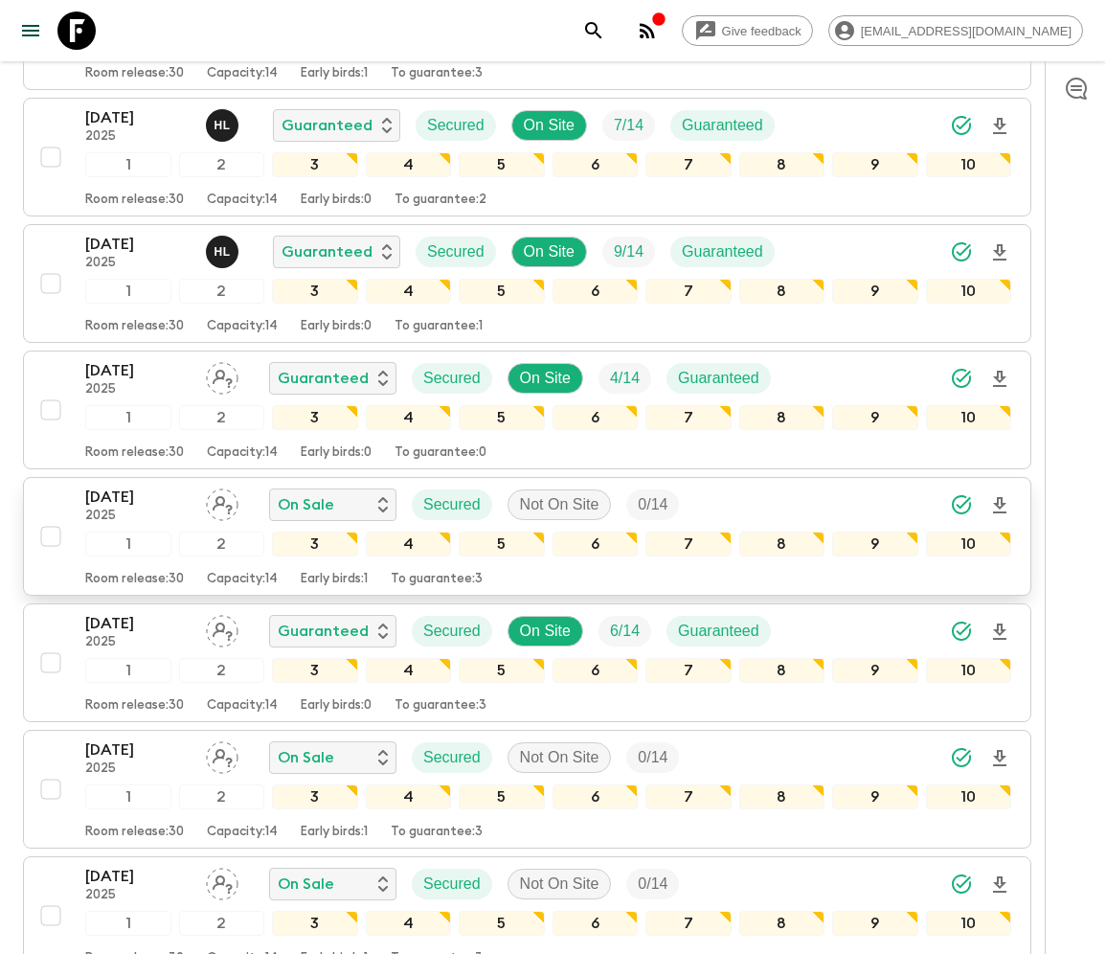
click at [49, 517] on input "checkbox" at bounding box center [51, 536] width 38 height 38
checkbox input "true"
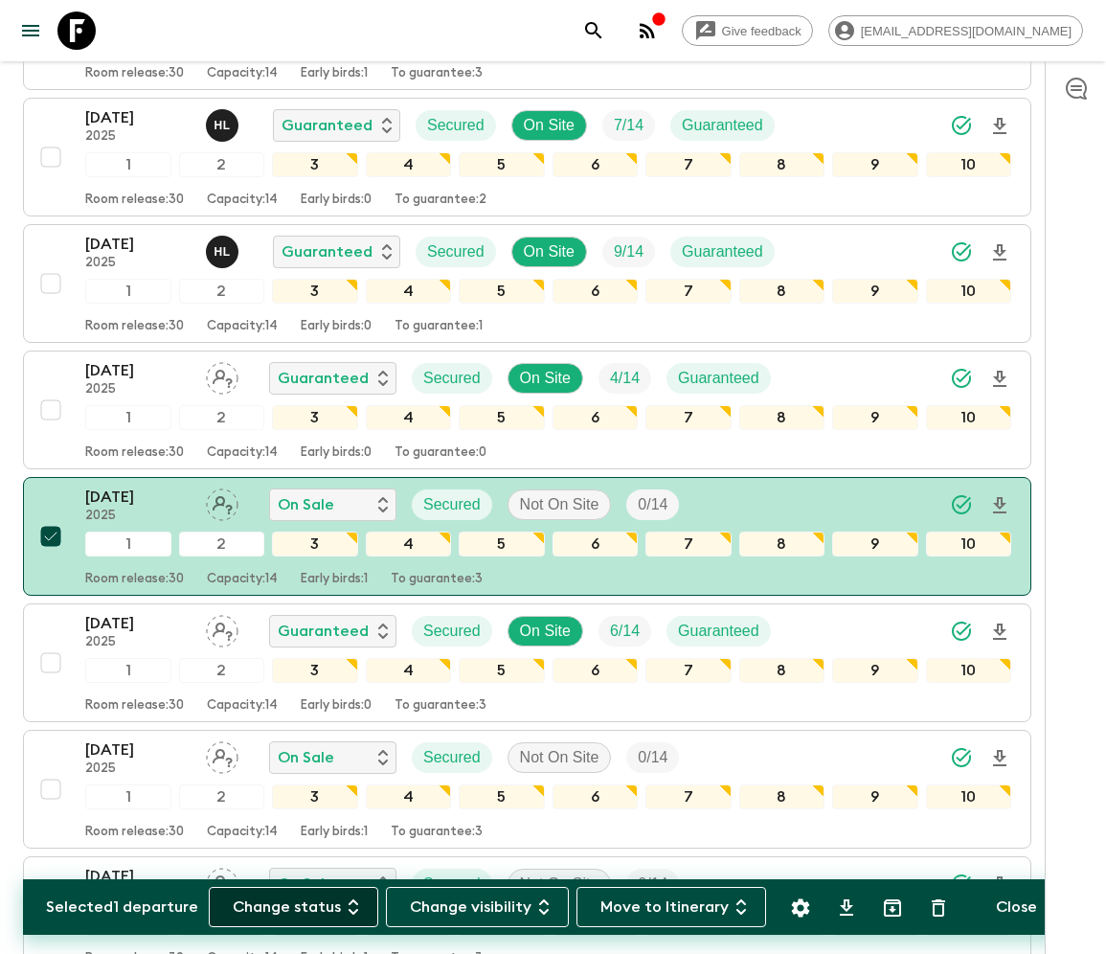
click at [305, 906] on button "Change status" at bounding box center [294, 907] width 170 height 40
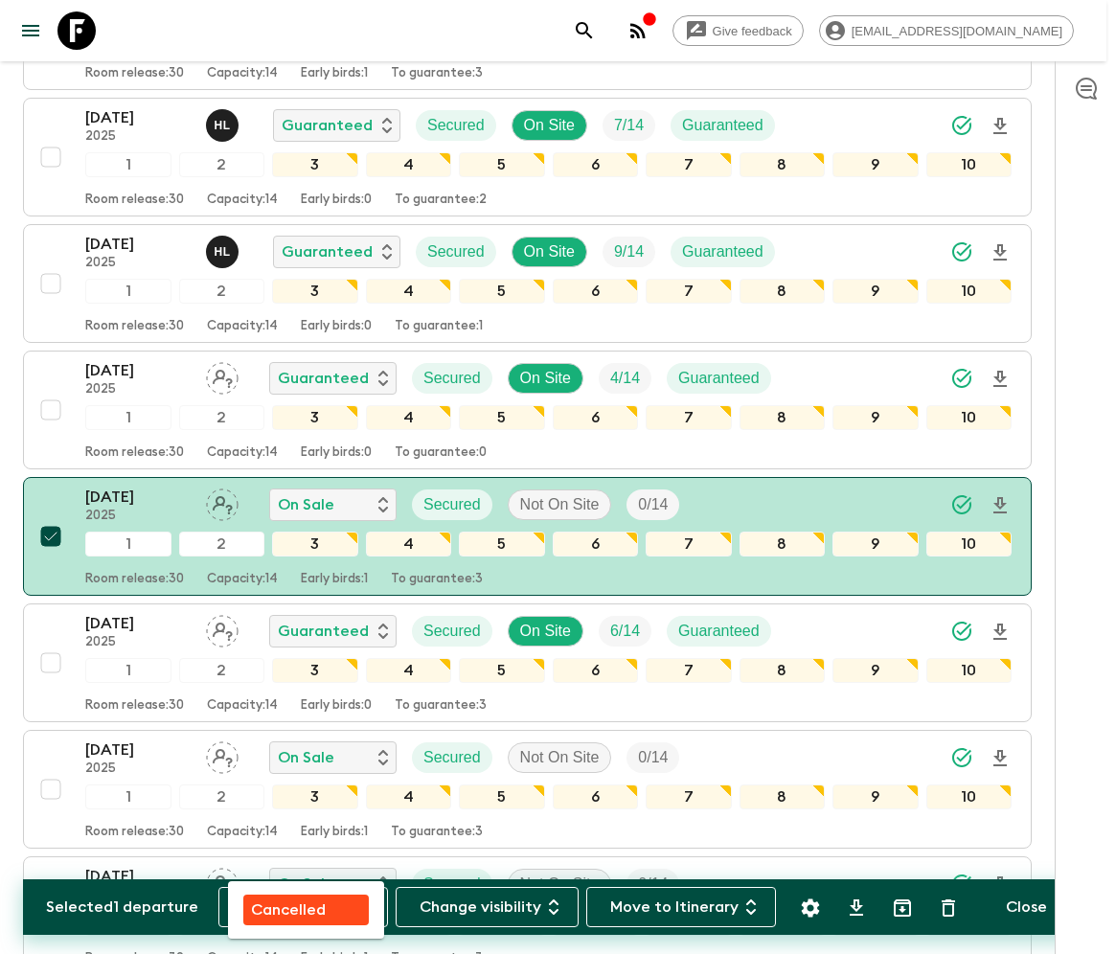
click at [305, 906] on p "Cancelled" at bounding box center [288, 909] width 75 height 23
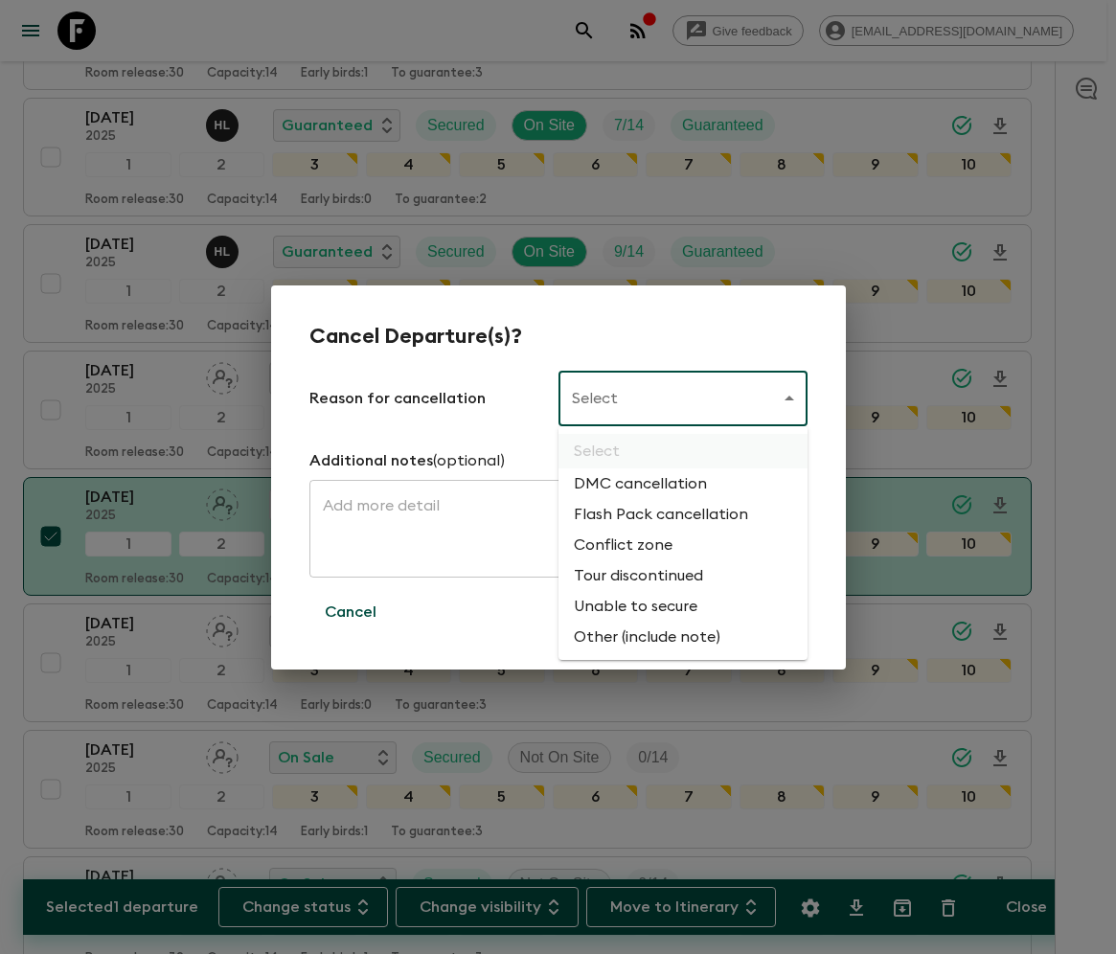
click at [657, 515] on li "Flash Pack cancellation" at bounding box center [682, 514] width 249 height 31
type input "FLASHPACK_CANCELLATION"
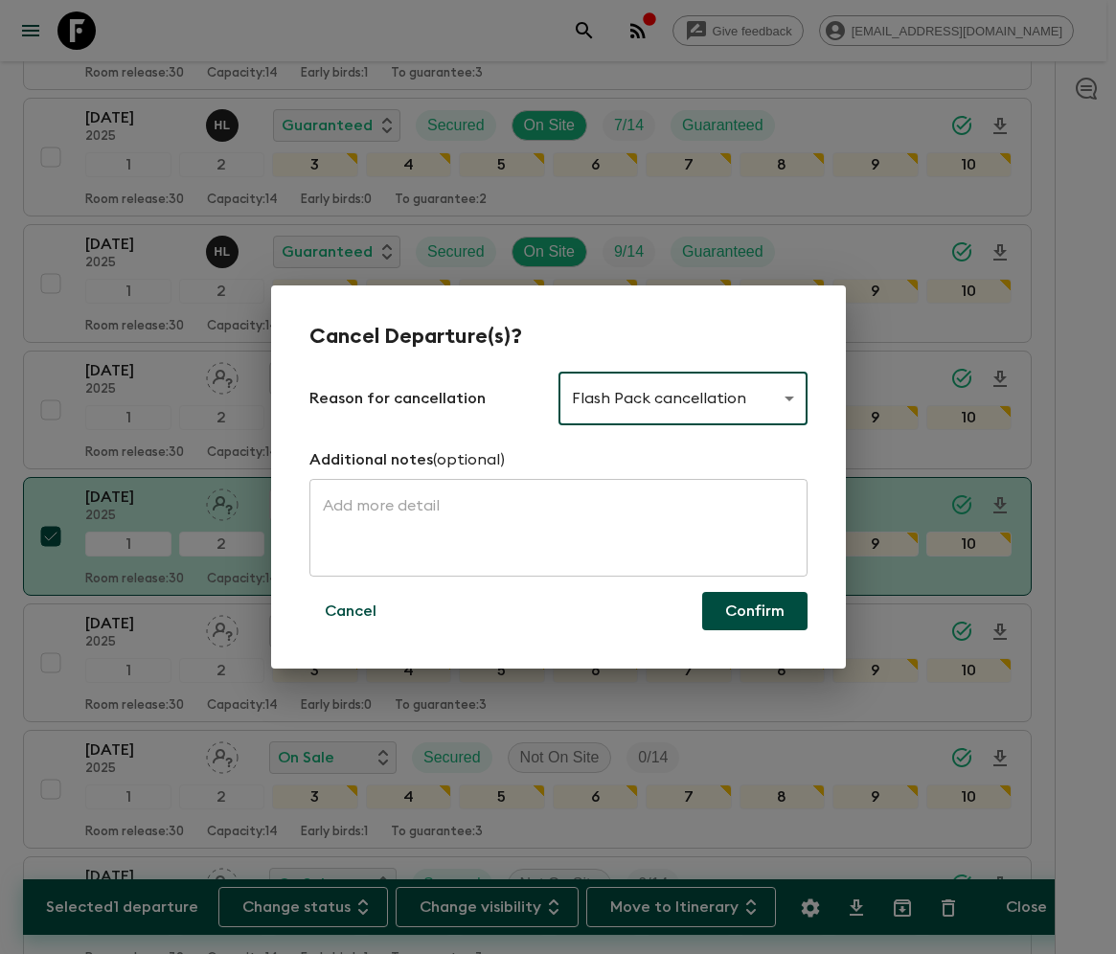
click at [755, 611] on button "Confirm" at bounding box center [754, 611] width 105 height 38
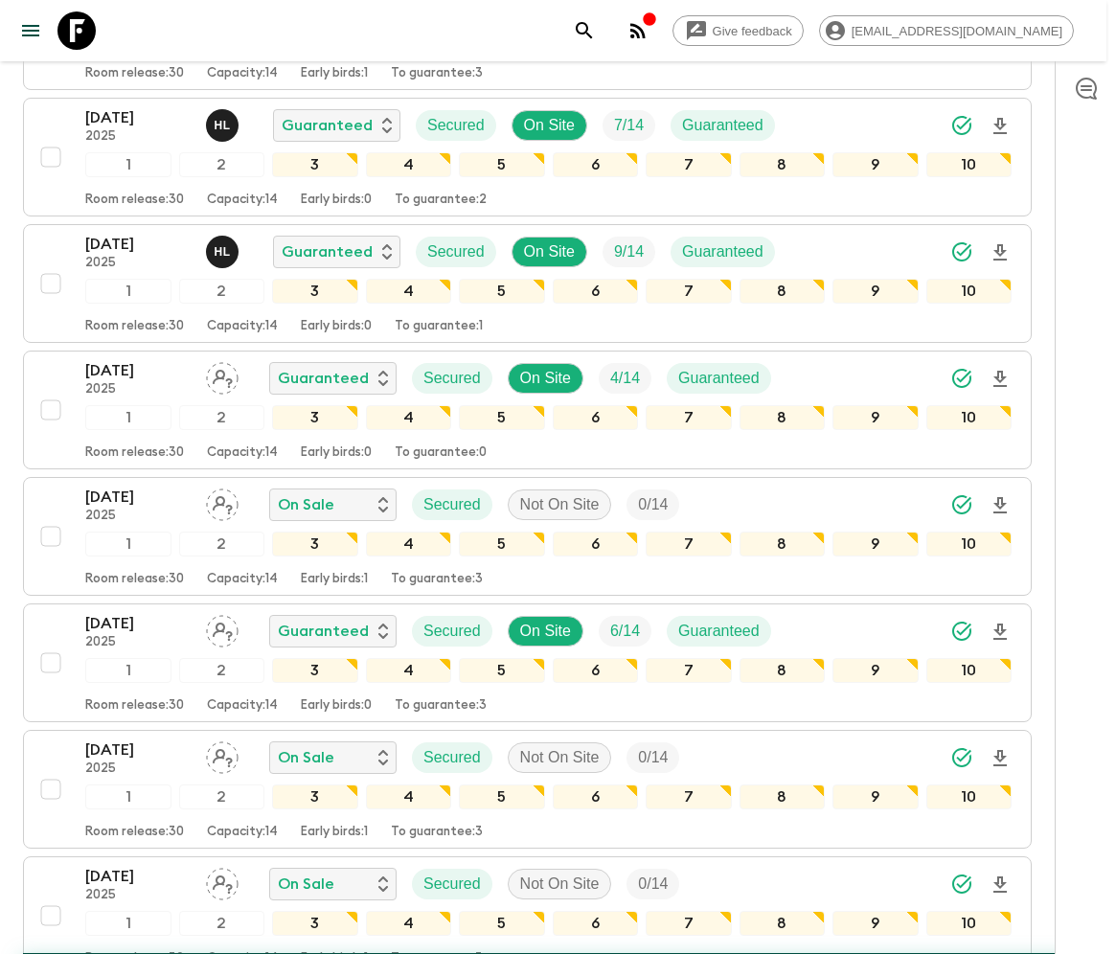
checkbox input "false"
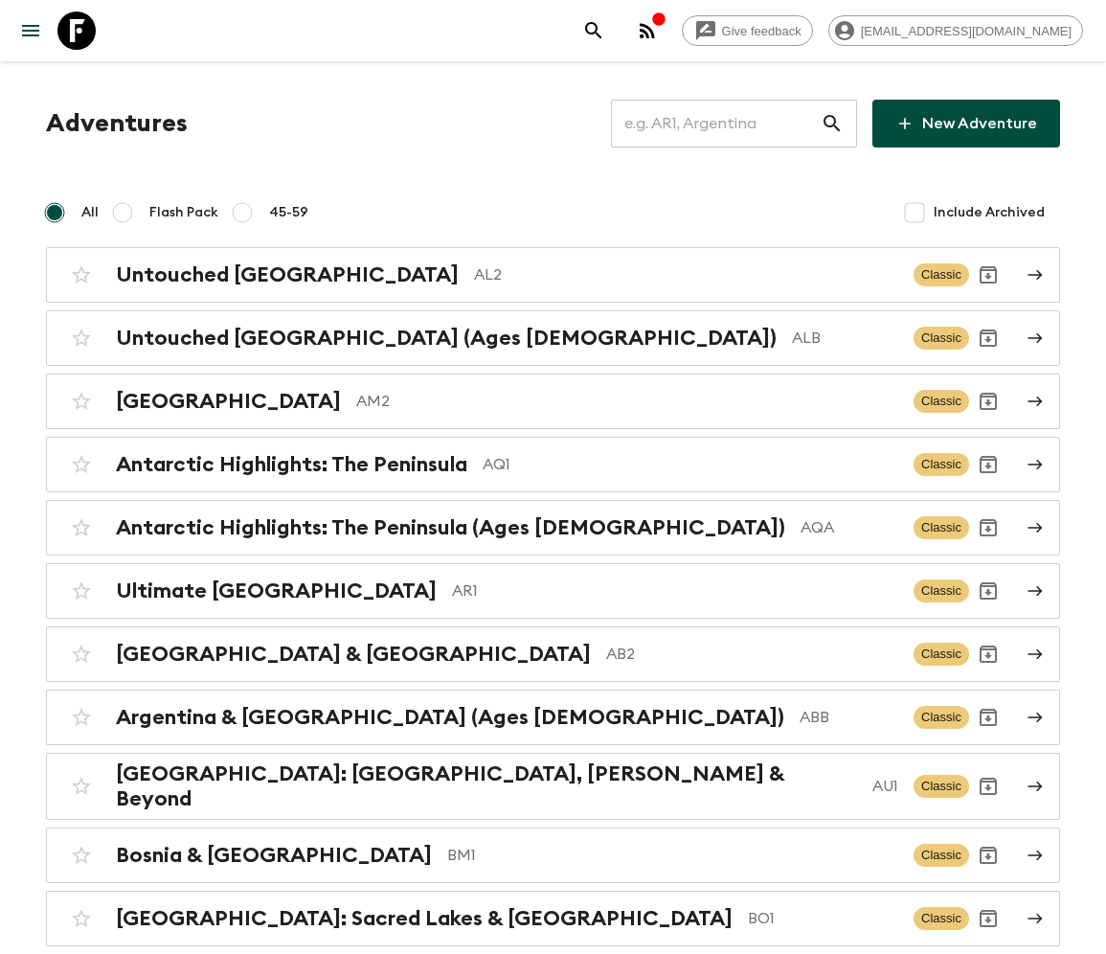
click at [732, 124] on input "text" at bounding box center [716, 124] width 210 height 54
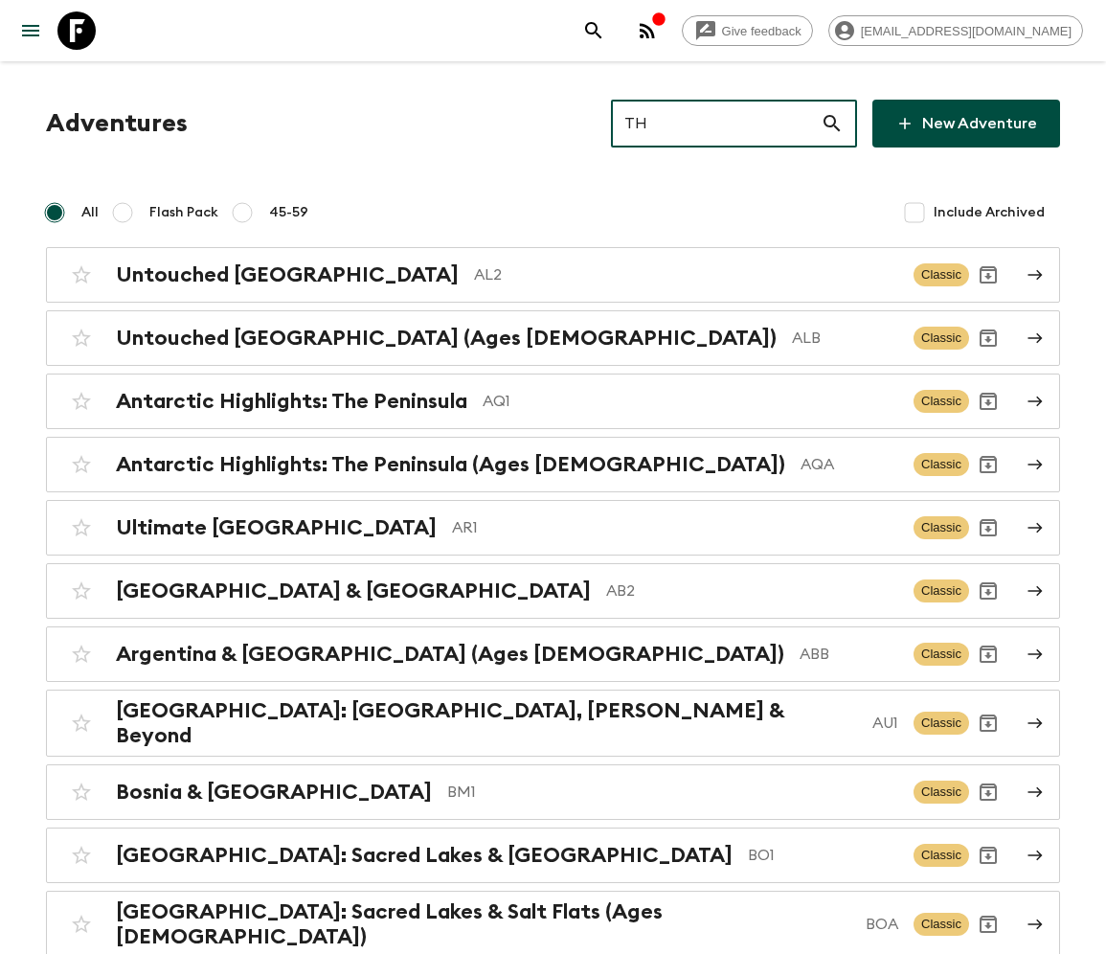
type input "TH1"
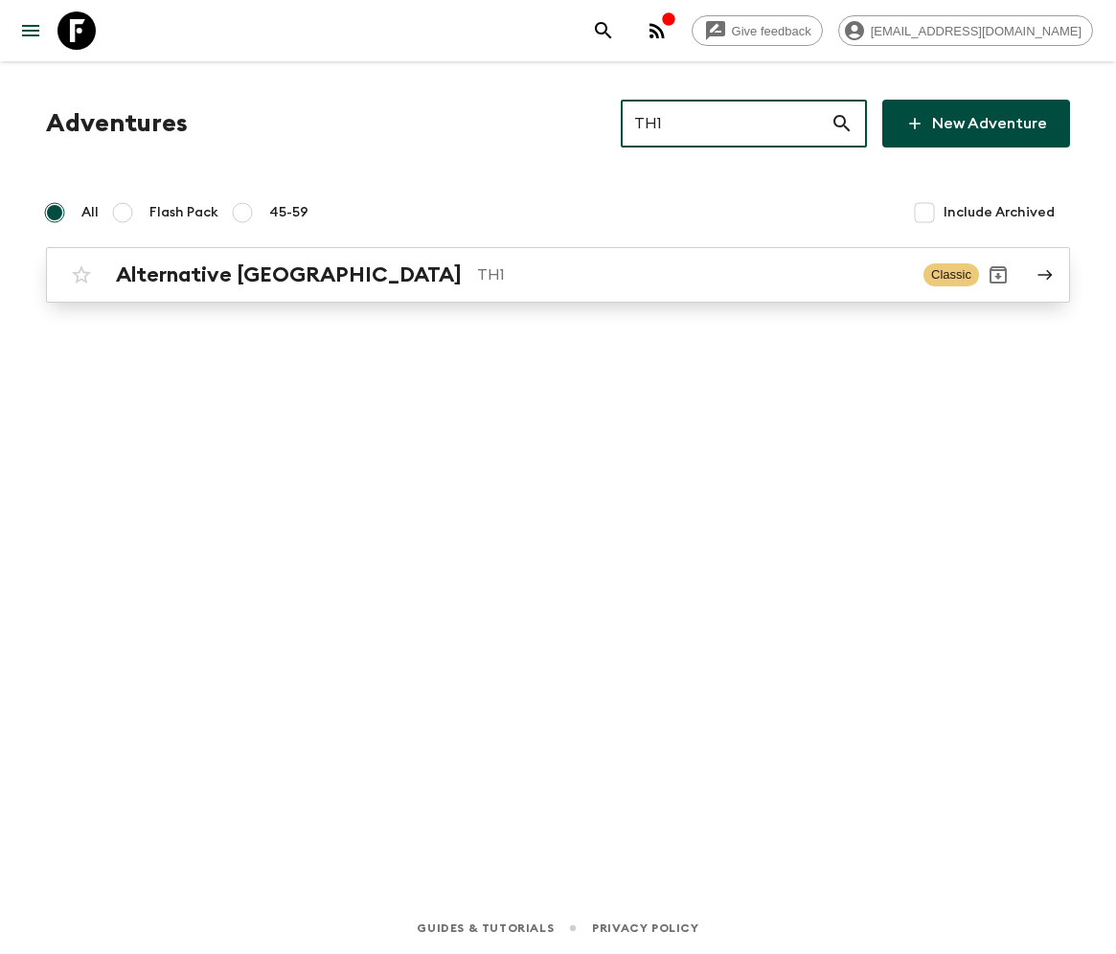
click at [218, 274] on h2 "Alternative [GEOGRAPHIC_DATA]" at bounding box center [289, 274] width 346 height 25
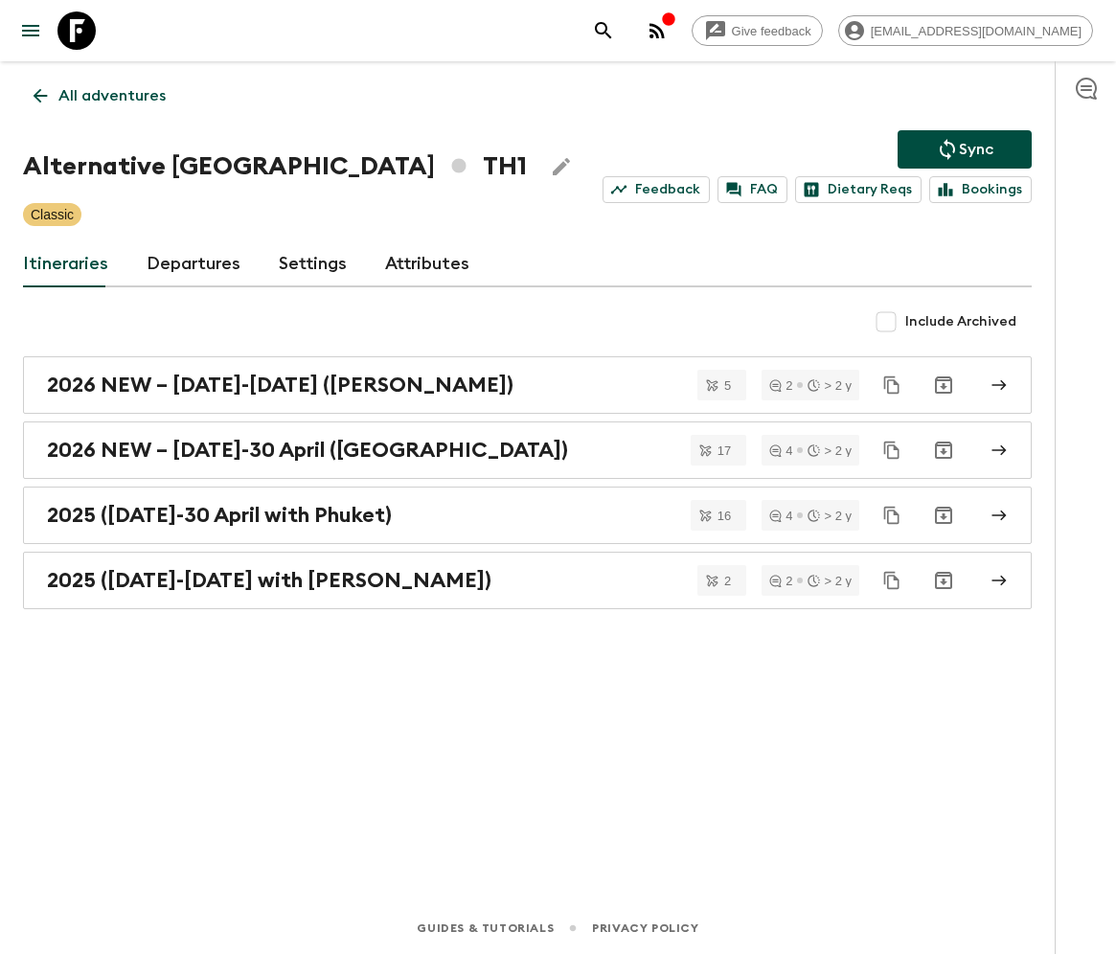
click at [190, 262] on link "Departures" at bounding box center [194, 264] width 94 height 46
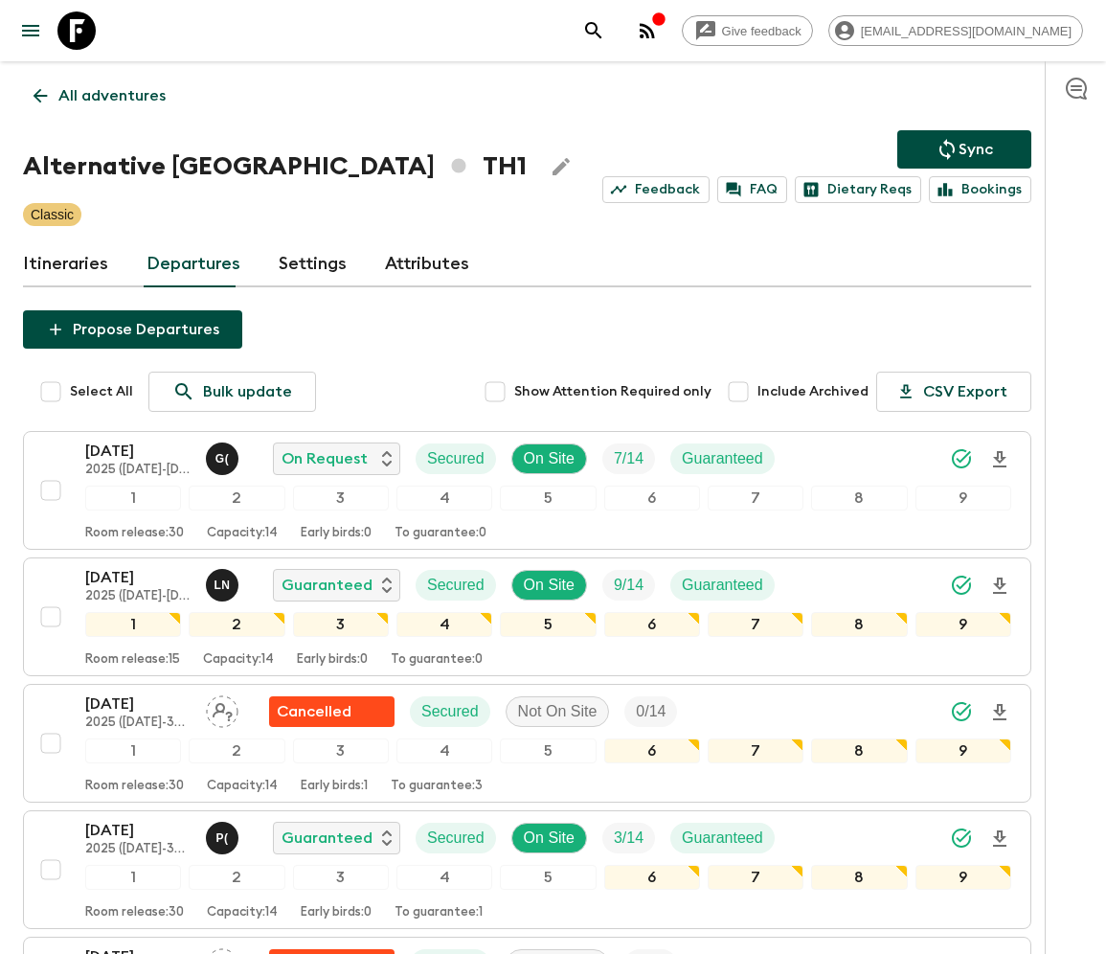
scroll to position [597, 0]
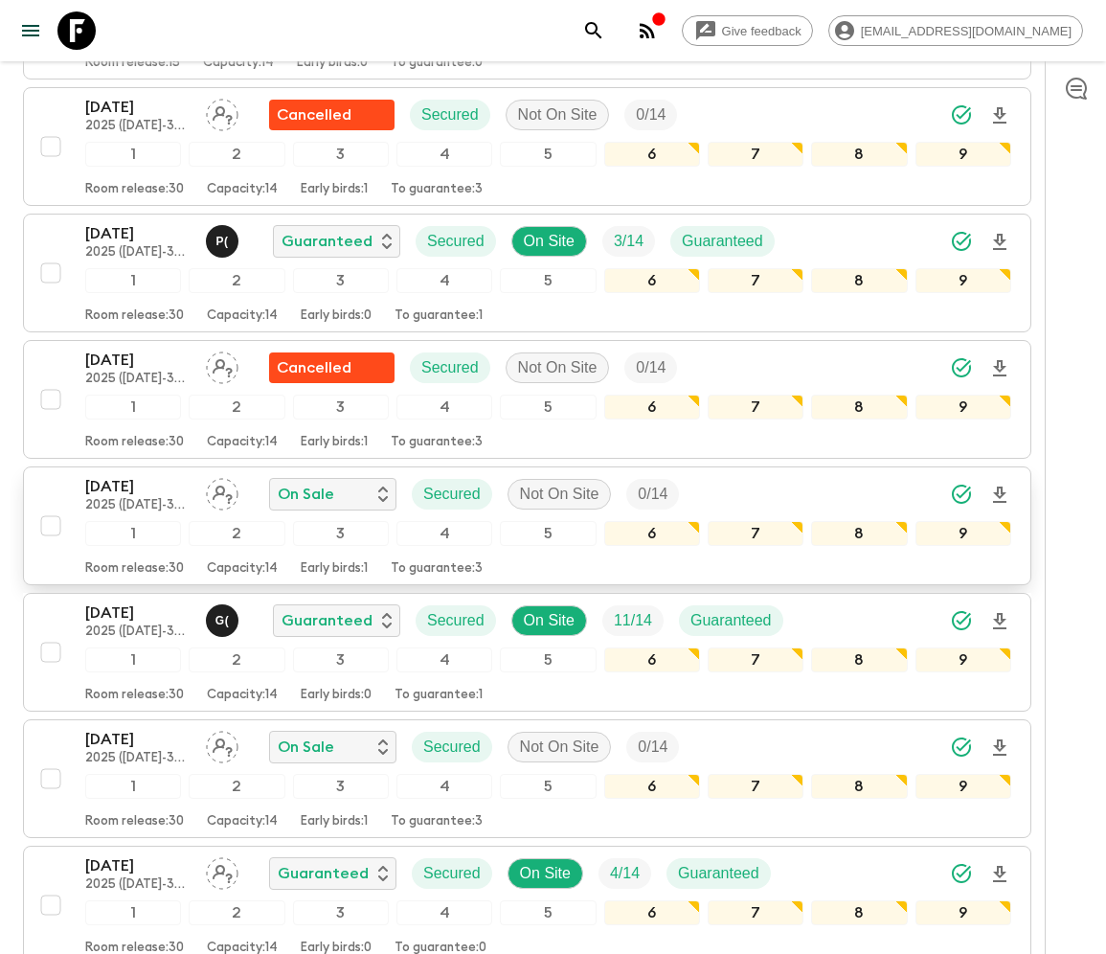
click at [48, 520] on input "checkbox" at bounding box center [51, 526] width 38 height 38
checkbox input "true"
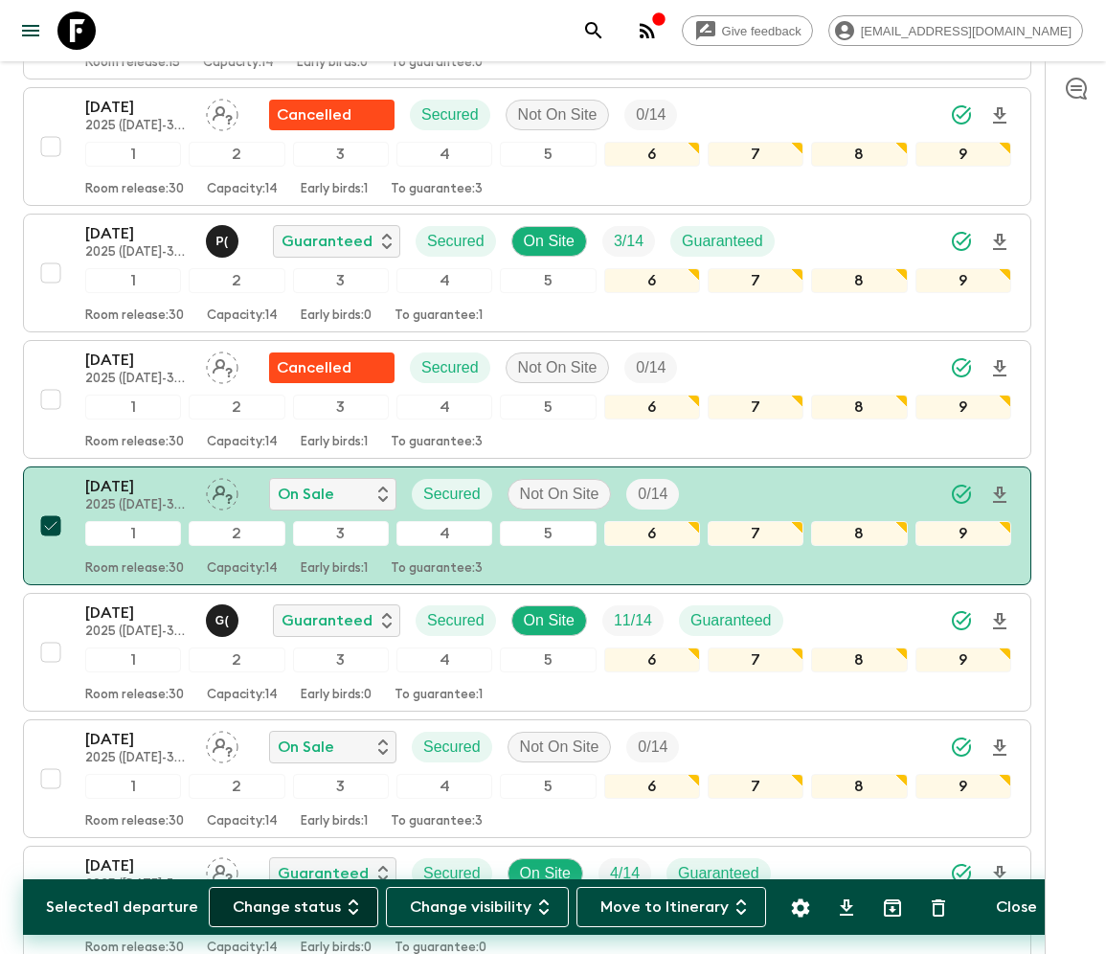
click at [305, 906] on button "Change status" at bounding box center [294, 907] width 170 height 40
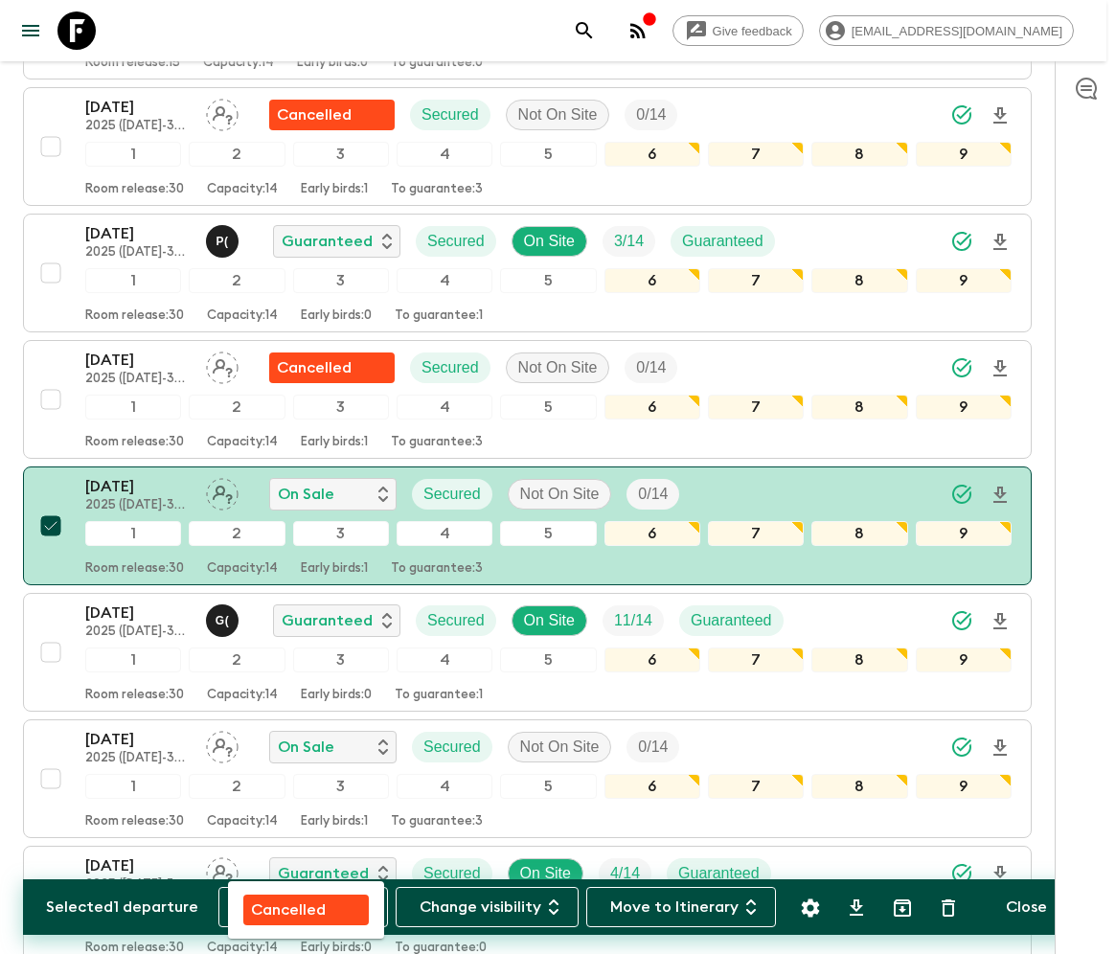
click at [305, 906] on p "Cancelled" at bounding box center [288, 909] width 75 height 23
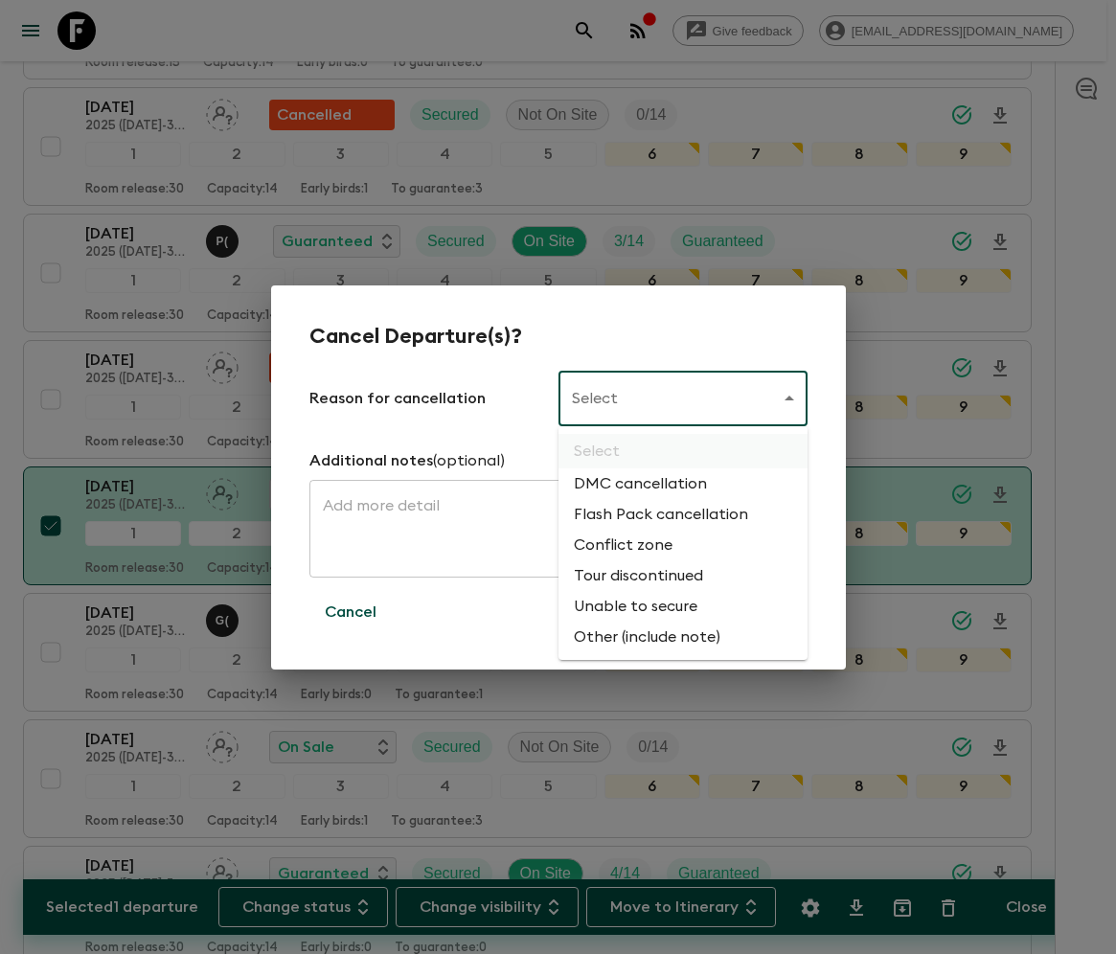
click at [657, 515] on li "Flash Pack cancellation" at bounding box center [682, 514] width 249 height 31
type input "FLASHPACK_CANCELLATION"
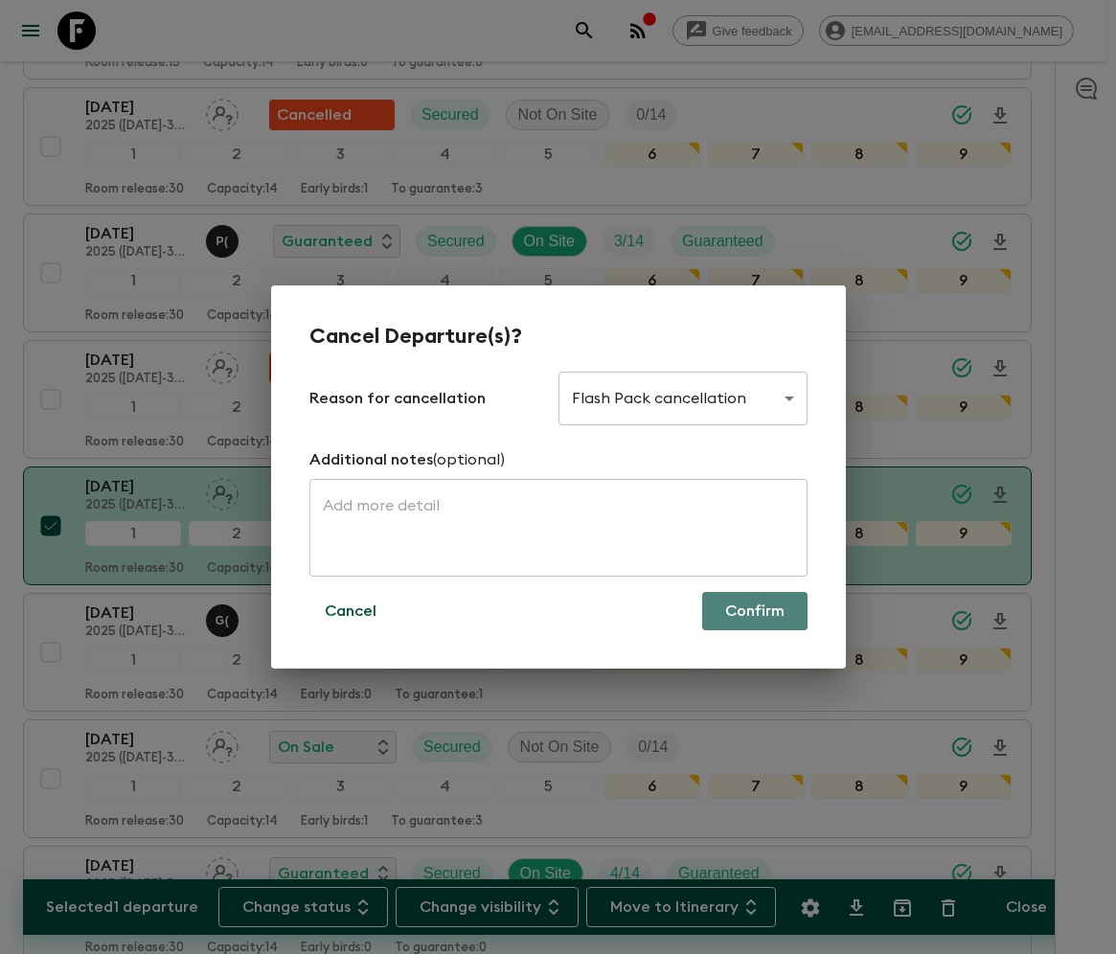
click at [753, 611] on button "Confirm" at bounding box center [754, 611] width 105 height 38
checkbox input "false"
